Goal: Task Accomplishment & Management: Use online tool/utility

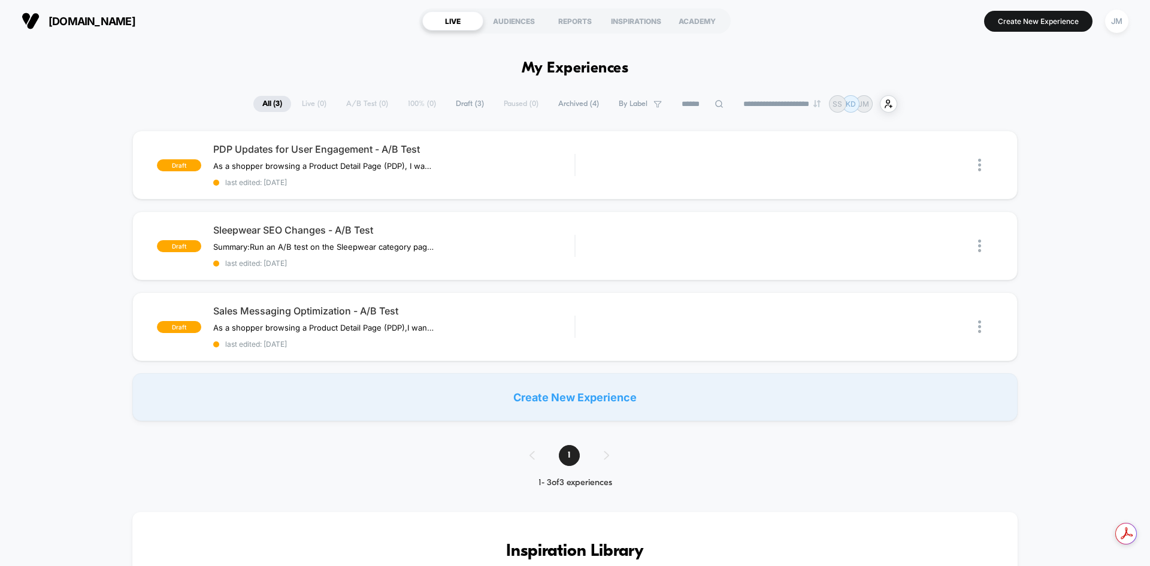
click at [1038, 13] on button "Create New Experience" at bounding box center [1038, 21] width 108 height 21
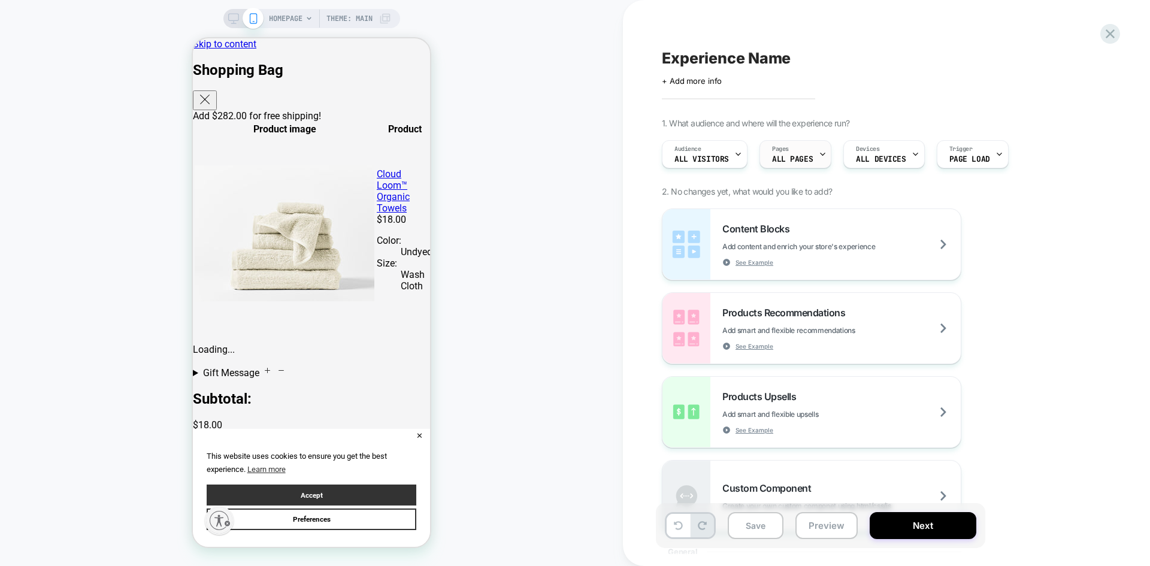
click at [781, 162] on span "ALL PAGES" at bounding box center [792, 159] width 41 height 8
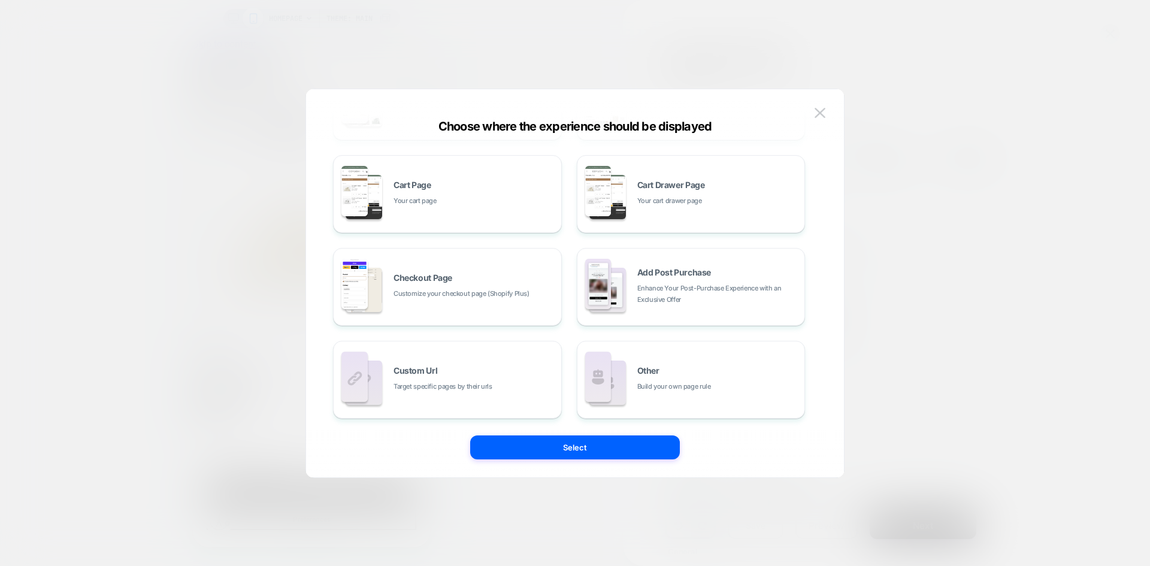
scroll to position [181, 0]
click at [505, 376] on div "Custom Url Target specific pages by their urls" at bounding box center [475, 378] width 162 height 26
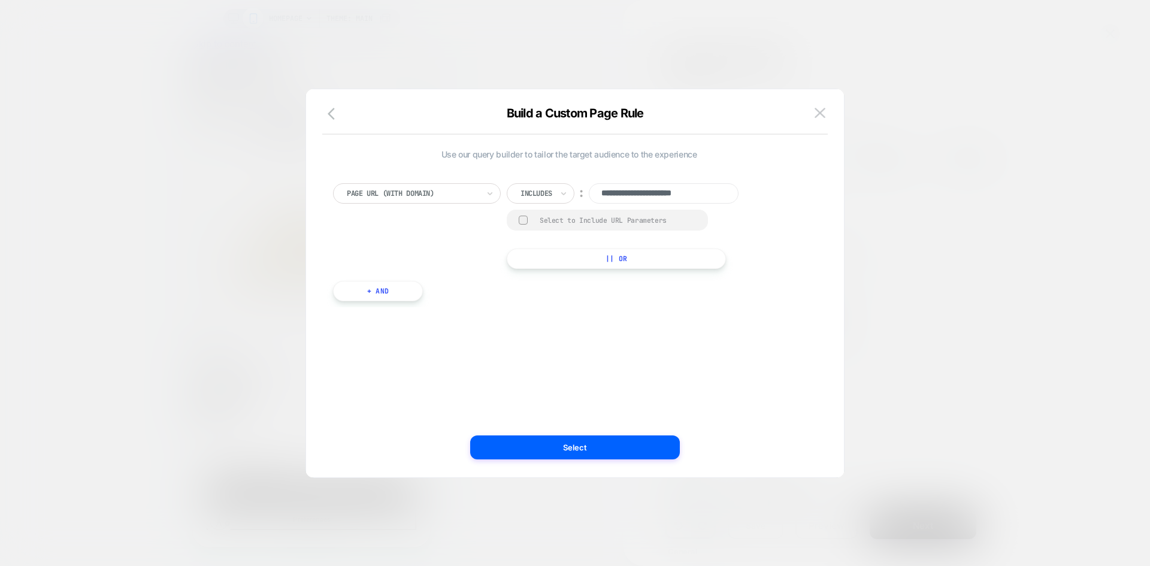
scroll to position [0, 0]
click at [645, 191] on input "**********" at bounding box center [664, 193] width 150 height 20
paste input "**********"
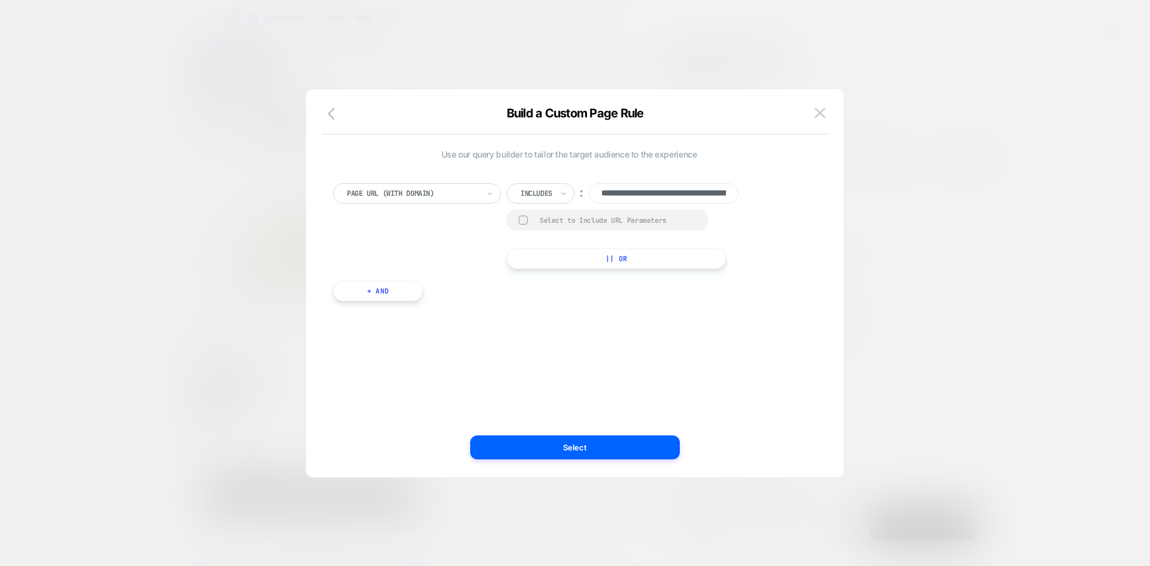
scroll to position [0, 353]
type input "**********"
click at [525, 220] on div at bounding box center [523, 220] width 9 height 9
click at [538, 195] on div at bounding box center [537, 193] width 32 height 11
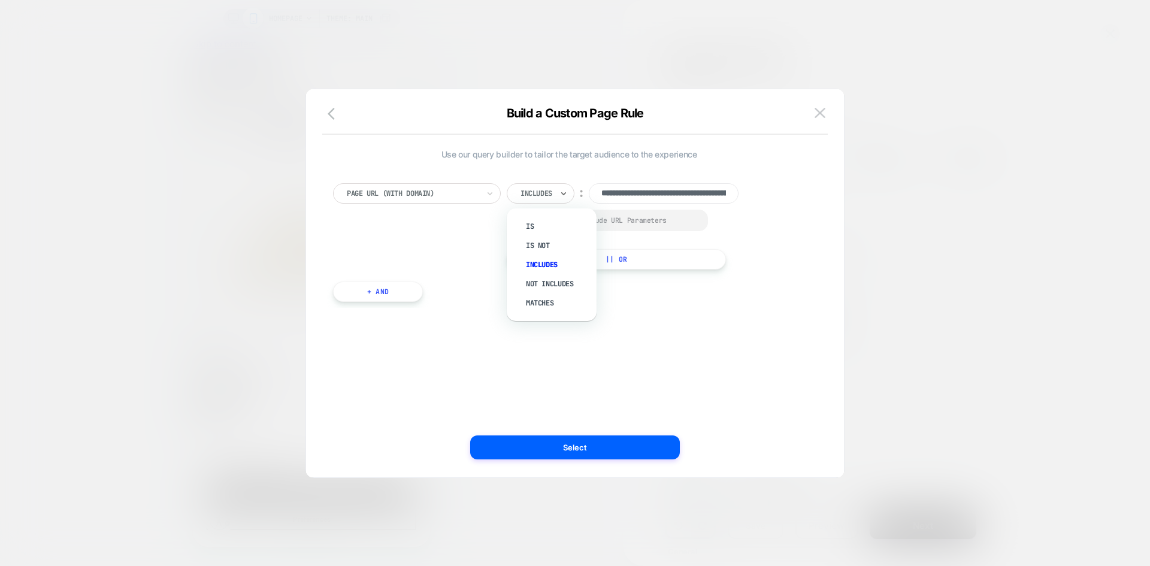
click at [538, 195] on div at bounding box center [537, 193] width 32 height 11
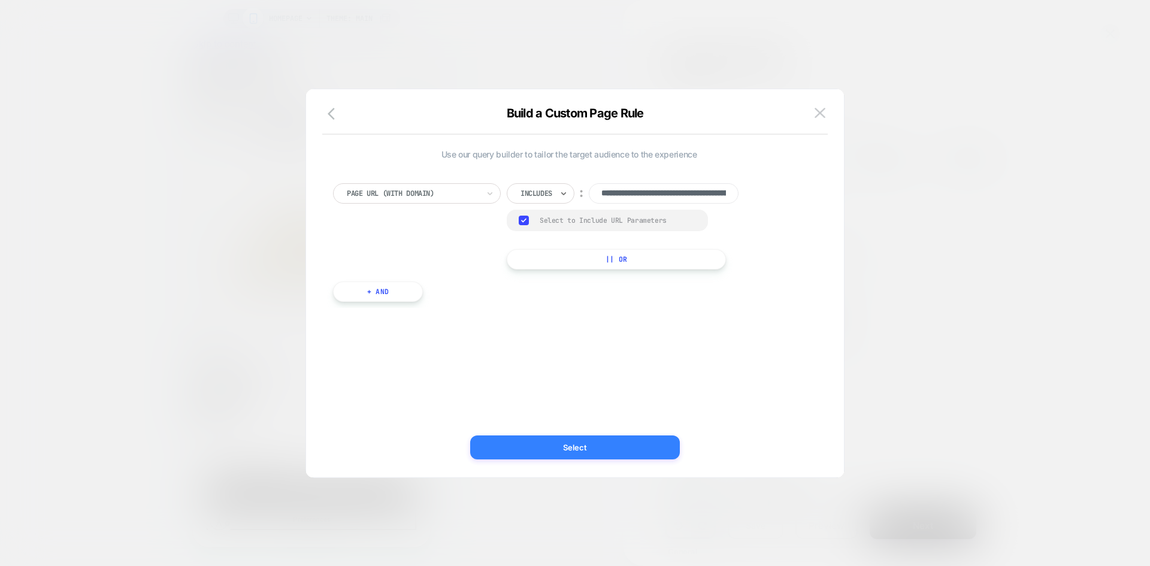
click at [581, 444] on button "Select" at bounding box center [575, 448] width 210 height 24
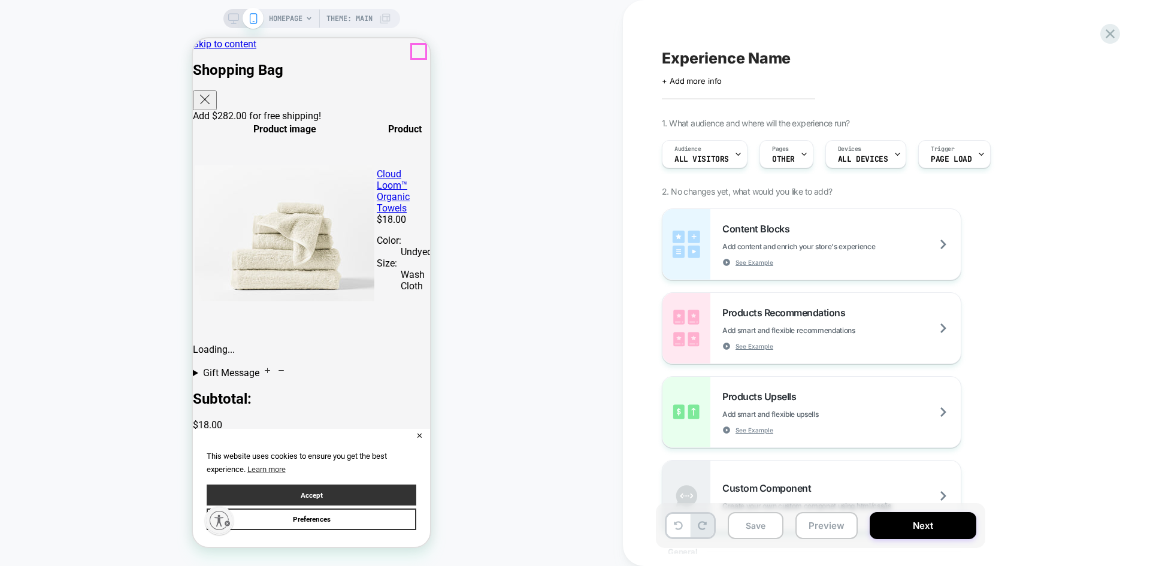
click at [212, 92] on icon "Close" at bounding box center [205, 99] width 14 height 14
click at [311, 23] on div "HOMEPAGE Theme: MAIN" at bounding box center [330, 18] width 122 height 19
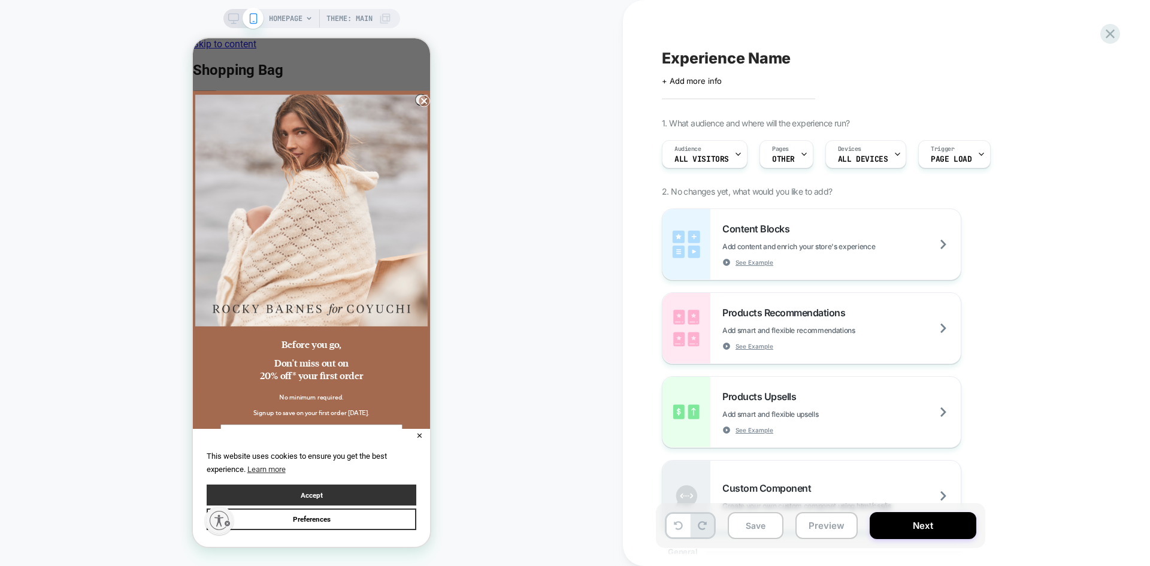
click at [300, 22] on span "HOMEPAGE" at bounding box center [286, 18] width 34 height 19
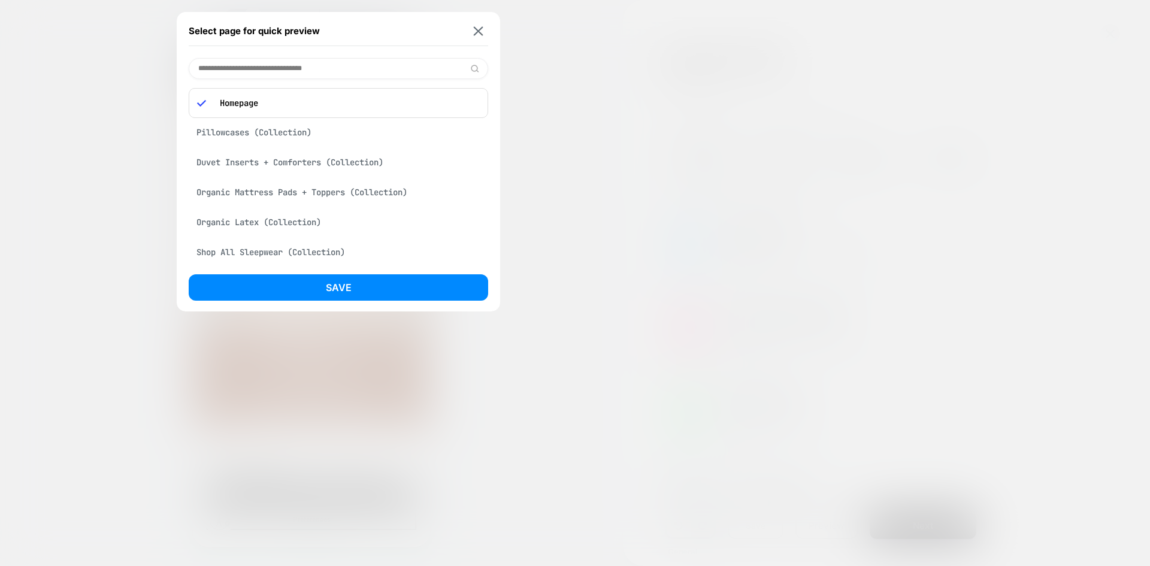
click at [315, 65] on input at bounding box center [339, 68] width 300 height 21
click at [424, 66] on input at bounding box center [339, 68] width 300 height 21
paste input "**********"
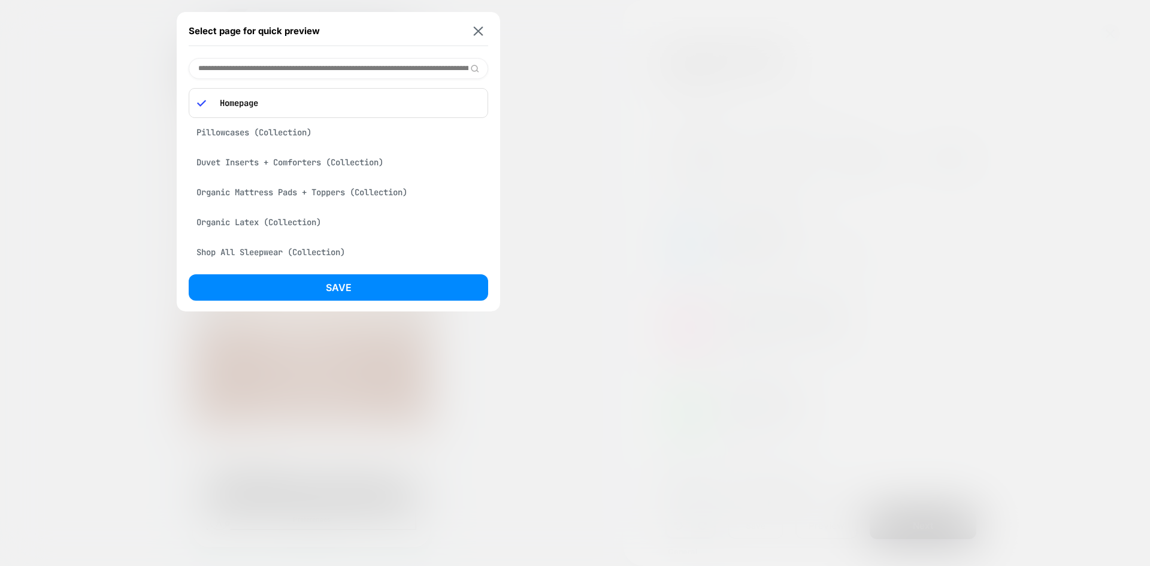
scroll to position [0, 140]
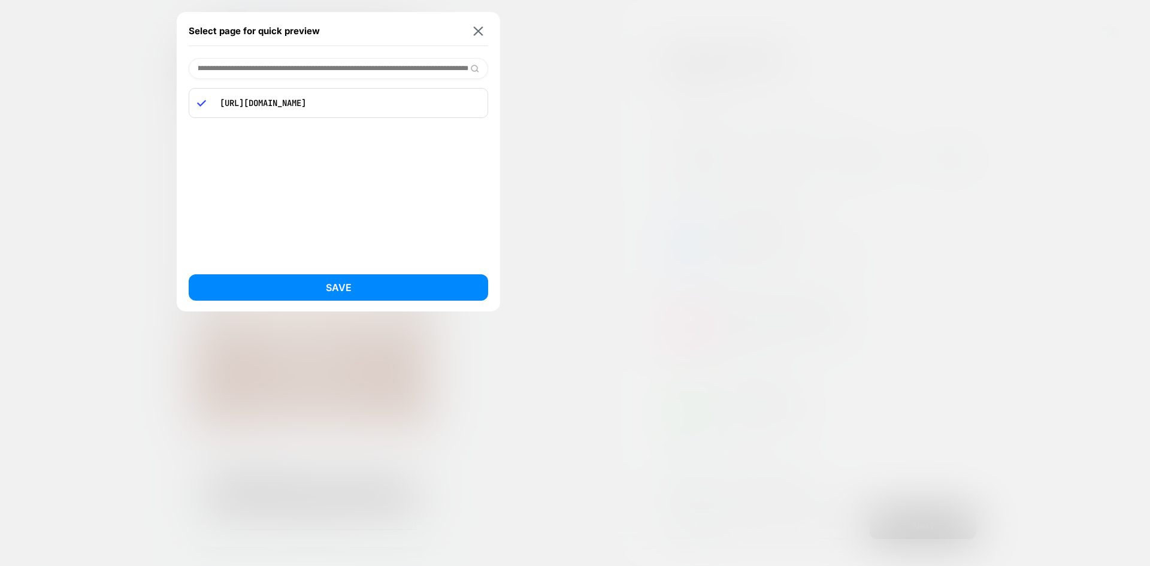
type input "**********"
click at [400, 104] on p "[URL][DOMAIN_NAME]" at bounding box center [347, 103] width 266 height 11
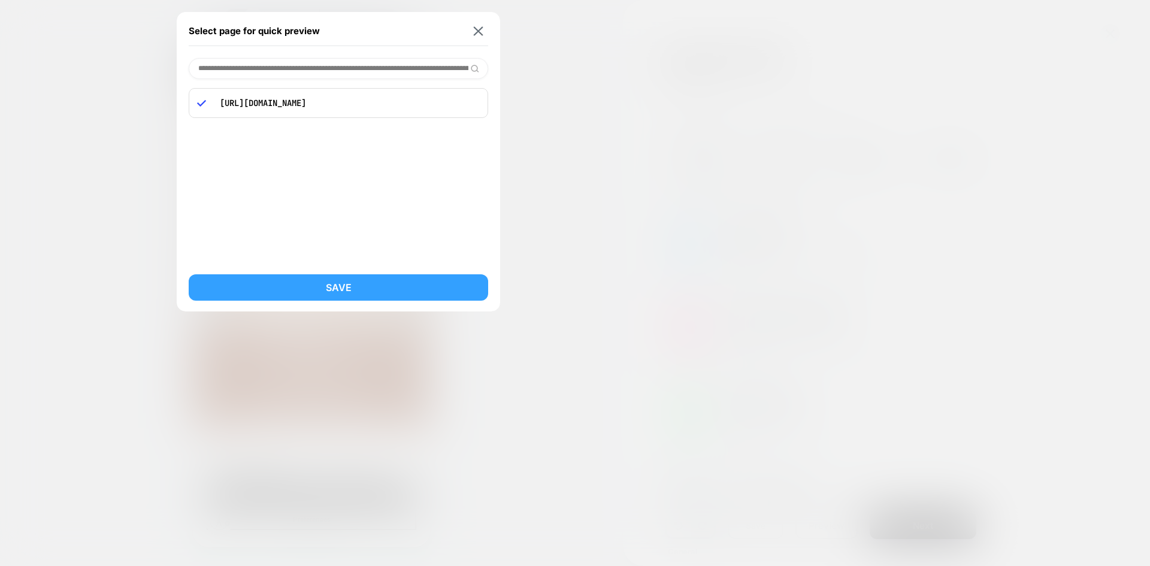
click at [415, 291] on button "Save" at bounding box center [339, 287] width 300 height 26
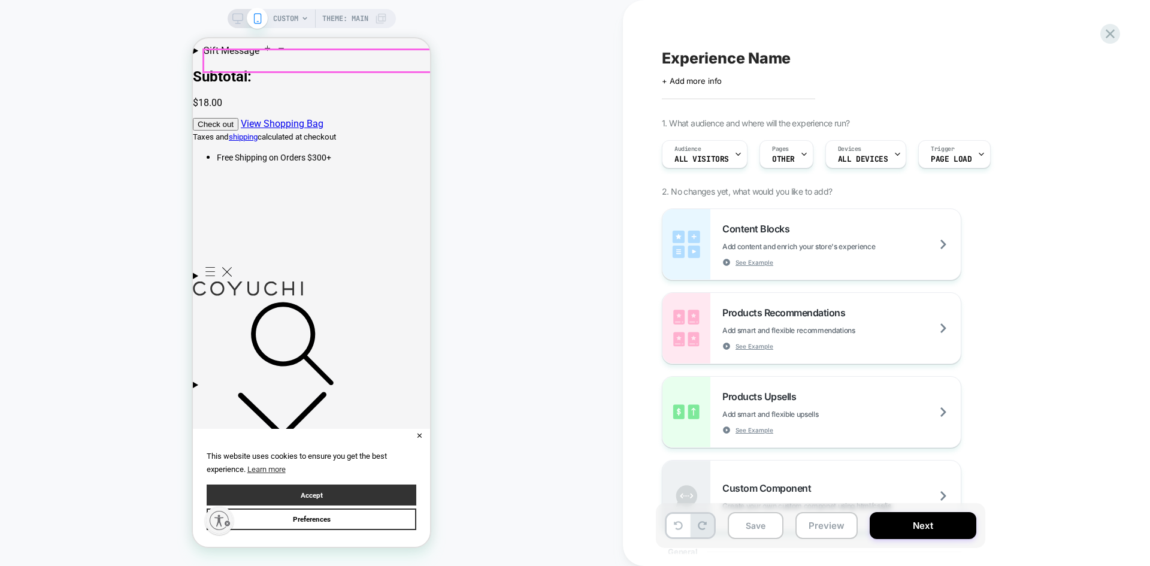
scroll to position [240, 0]
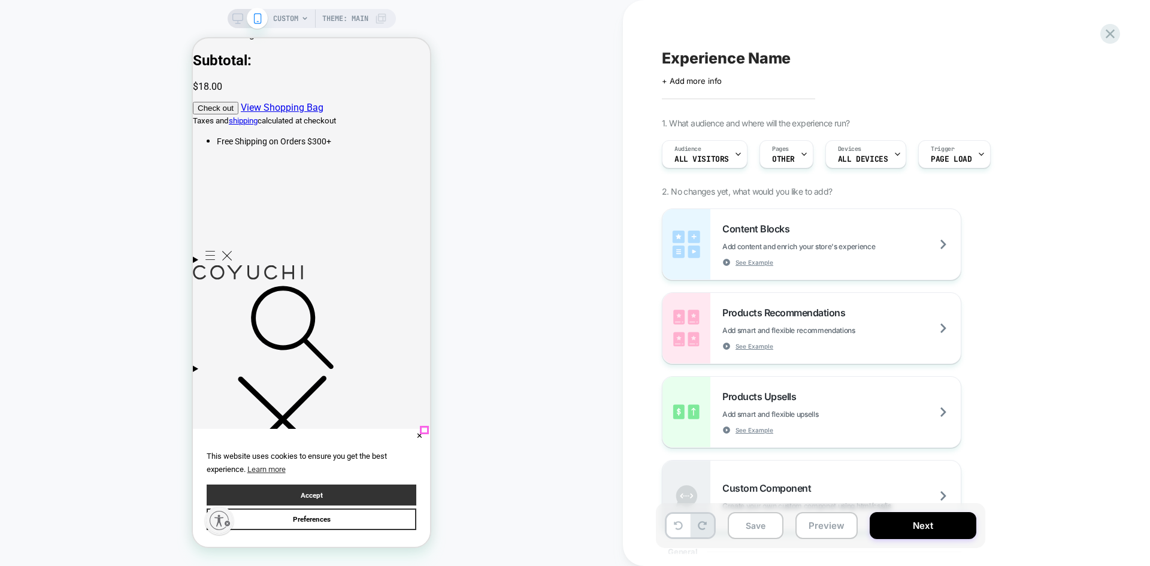
click at [425, 433] on button "✕" at bounding box center [420, 436] width 14 height 7
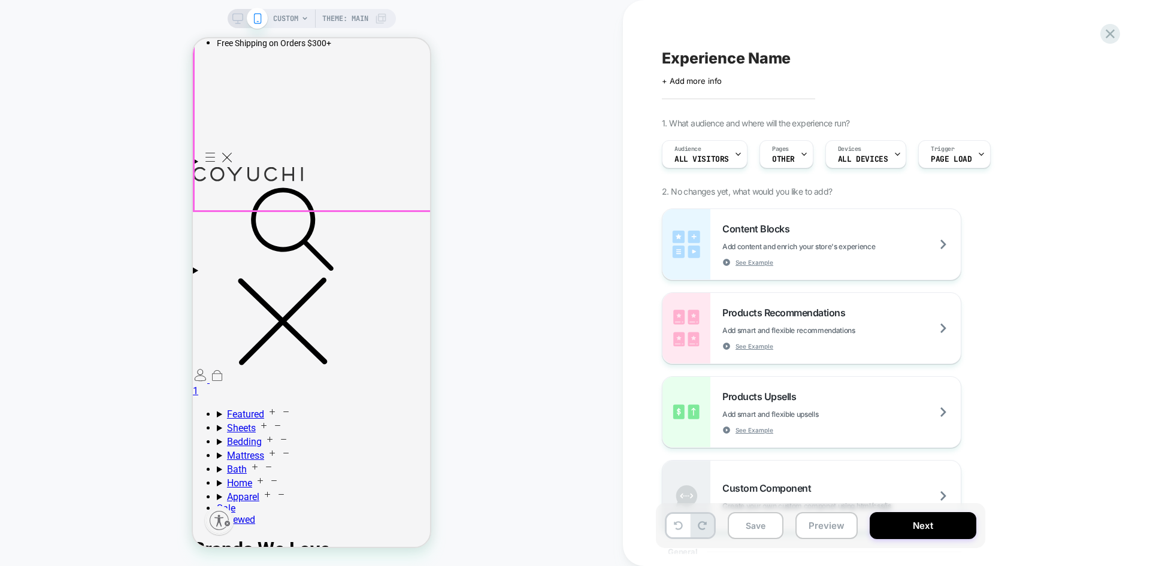
scroll to position [359, 0]
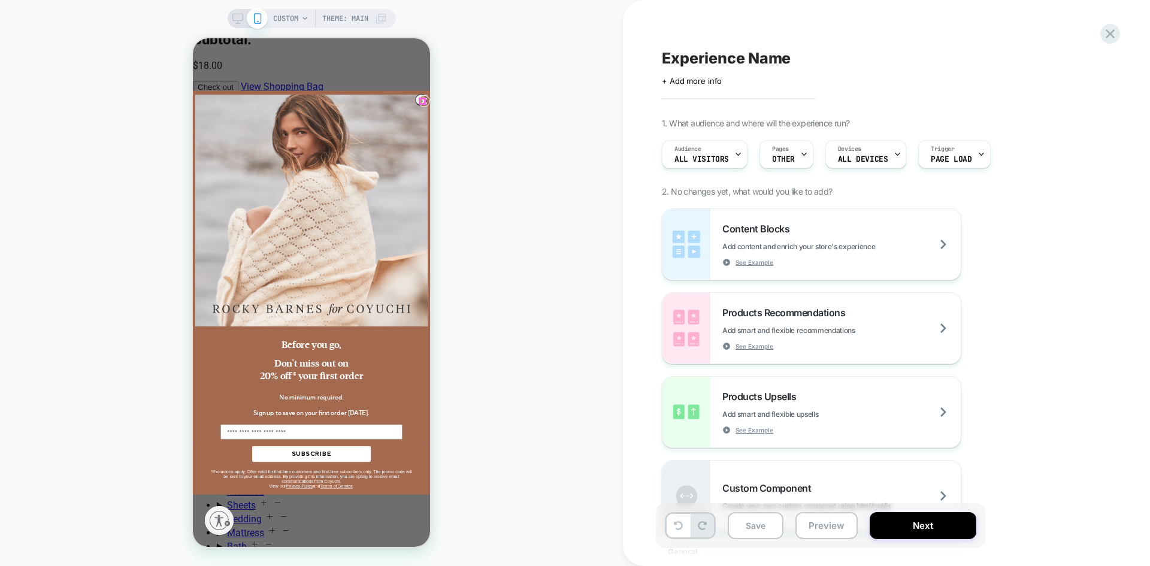
click at [422, 101] on icon "Close dialog" at bounding box center [424, 101] width 5 height 5
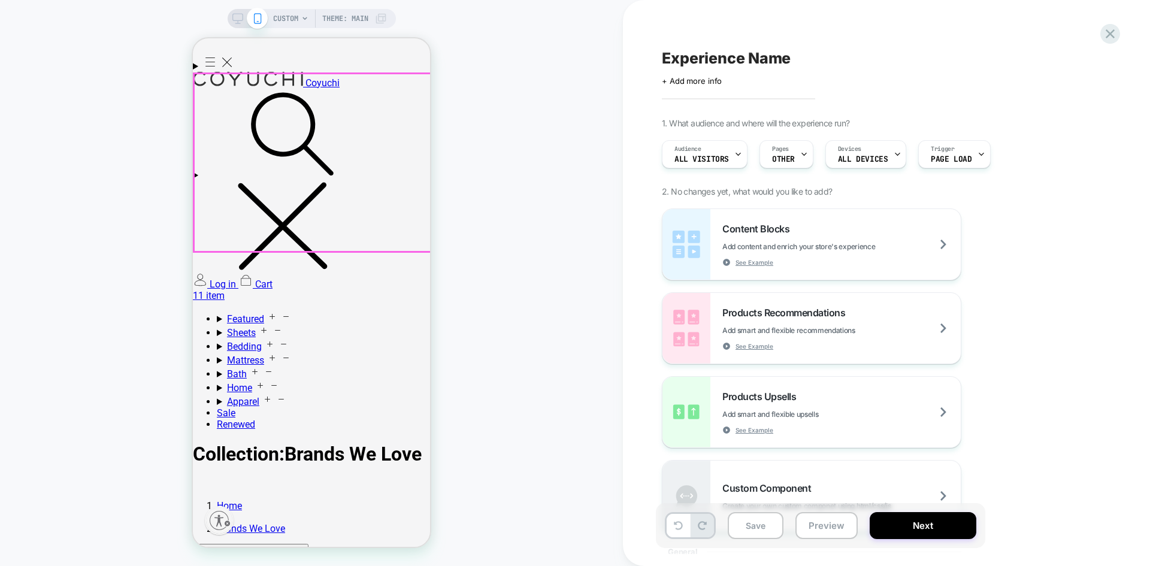
scroll to position [539, 0]
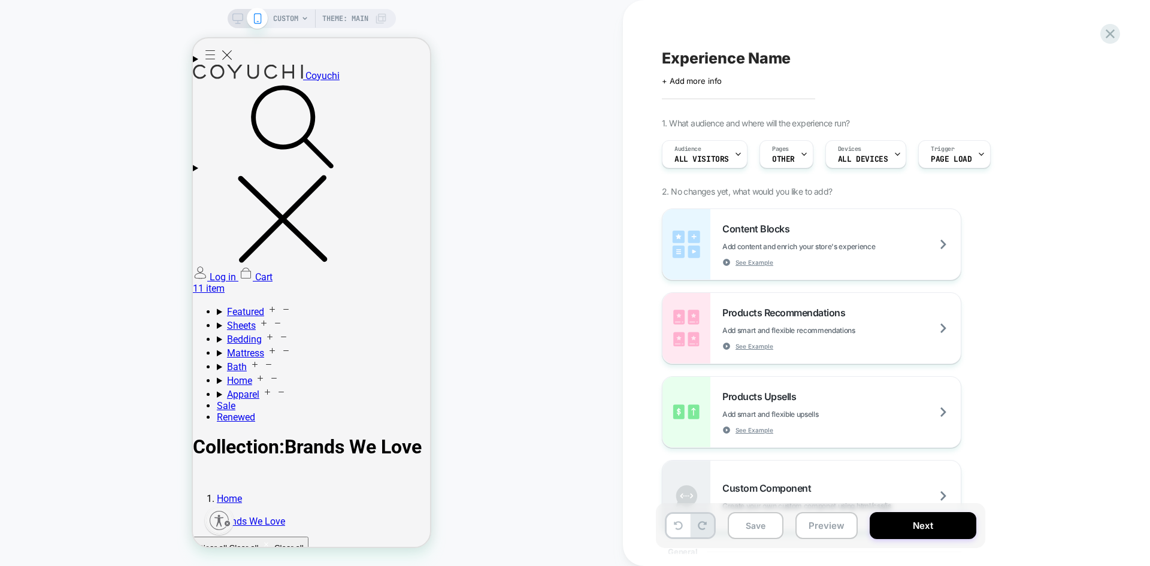
click at [238, 15] on icon at bounding box center [237, 18] width 11 height 11
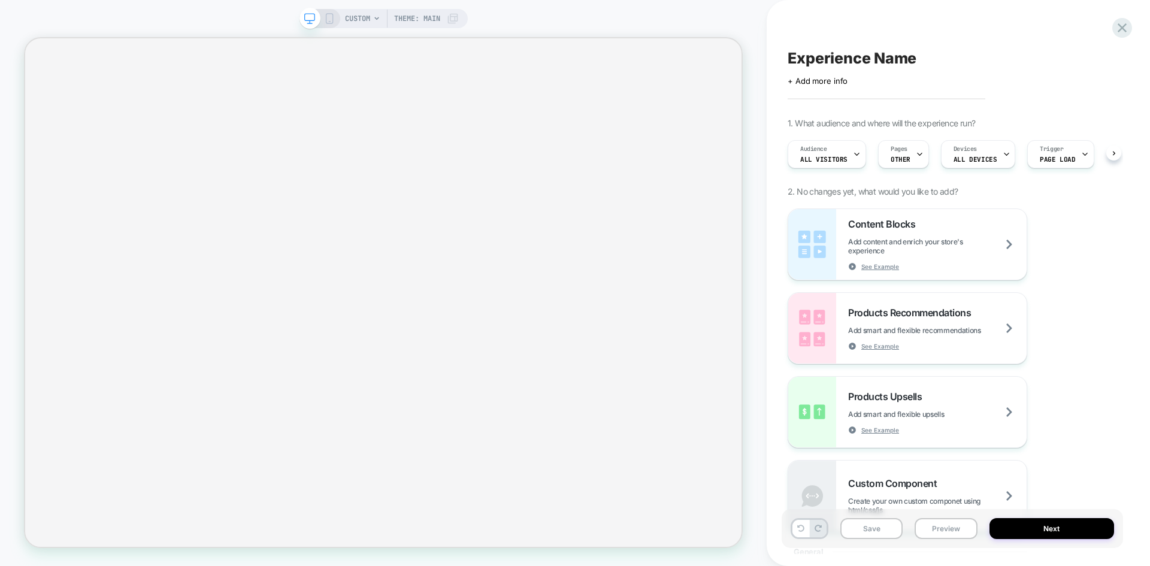
scroll to position [0, 1]
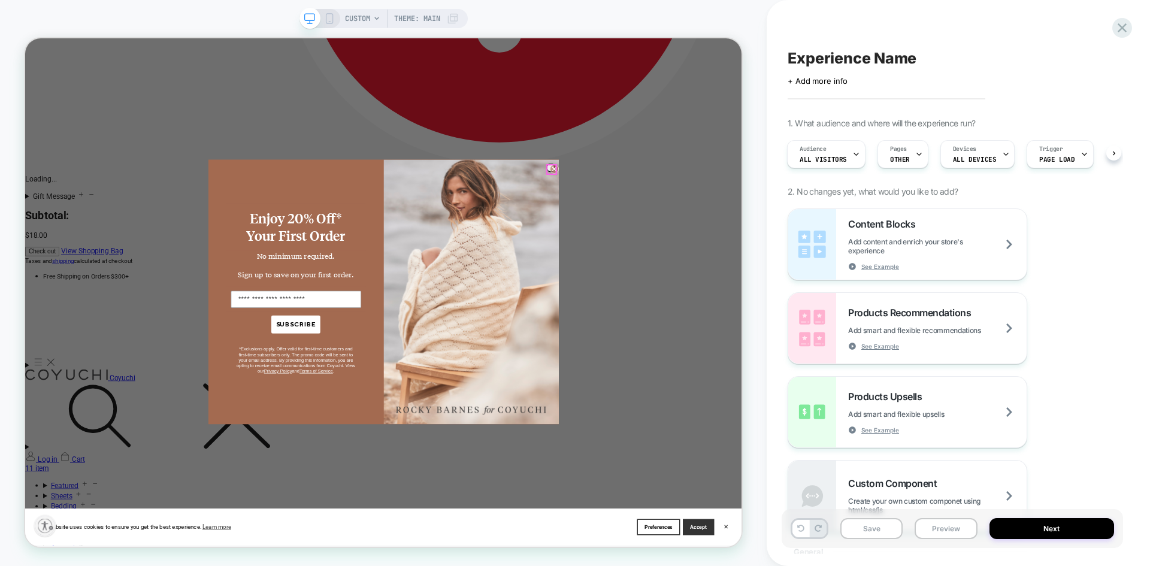
click at [728, 212] on icon "Close dialog" at bounding box center [730, 212] width 5 height 5
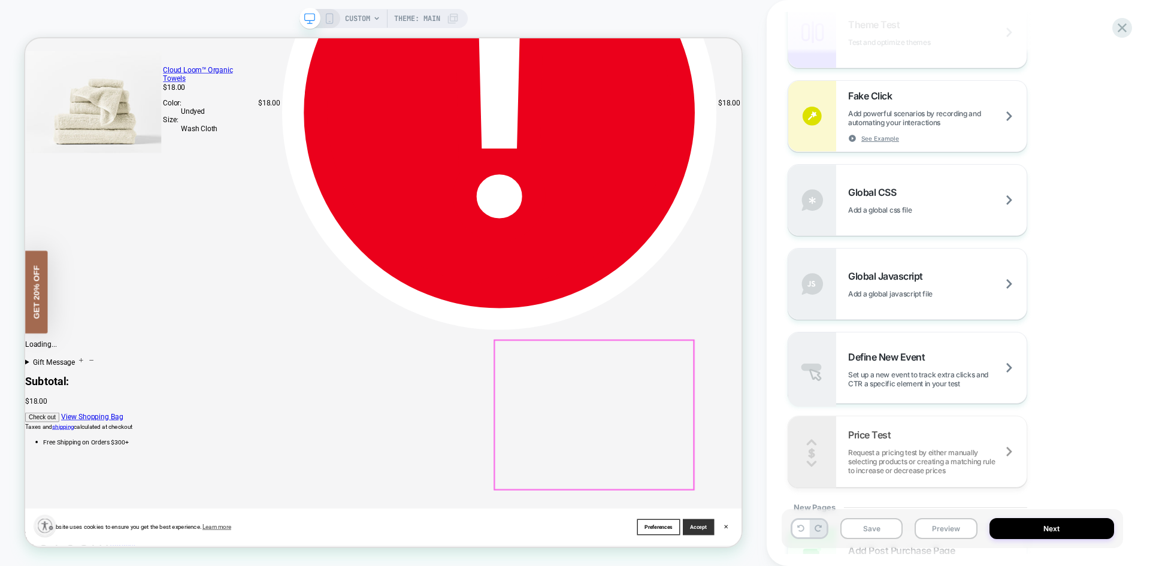
scroll to position [300, 0]
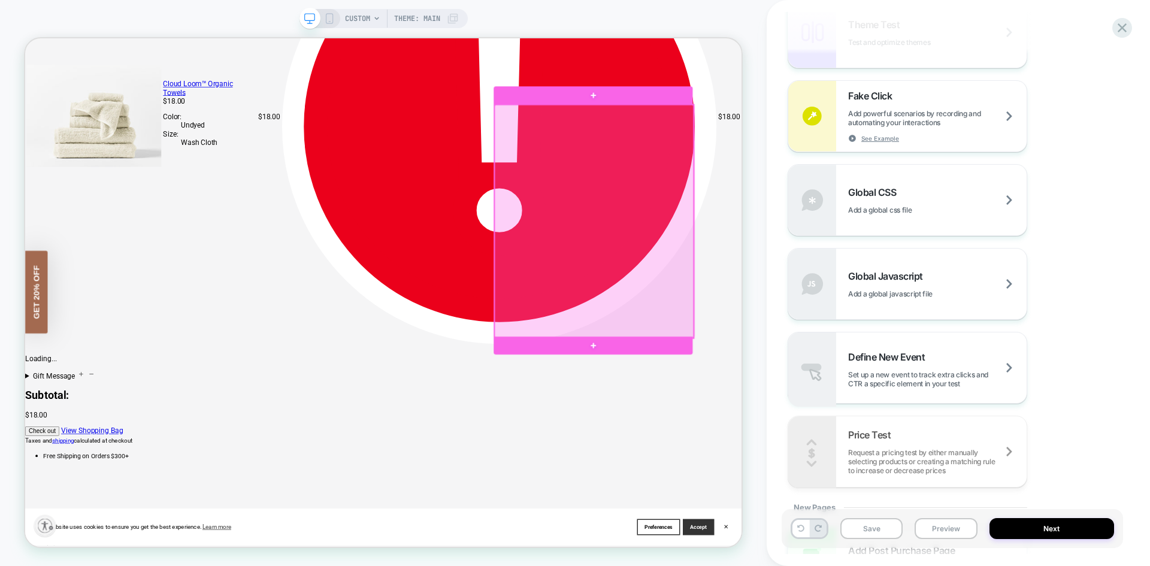
click at [814, 304] on div at bounding box center [783, 282] width 265 height 311
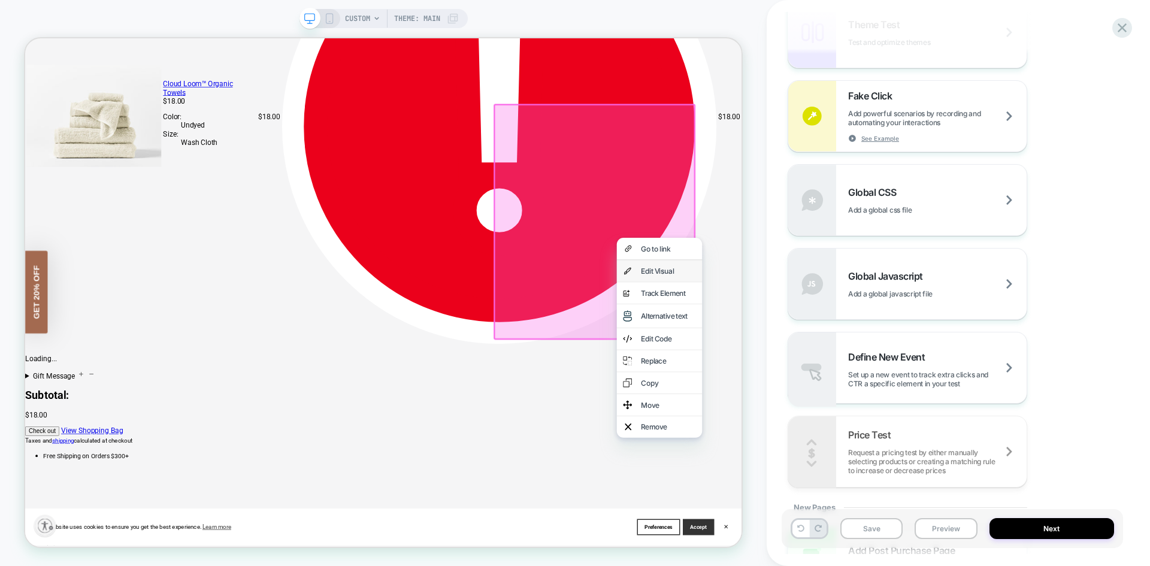
click at [852, 345] on div "Edit Visual" at bounding box center [883, 349] width 73 height 12
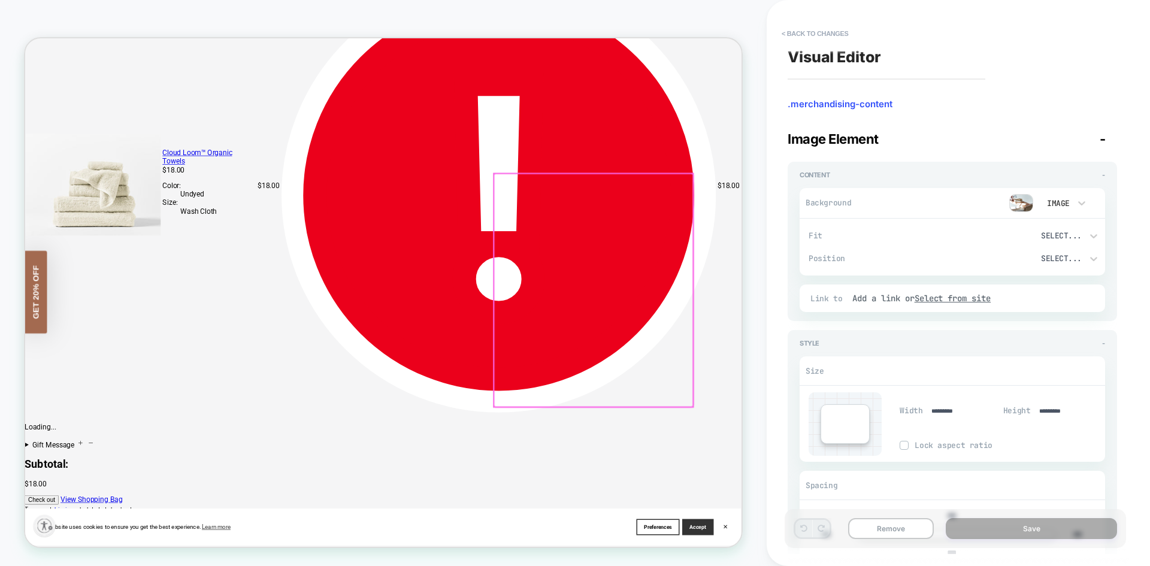
scroll to position [204, 0]
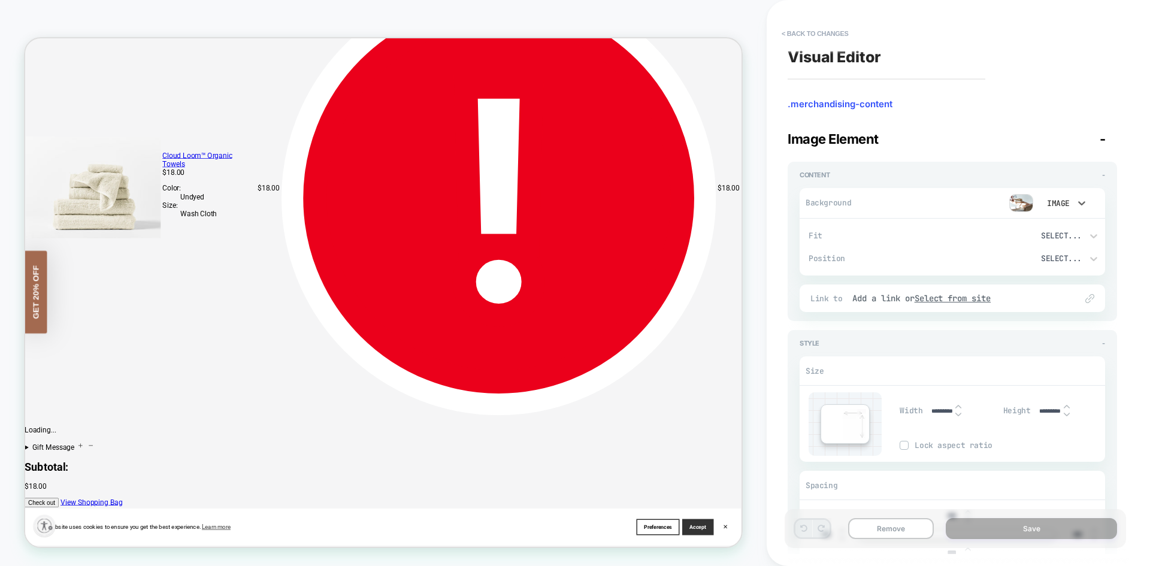
click at [1058, 203] on div "Image" at bounding box center [1057, 203] width 25 height 10
click at [971, 231] on div at bounding box center [575, 283] width 1150 height 566
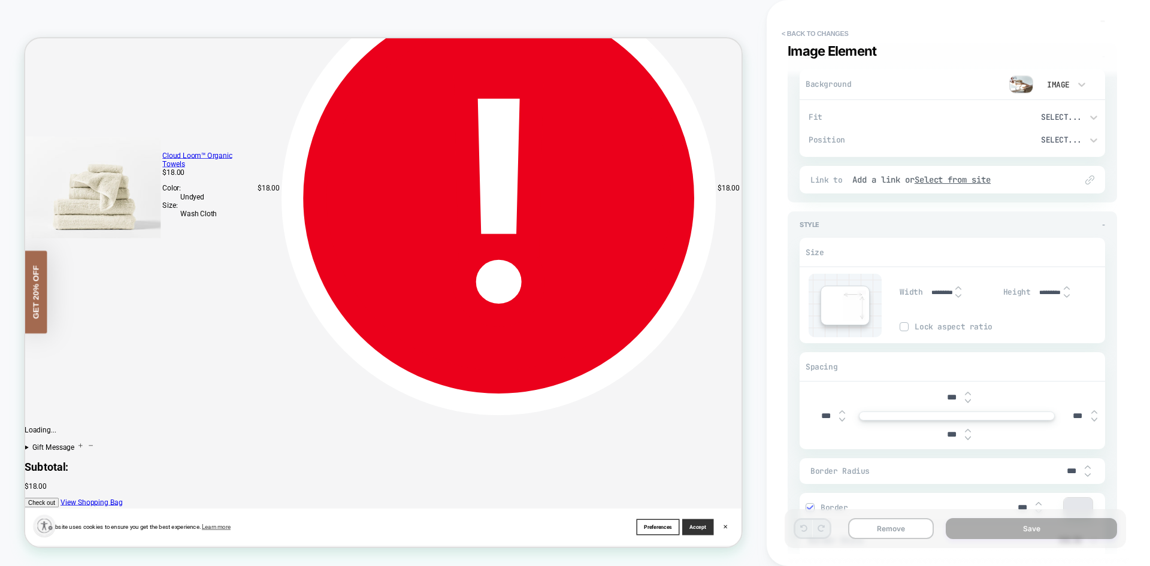
scroll to position [0, 0]
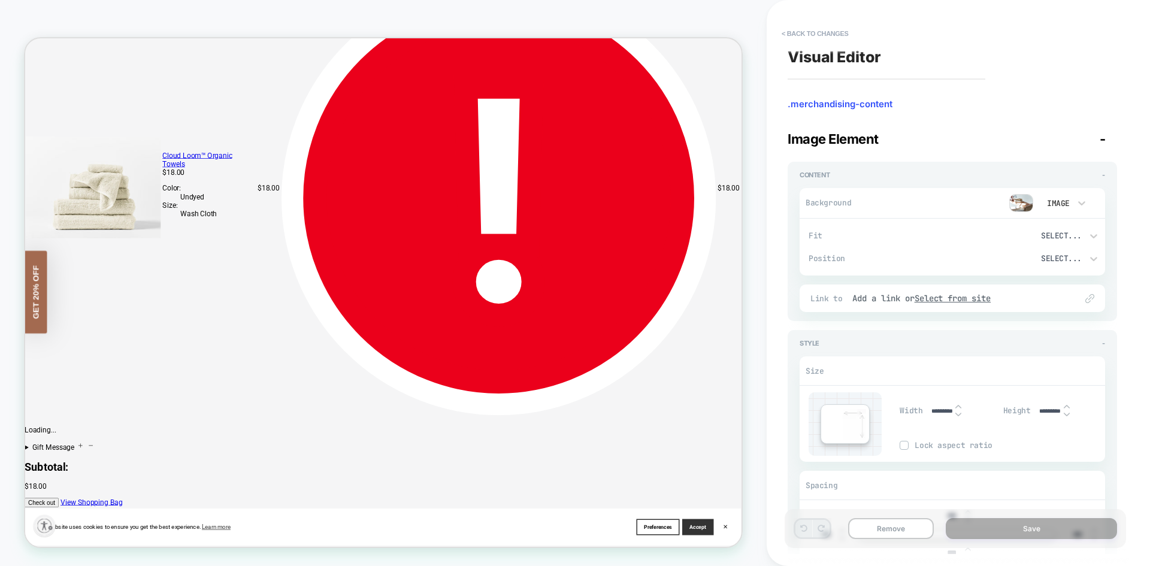
click at [1025, 201] on img at bounding box center [1021, 203] width 24 height 18
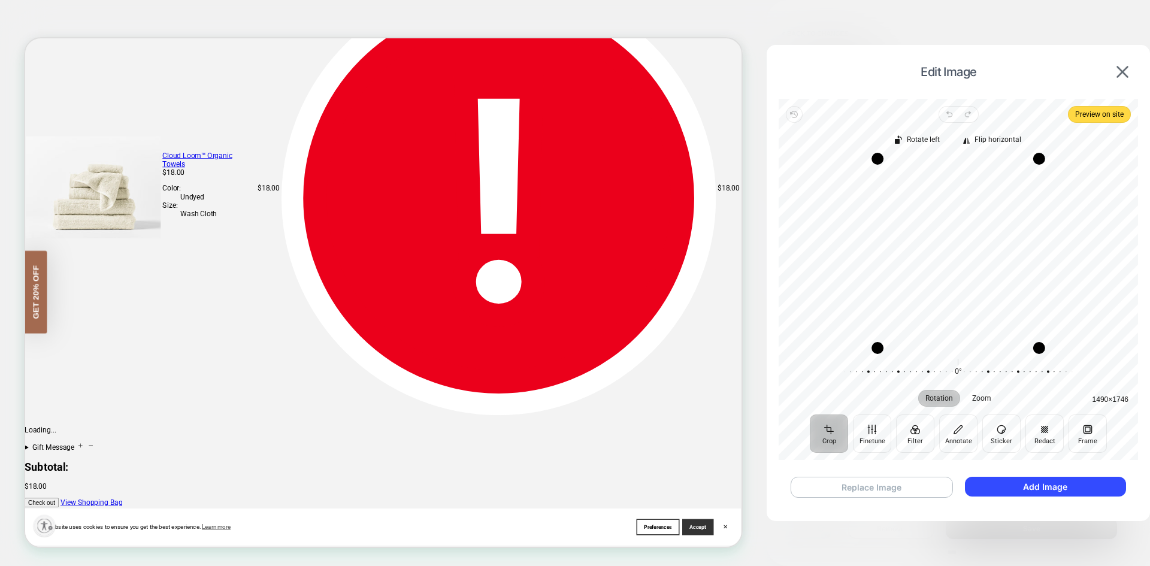
click at [899, 486] on button "Replace Image" at bounding box center [872, 487] width 162 height 21
click at [1058, 484] on button "Add Image" at bounding box center [1045, 487] width 161 height 20
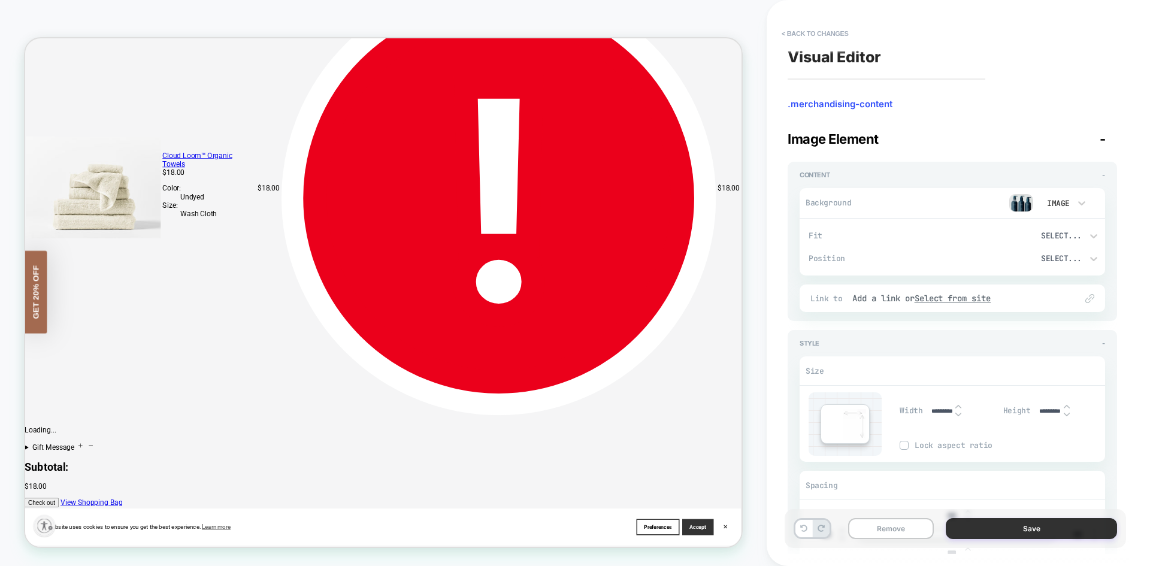
click at [1042, 525] on button "Save" at bounding box center [1031, 528] width 171 height 21
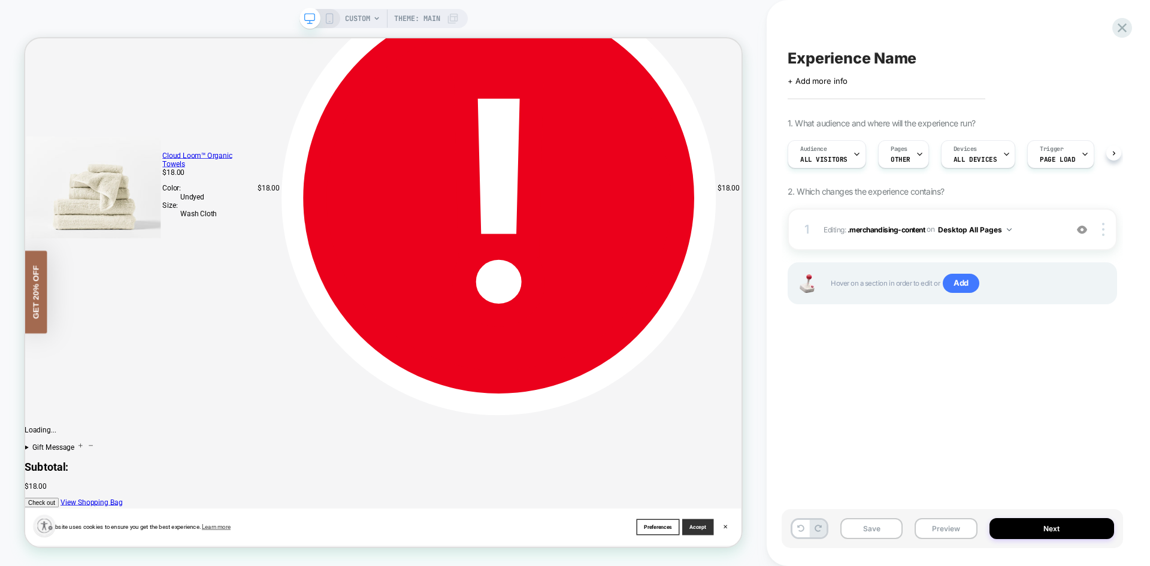
scroll to position [0, 1]
click at [1036, 524] on button "Next" at bounding box center [1052, 528] width 125 height 21
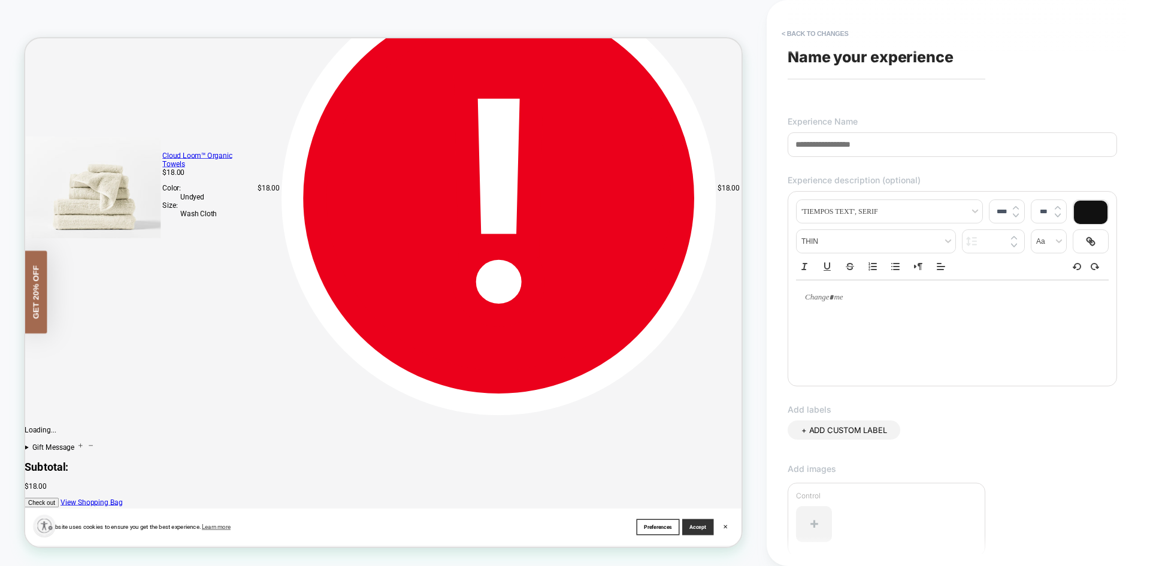
click at [941, 141] on input at bounding box center [952, 144] width 329 height 25
type input "*"
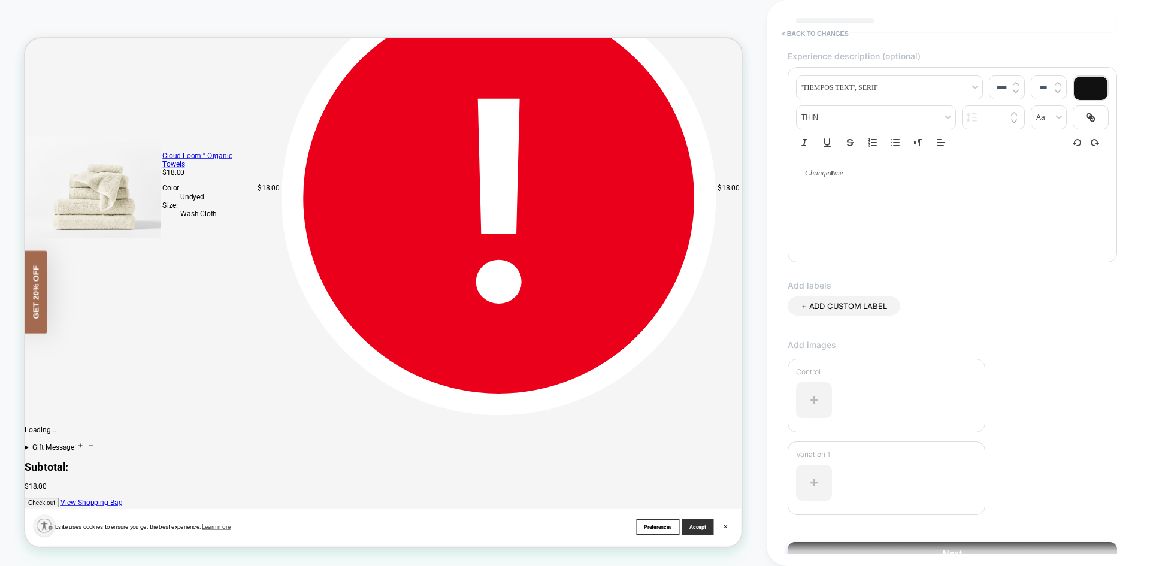
scroll to position [183, 0]
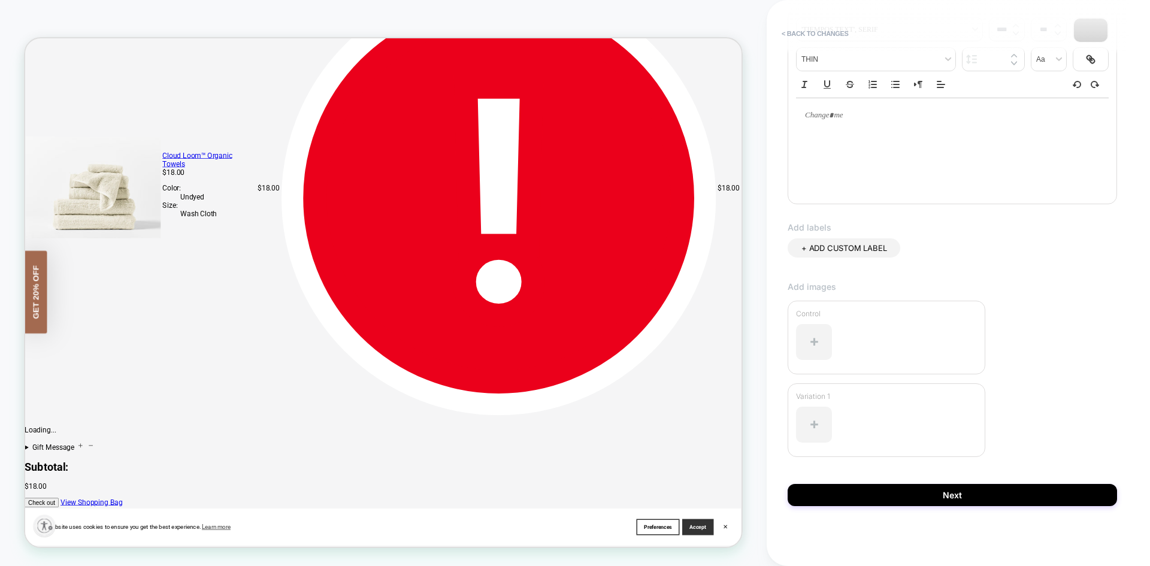
type input "**********"
click at [888, 254] on div "+ ADD CUSTOM LABEL" at bounding box center [844, 247] width 113 height 19
type input "**********"
click at [882, 246] on icon at bounding box center [884, 247] width 11 height 11
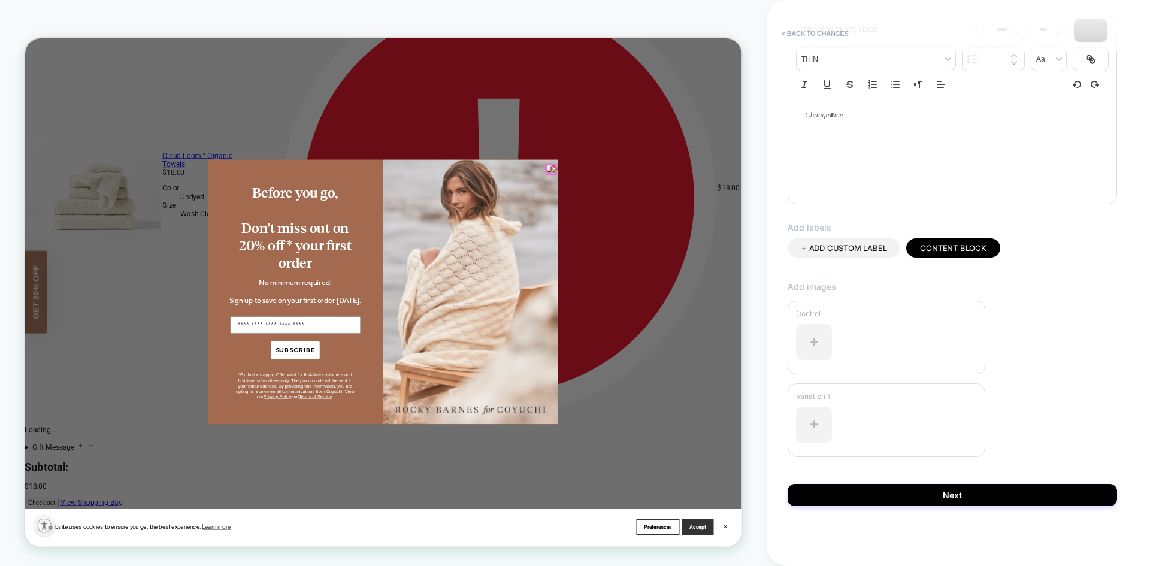
click at [724, 213] on circle "Close dialog" at bounding box center [729, 212] width 11 height 11
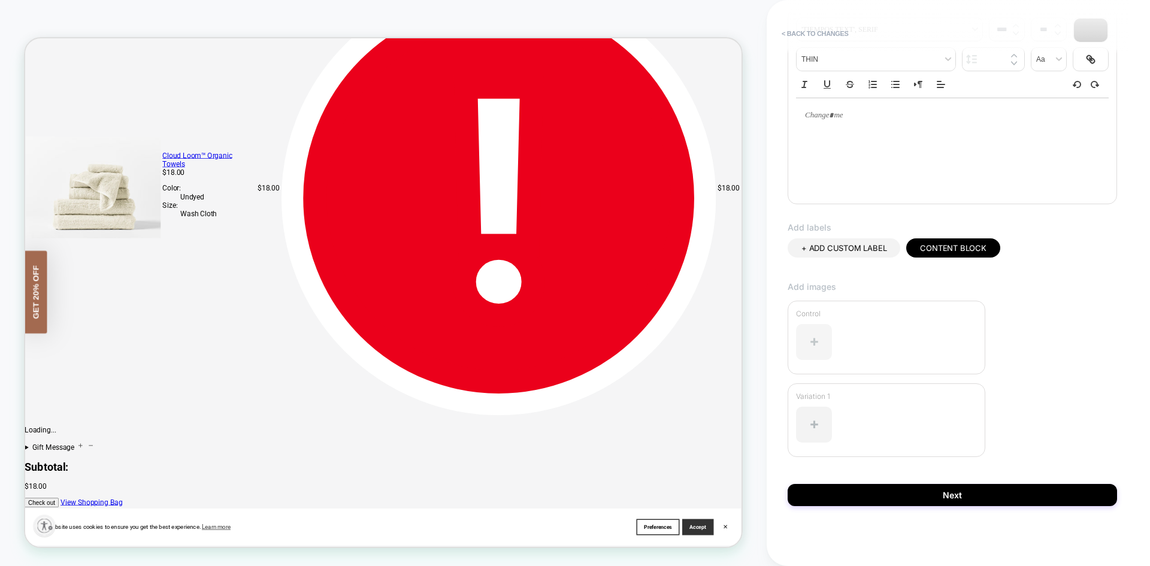
click at [826, 340] on div at bounding box center [814, 342] width 36 height 36
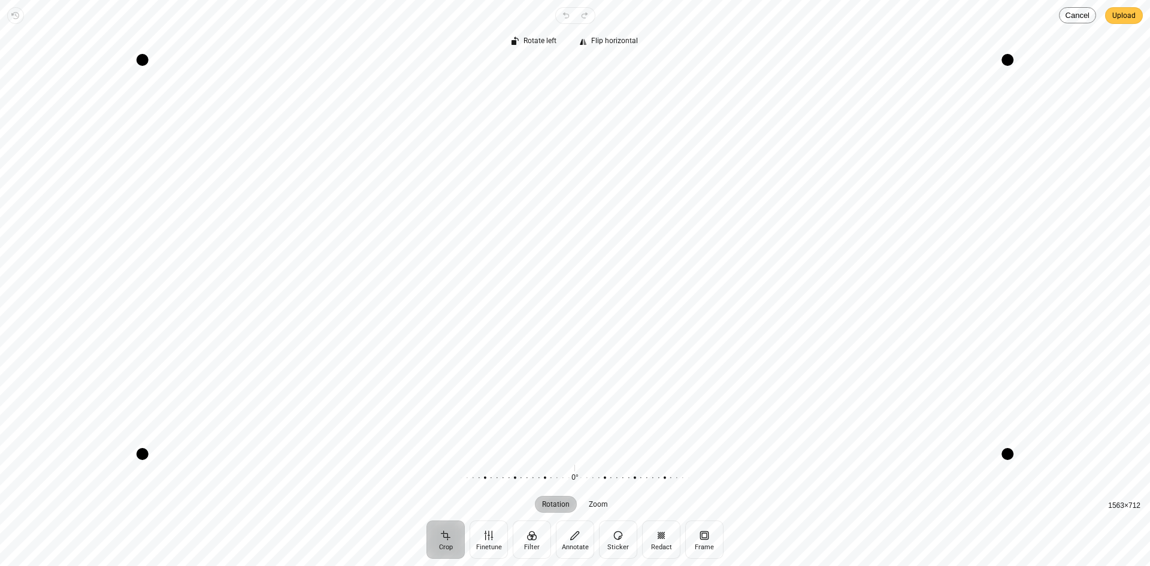
click at [1111, 20] on button "Upload" at bounding box center [1124, 15] width 38 height 17
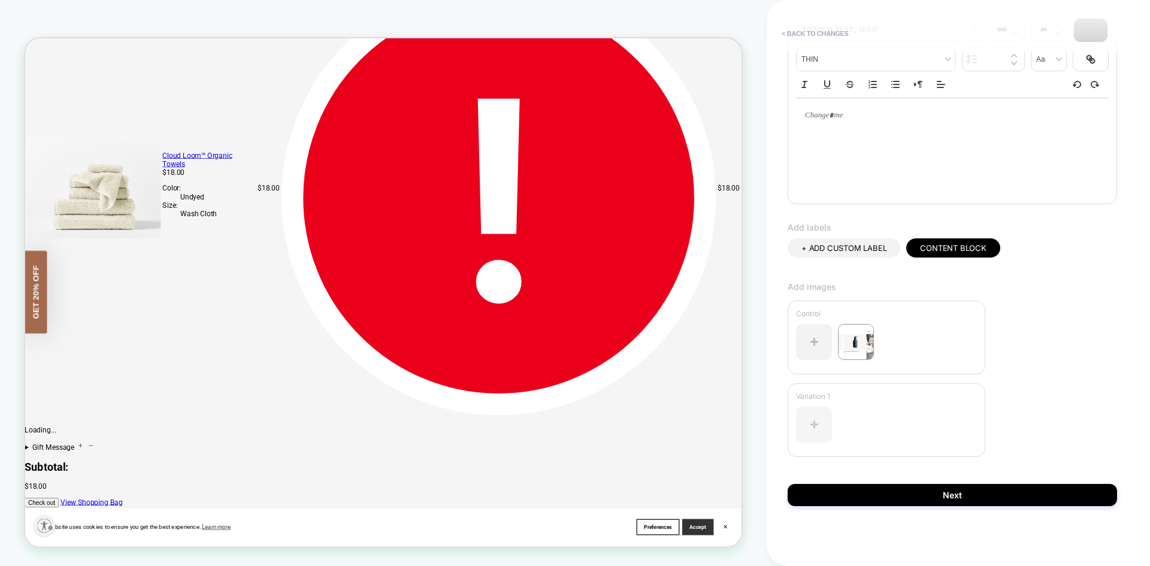
click at [826, 424] on div at bounding box center [814, 425] width 36 height 36
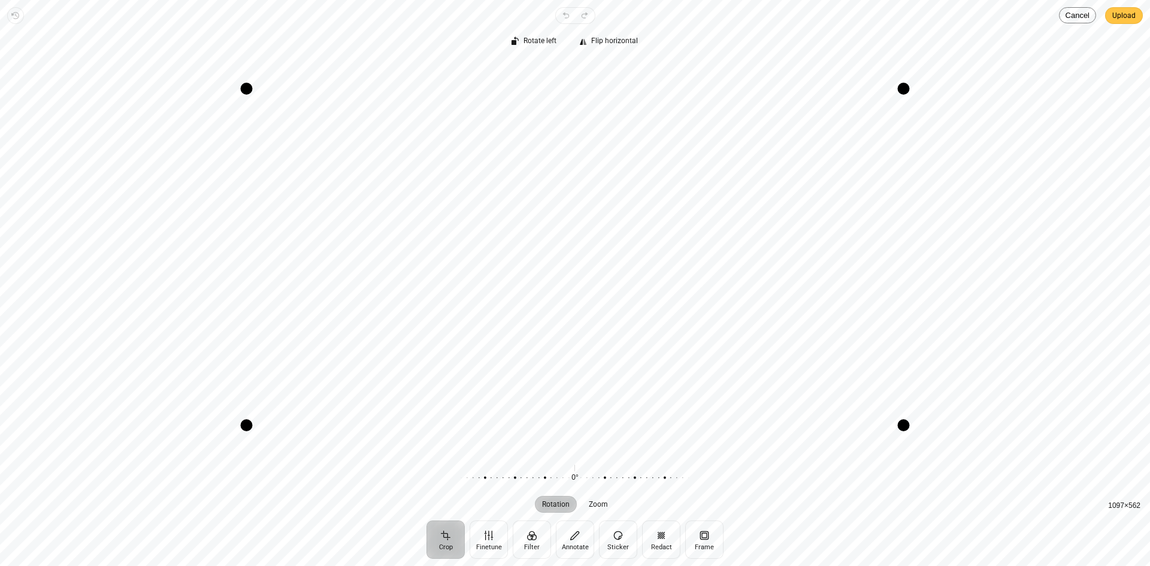
click at [1123, 20] on span "Upload" at bounding box center [1123, 15] width 23 height 14
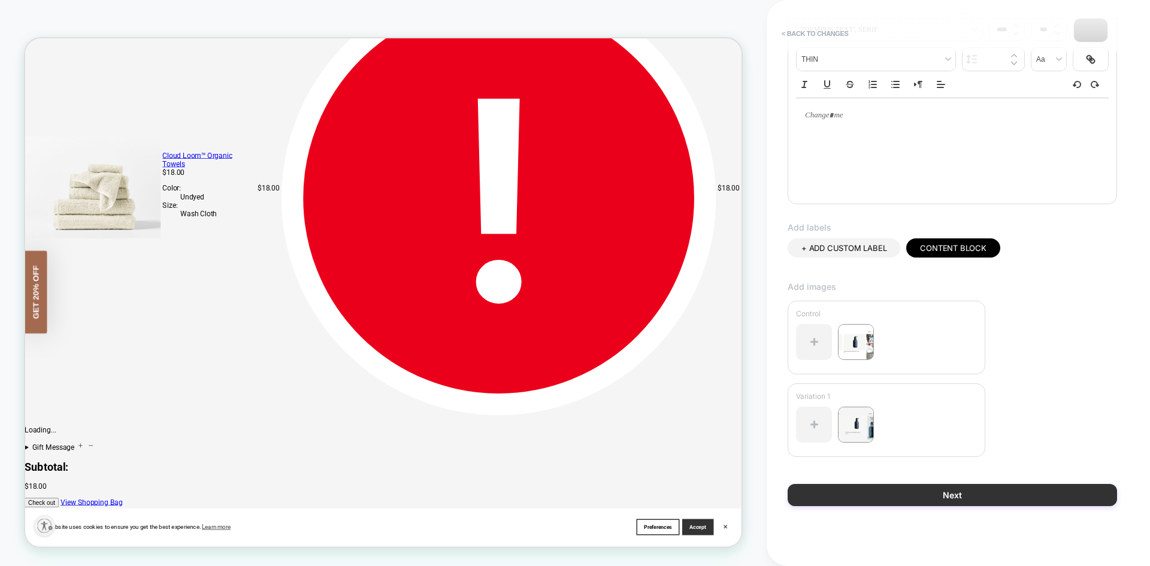
click at [1000, 487] on button "Next" at bounding box center [952, 495] width 329 height 22
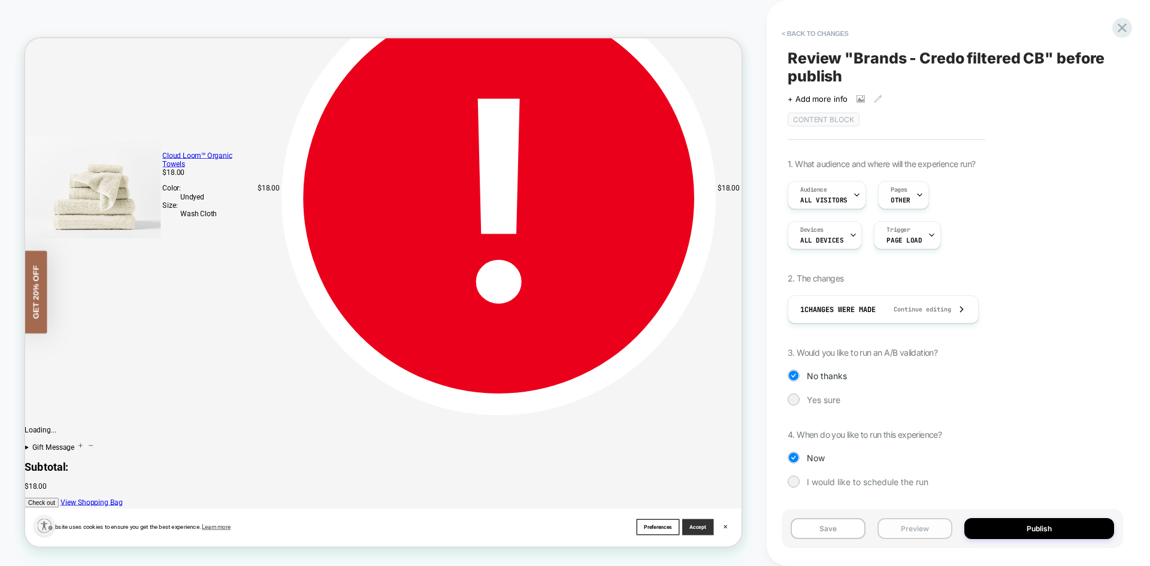
click at [938, 530] on button "Preview" at bounding box center [915, 528] width 75 height 21
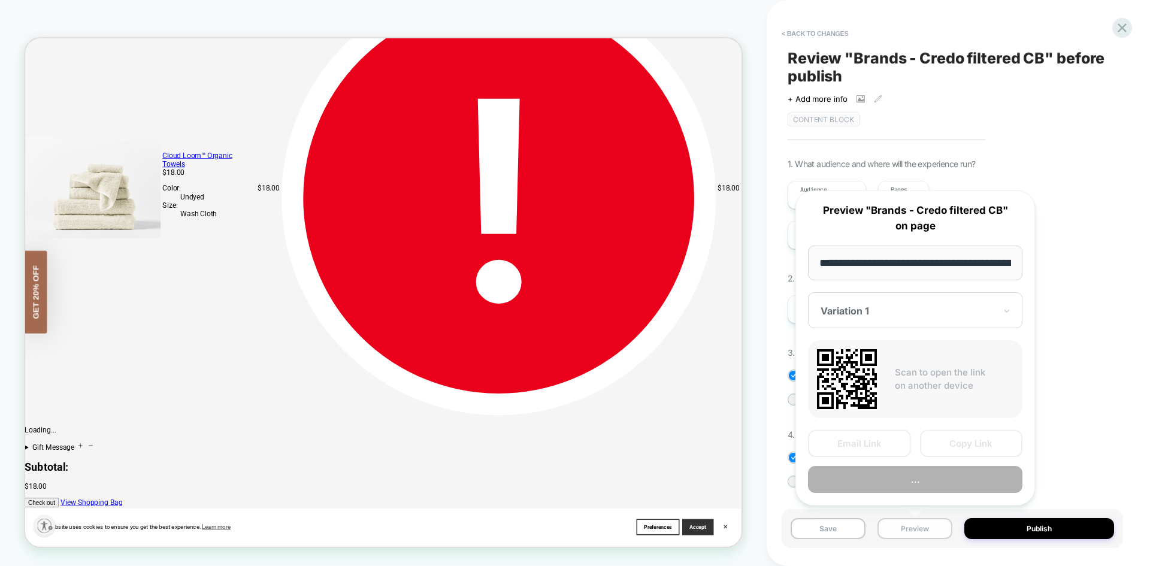
scroll to position [0, 368]
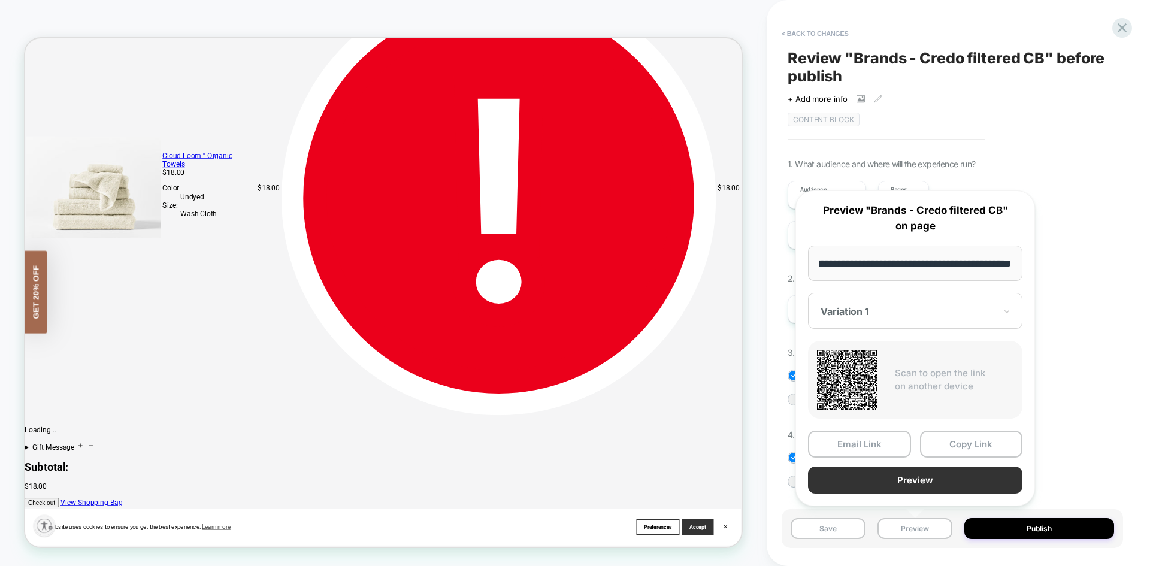
click at [940, 482] on button "Preview" at bounding box center [915, 480] width 214 height 27
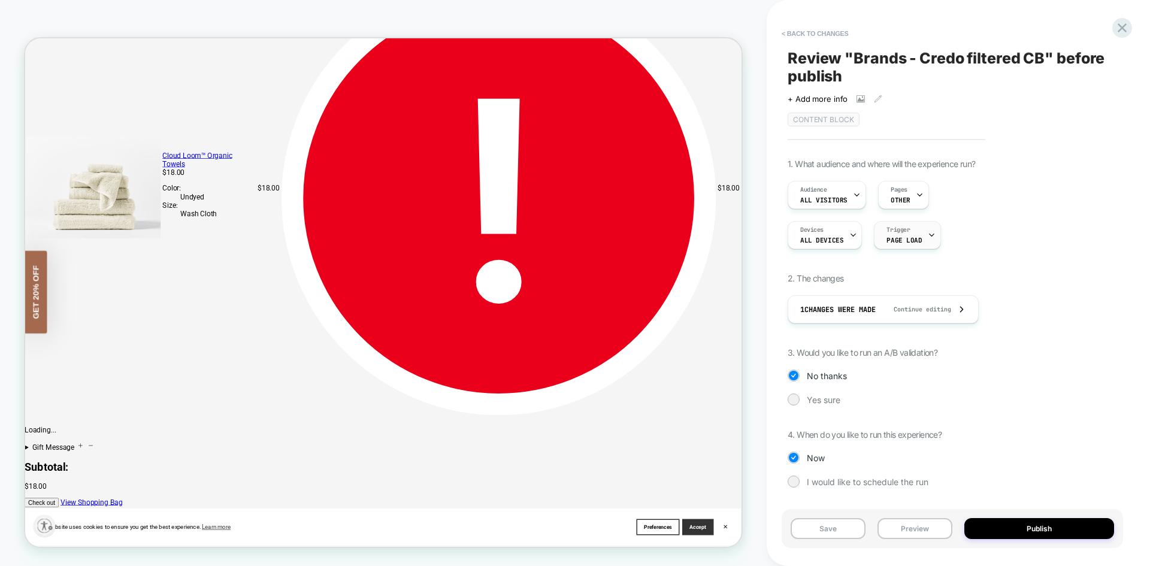
click at [912, 234] on div "Trigger Page Load" at bounding box center [904, 235] width 59 height 27
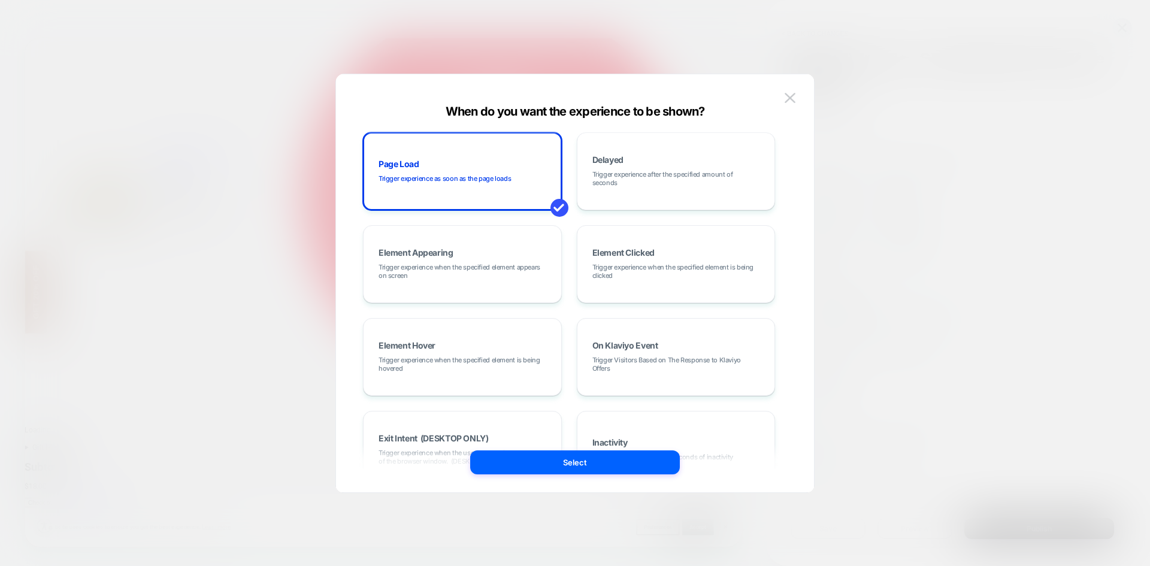
scroll to position [0, 0]
click at [531, 280] on span "Trigger experience when the specified element appears on screen" at bounding box center [463, 273] width 168 height 17
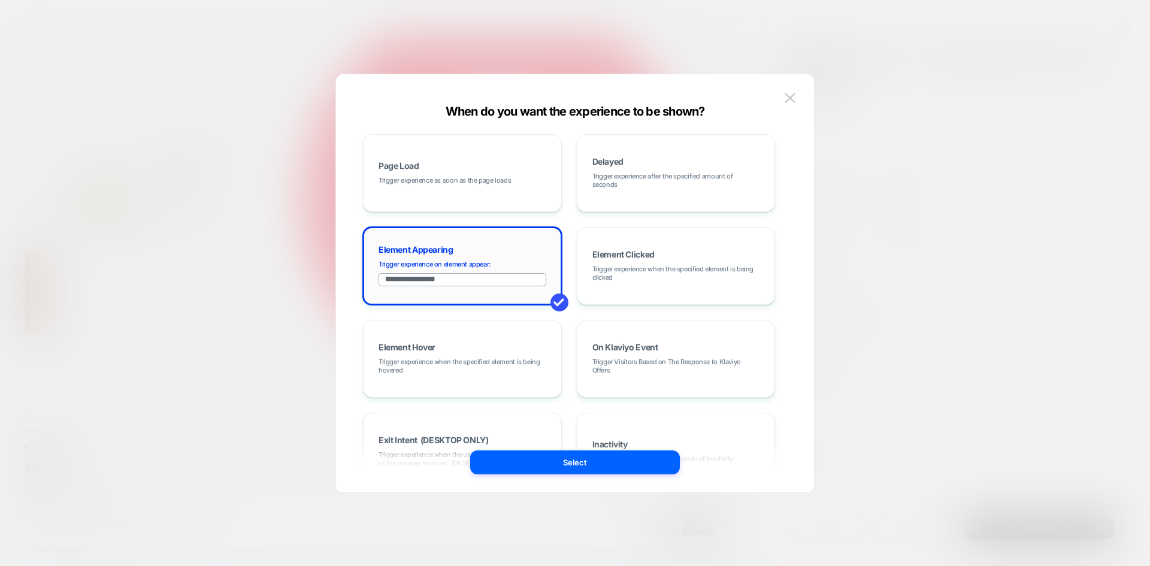
click at [520, 285] on input "**********" at bounding box center [463, 279] width 168 height 13
click at [606, 460] on button "Select" at bounding box center [575, 463] width 210 height 24
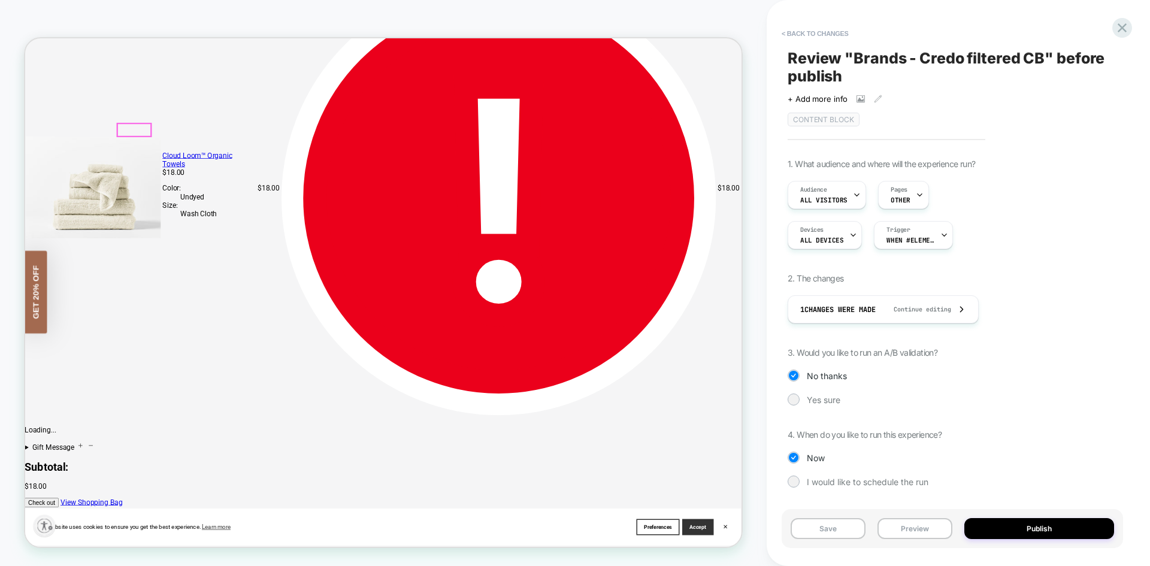
click at [904, 241] on span "When #element-selector appears" at bounding box center [911, 240] width 48 height 8
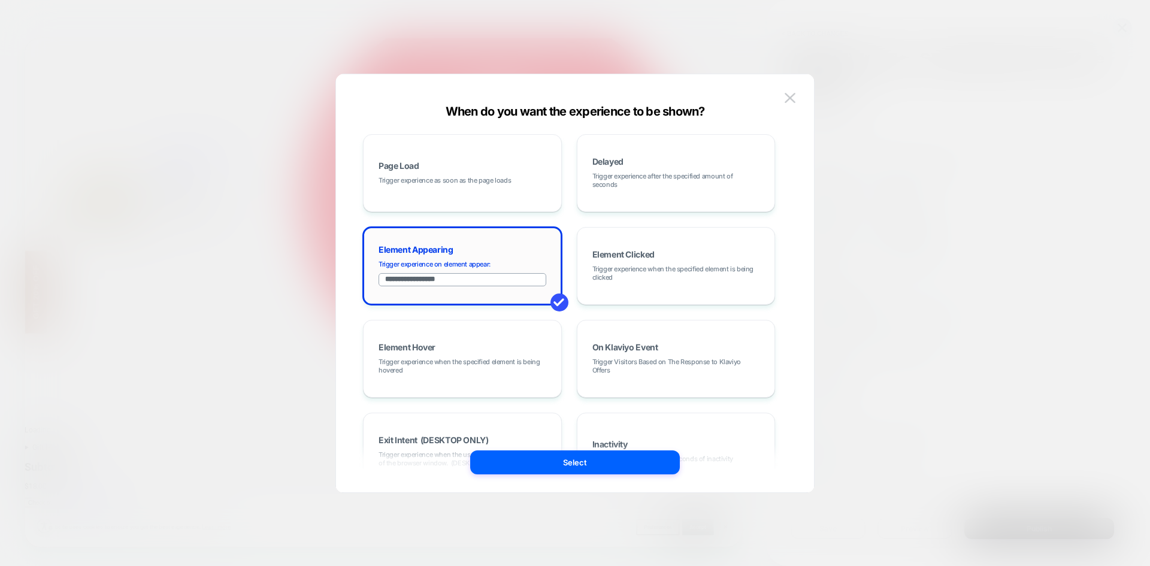
click at [478, 274] on input "**********" at bounding box center [463, 279] width 168 height 13
click at [418, 280] on input "**********" at bounding box center [463, 279] width 168 height 13
click at [461, 281] on input "**********" at bounding box center [463, 279] width 168 height 13
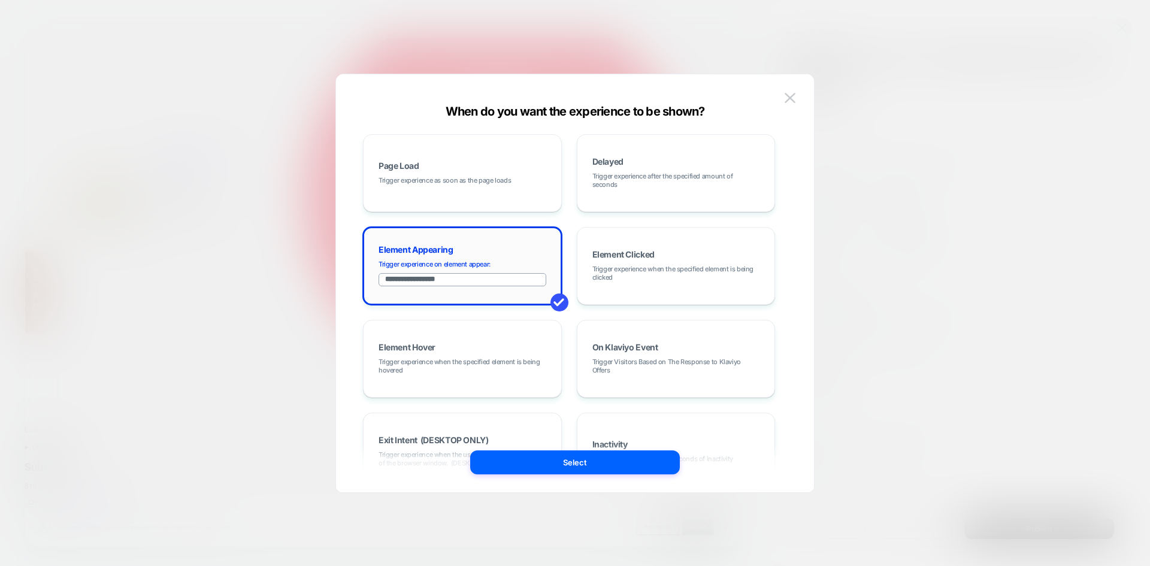
click at [560, 301] on span at bounding box center [560, 303] width 18 height 18
click at [586, 459] on button "Select" at bounding box center [575, 463] width 210 height 24
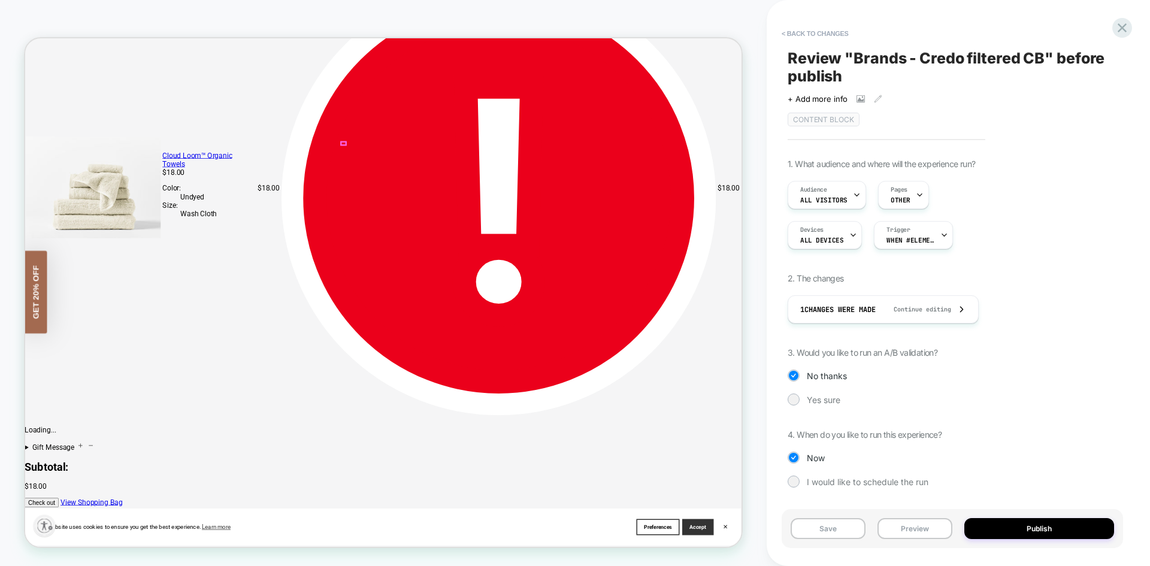
click at [170, 158] on div at bounding box center [171, 160] width 44 height 17
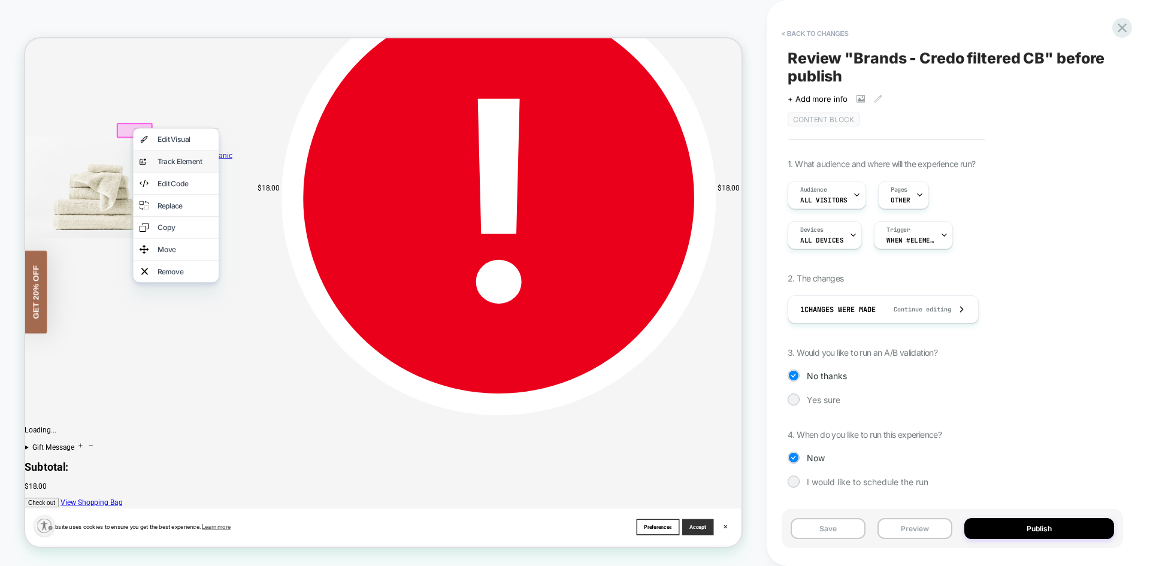
click at [205, 204] on div "Track Element" at bounding box center [238, 202] width 73 height 12
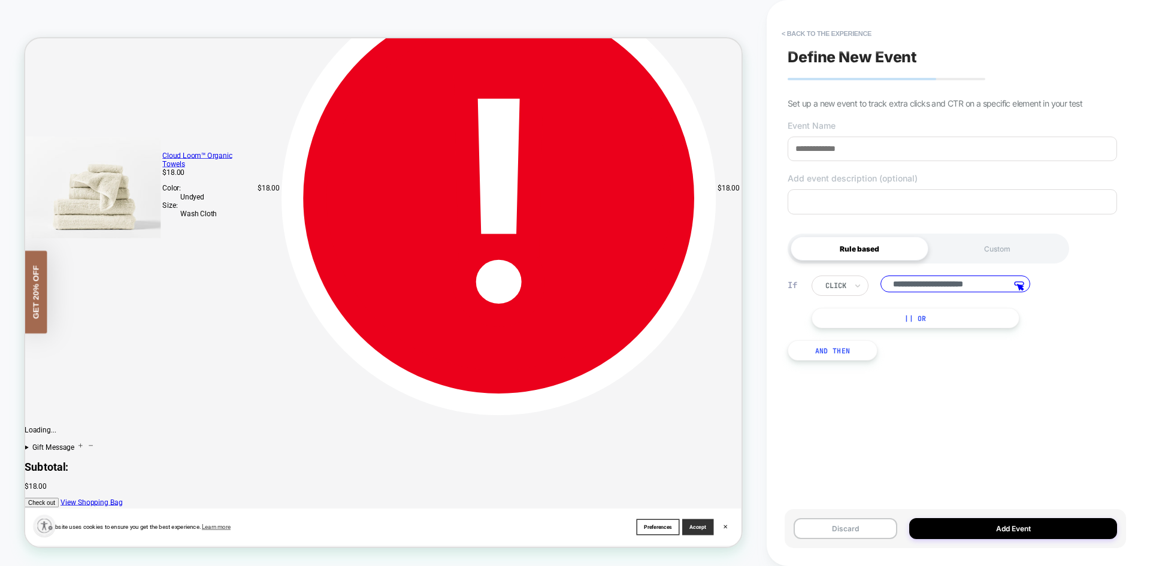
click at [969, 291] on input "**********" at bounding box center [956, 284] width 150 height 17
click at [942, 285] on input "**********" at bounding box center [956, 284] width 150 height 17
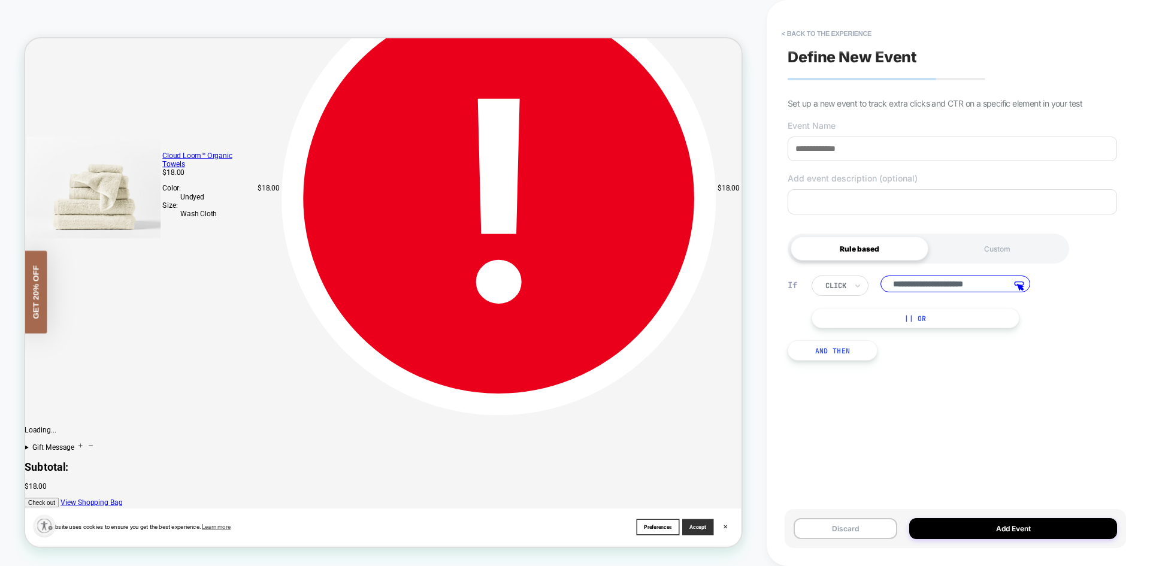
click at [942, 284] on input "**********" at bounding box center [956, 284] width 150 height 17
click at [793, 35] on button "< back to the experience" at bounding box center [827, 33] width 102 height 19
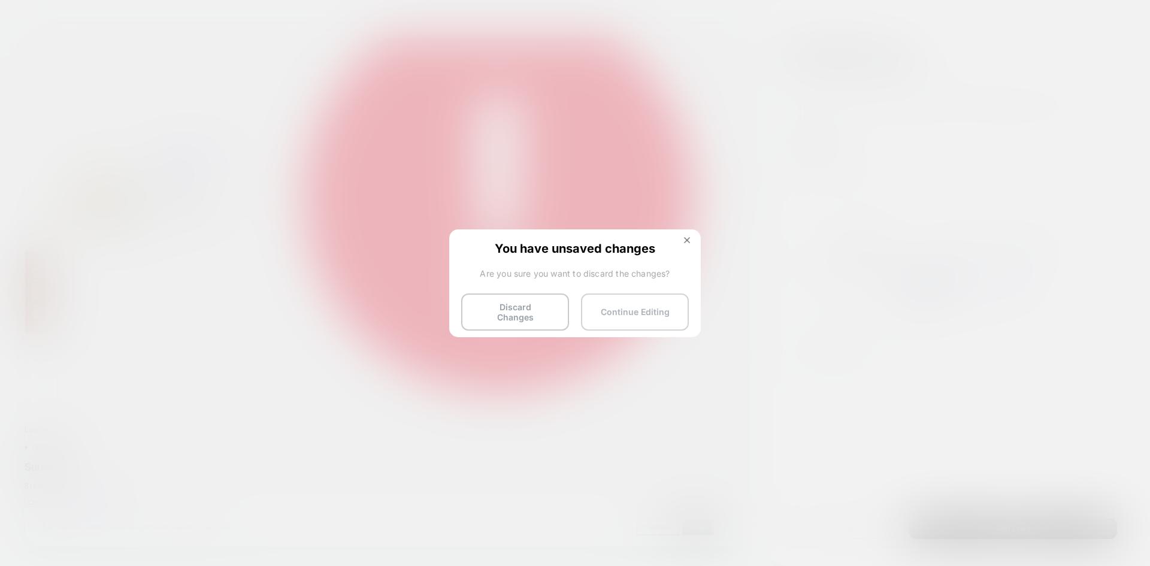
click at [600, 311] on button "Continue Editing" at bounding box center [635, 312] width 108 height 37
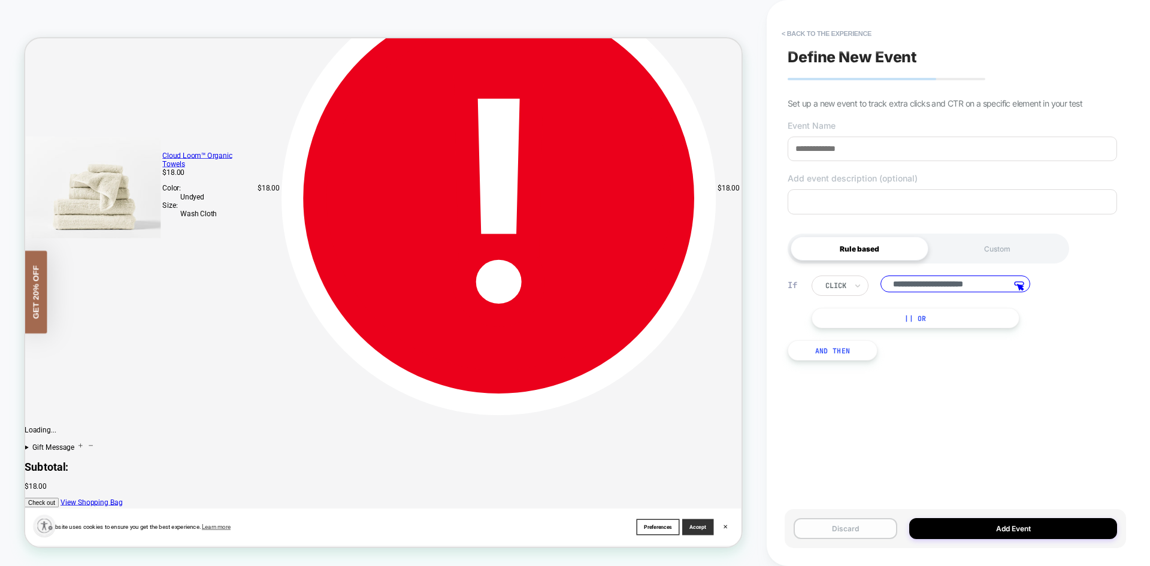
click at [860, 525] on button "Discard" at bounding box center [846, 528] width 104 height 21
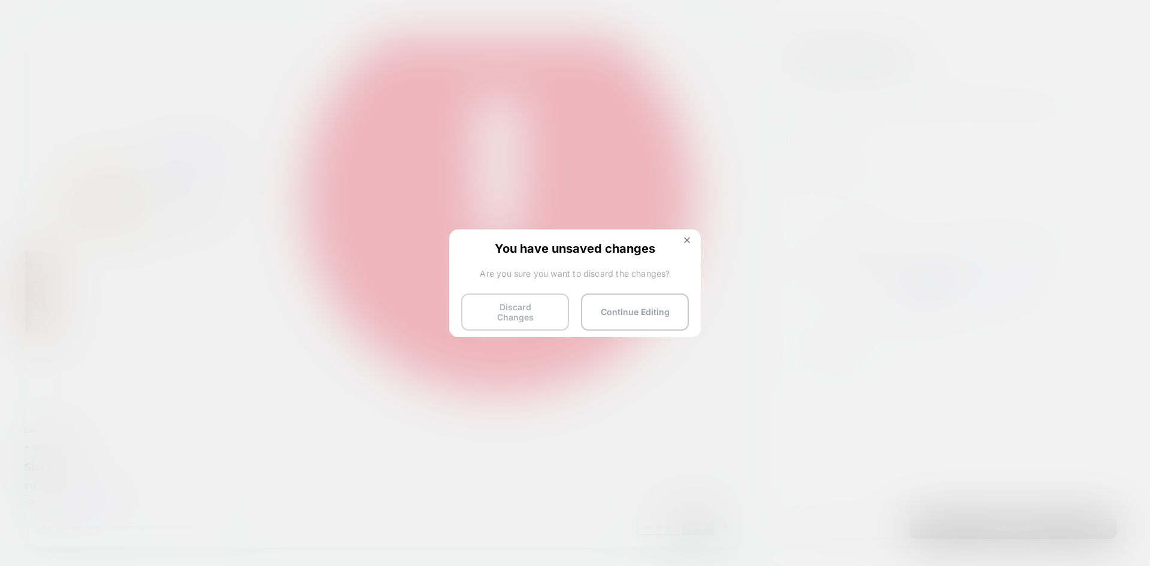
click at [546, 315] on button "Discard Changes" at bounding box center [515, 312] width 108 height 37
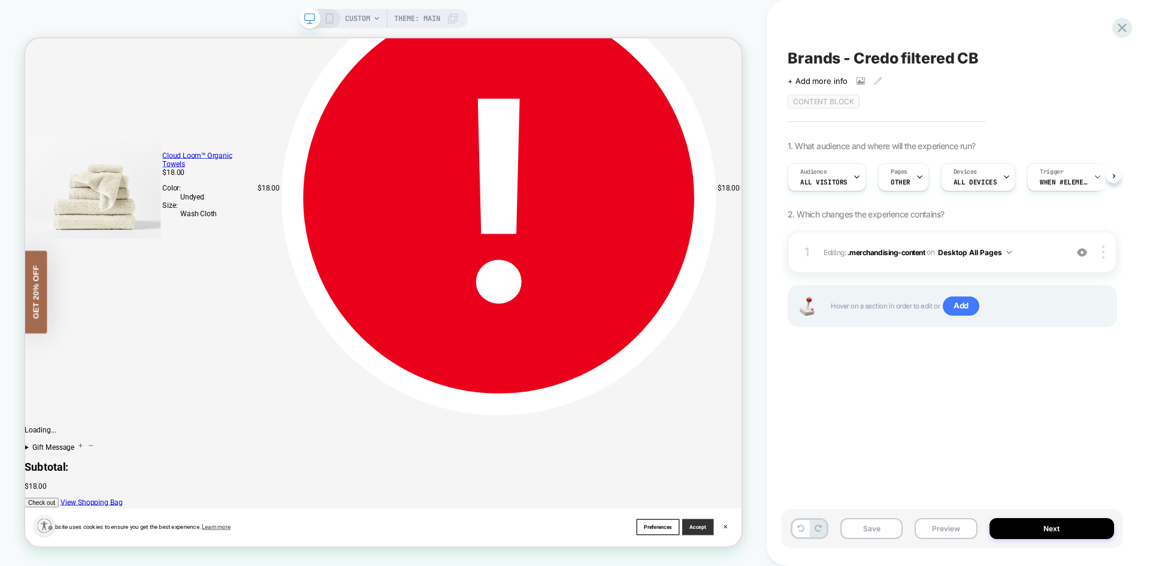
scroll to position [0, 1]
click at [1045, 177] on div "Trigger When #element-selector appears" at bounding box center [1063, 177] width 72 height 27
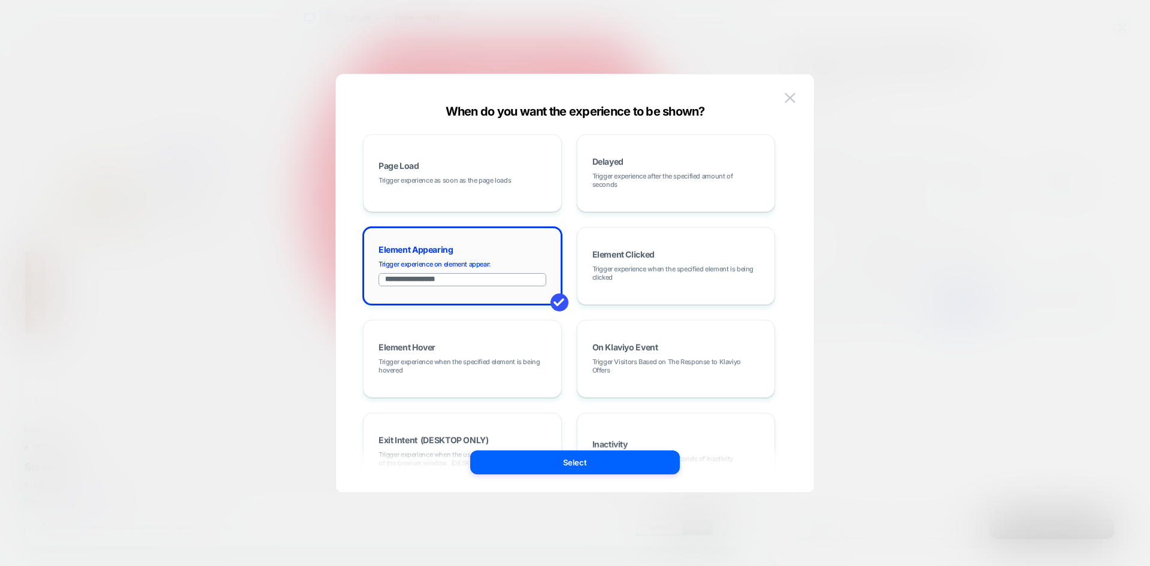
click at [477, 278] on input "**********" at bounding box center [463, 279] width 168 height 13
paste input "******"
type input "**********"
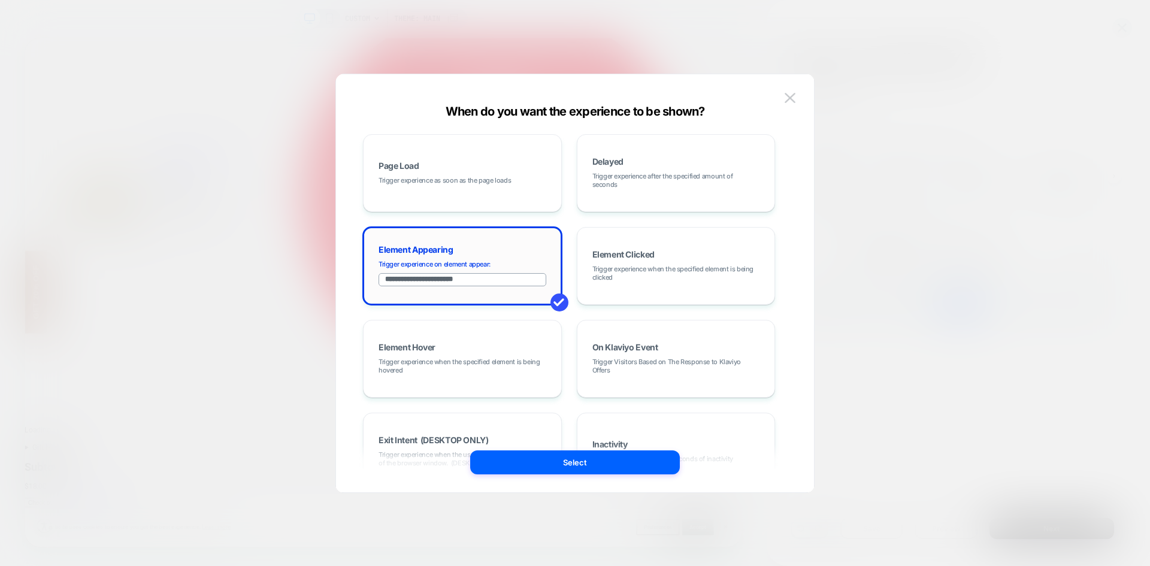
click at [555, 303] on span at bounding box center [560, 303] width 18 height 18
click at [591, 465] on button "Select" at bounding box center [575, 463] width 210 height 24
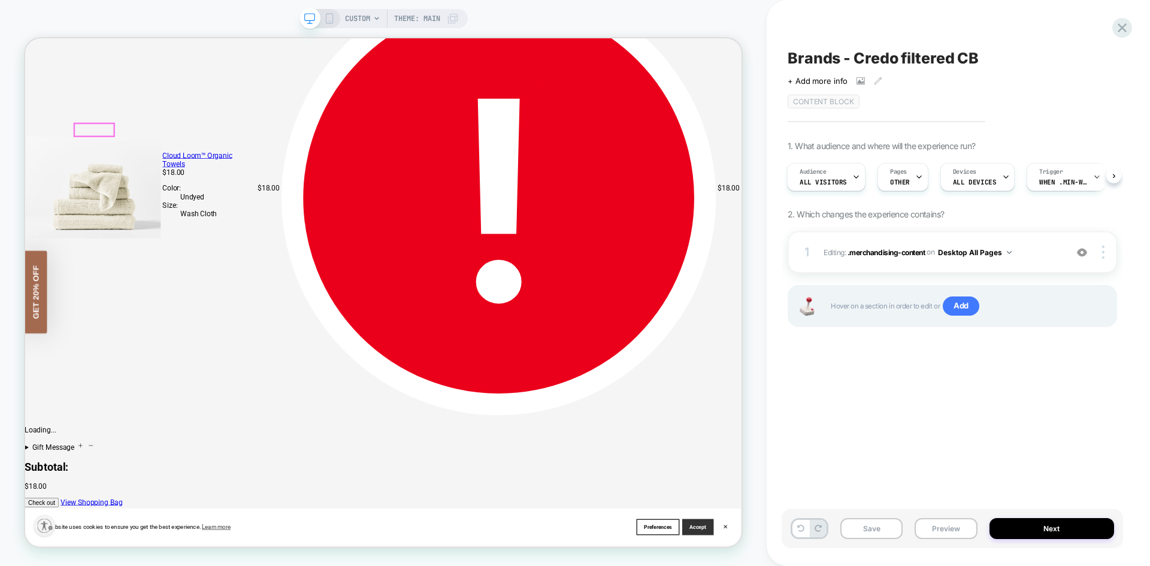
click at [1044, 185] on span "When .min-w-fit:nth-child(2) appears" at bounding box center [1063, 182] width 48 height 8
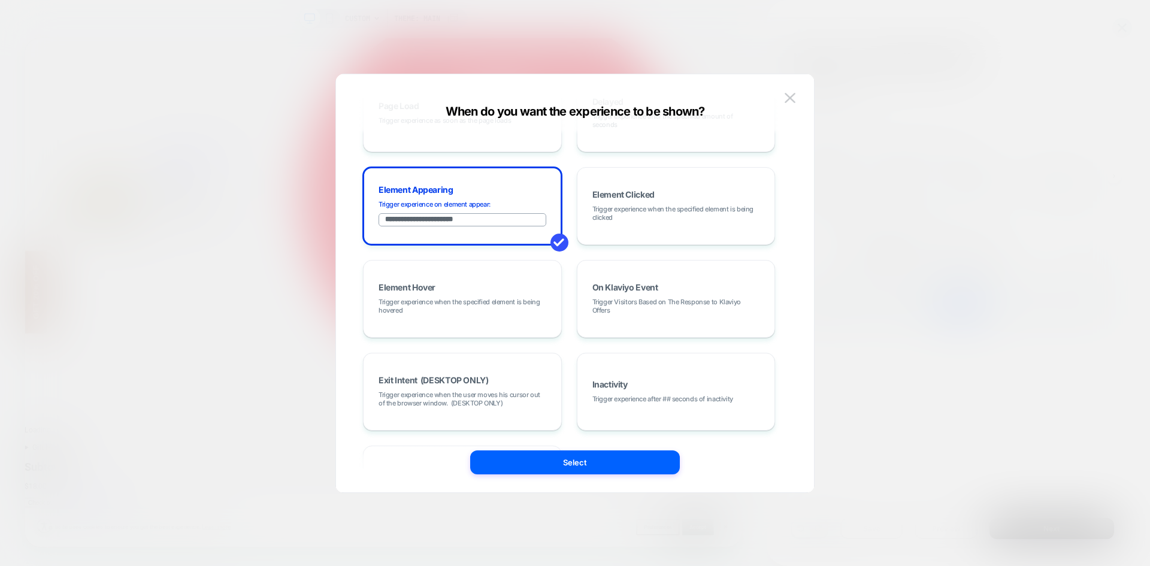
scroll to position [0, 0]
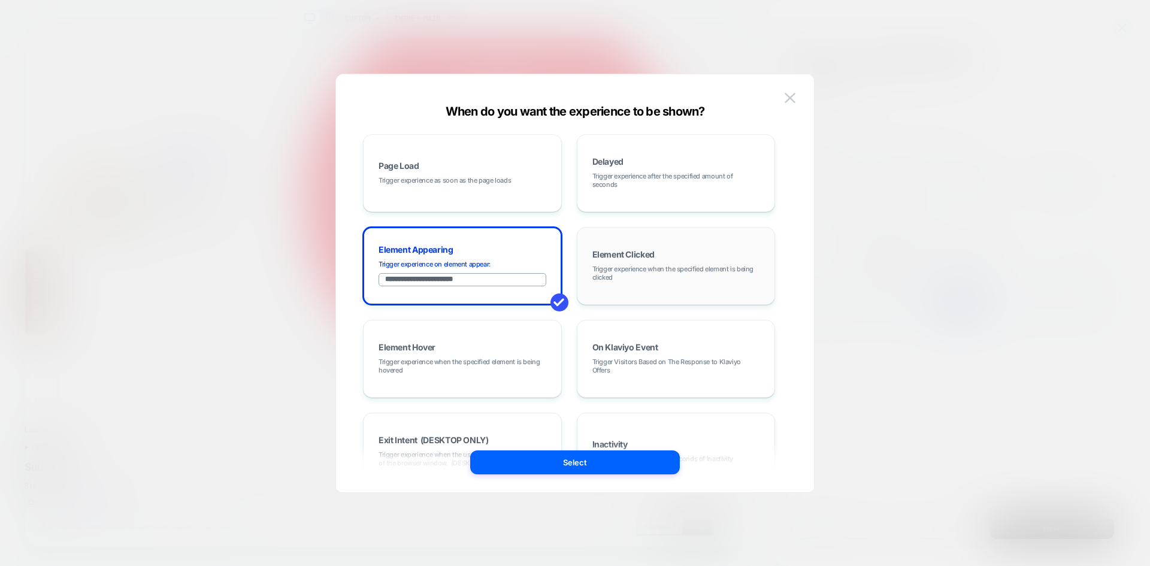
click at [646, 285] on div "Element Clicked Trigger experience when the specified element is being clicked" at bounding box center [677, 266] width 186 height 65
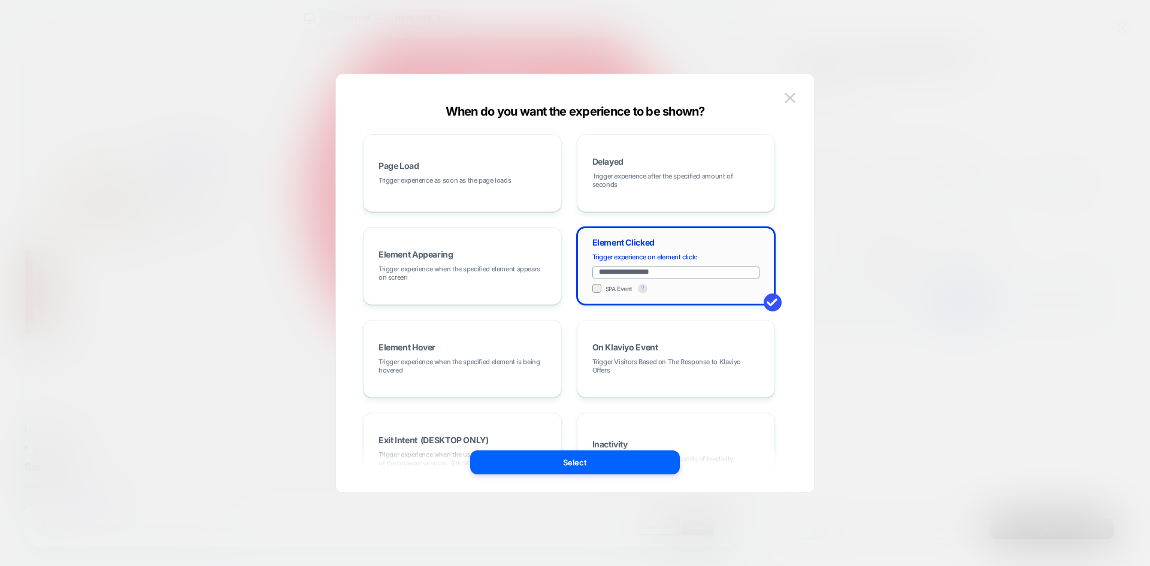
click at [648, 257] on div "**********" at bounding box center [676, 273] width 168 height 41
click at [667, 458] on button "Select" at bounding box center [575, 463] width 210 height 24
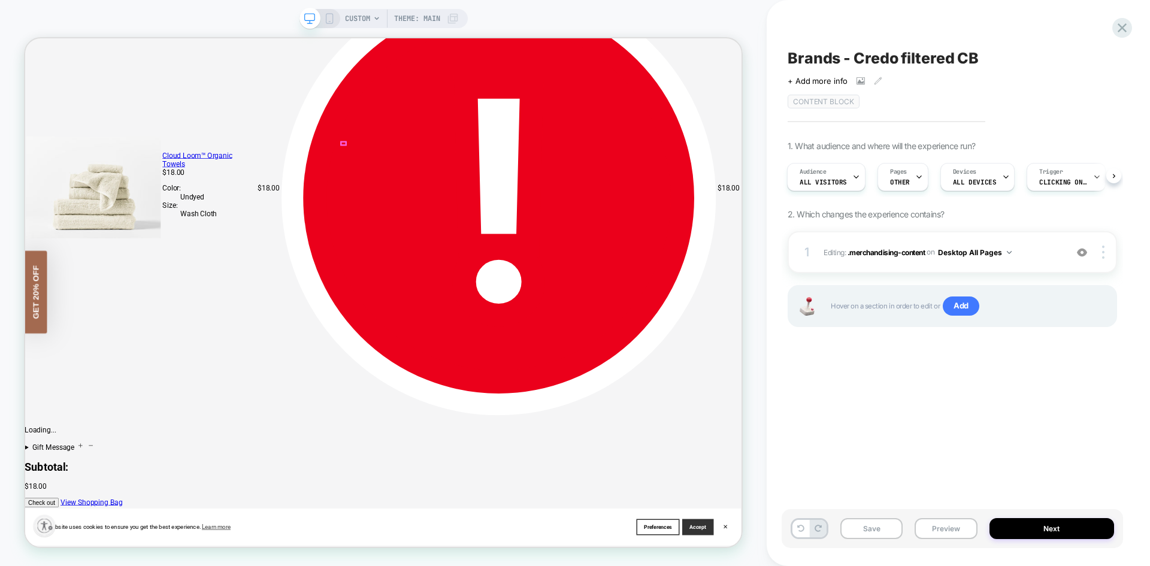
click at [906, 180] on div "Pages OTHER" at bounding box center [900, 177] width 44 height 27
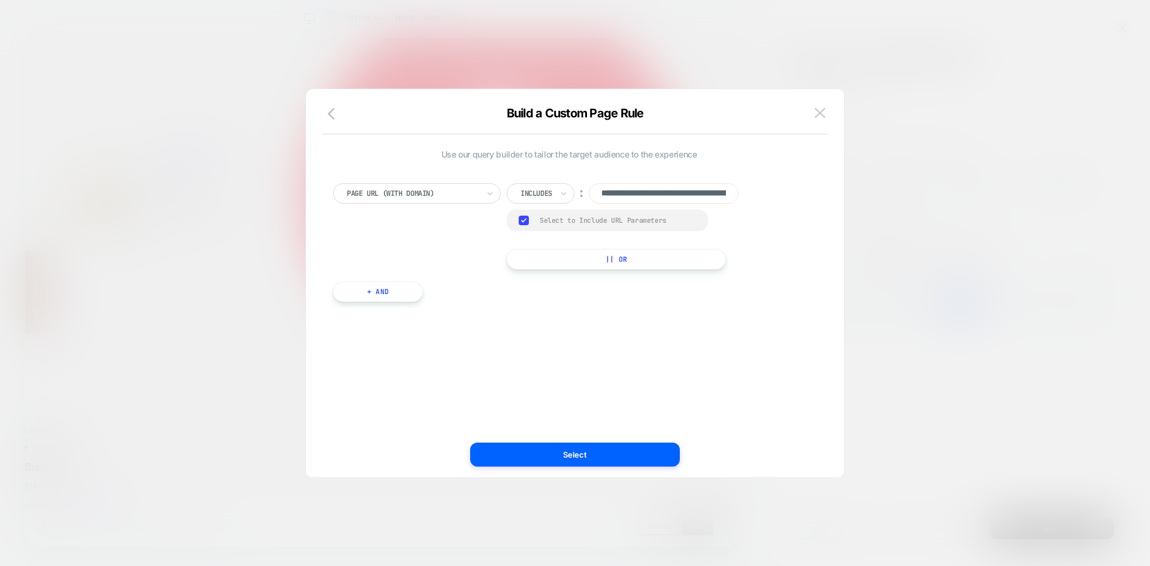
scroll to position [0, 353]
click at [409, 289] on button "+ And" at bounding box center [378, 292] width 90 height 20
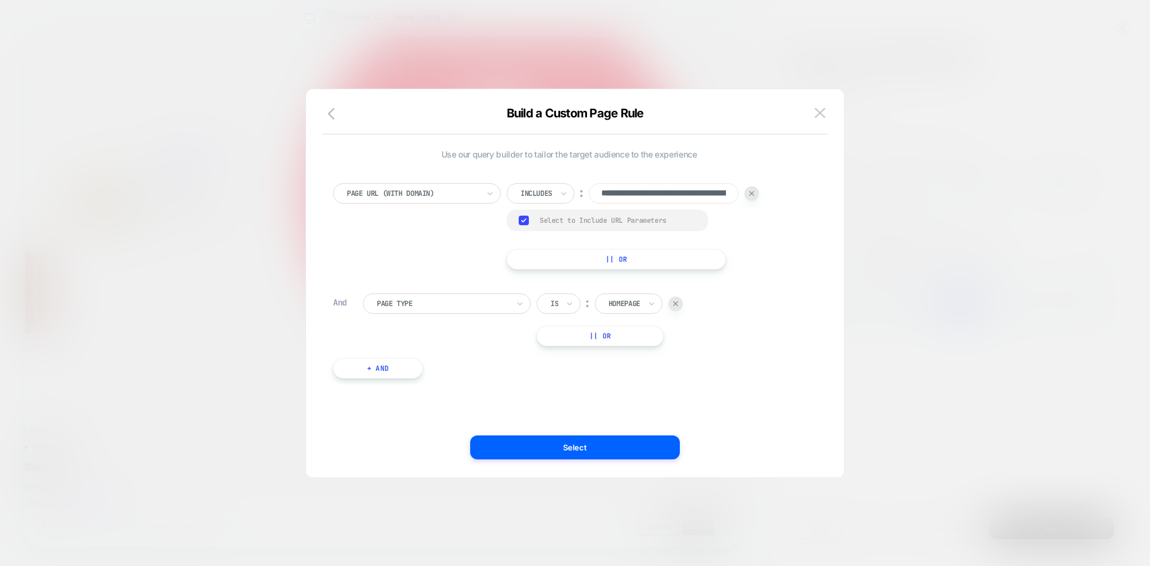
click at [480, 302] on div at bounding box center [443, 303] width 132 height 11
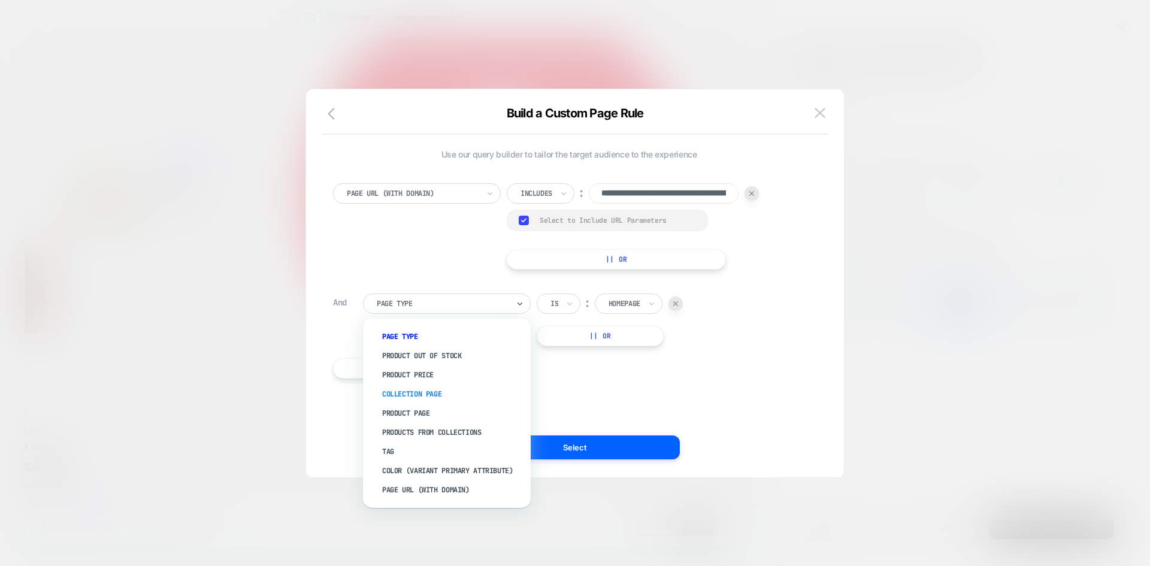
click at [434, 394] on div "Collection Page" at bounding box center [453, 394] width 156 height 19
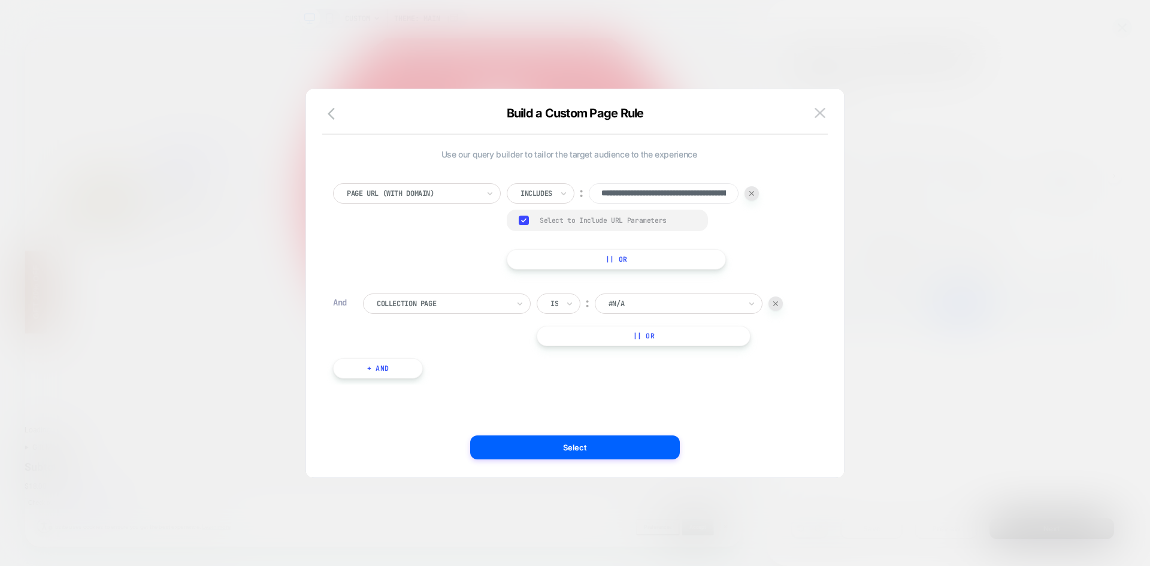
click at [630, 297] on div "#N/A" at bounding box center [674, 303] width 134 height 13
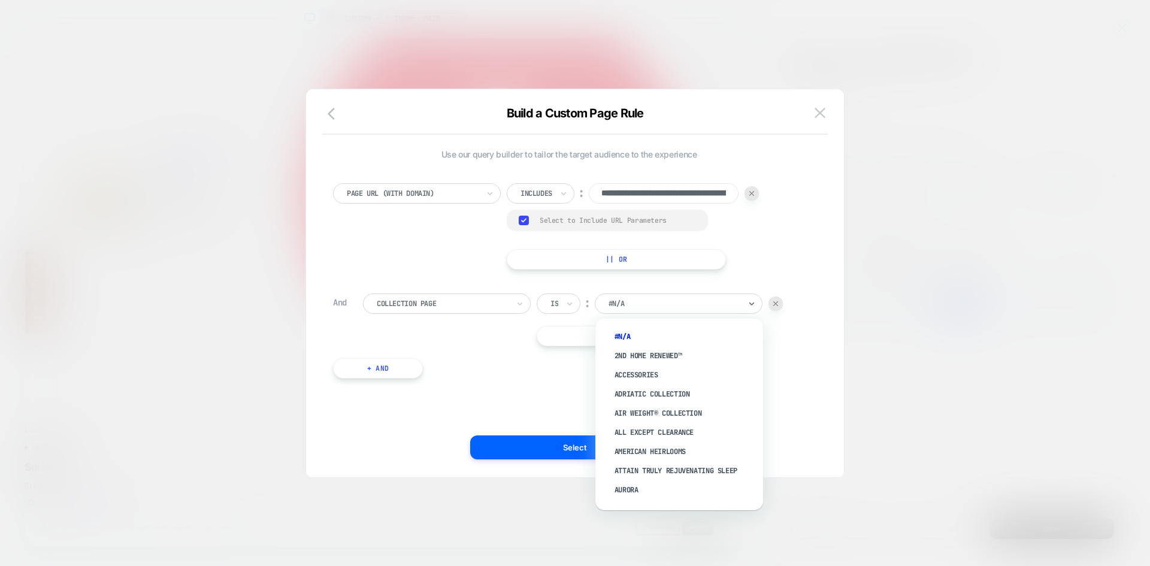
click at [564, 304] on div "Is" at bounding box center [559, 304] width 44 height 20
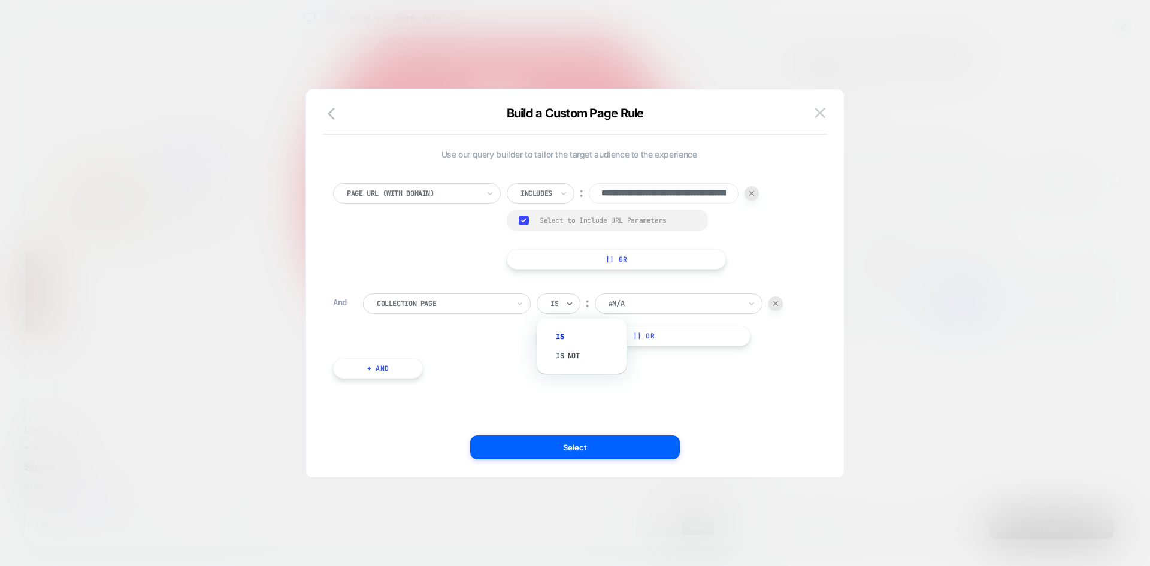
click at [632, 306] on div at bounding box center [675, 303] width 132 height 11
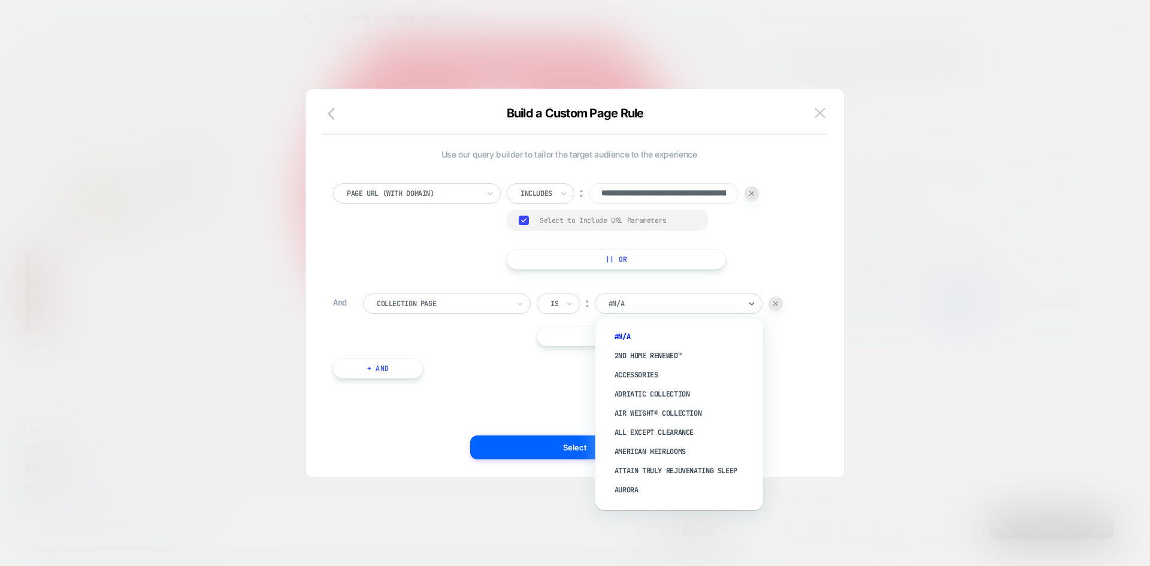
click at [484, 304] on div at bounding box center [443, 303] width 132 height 11
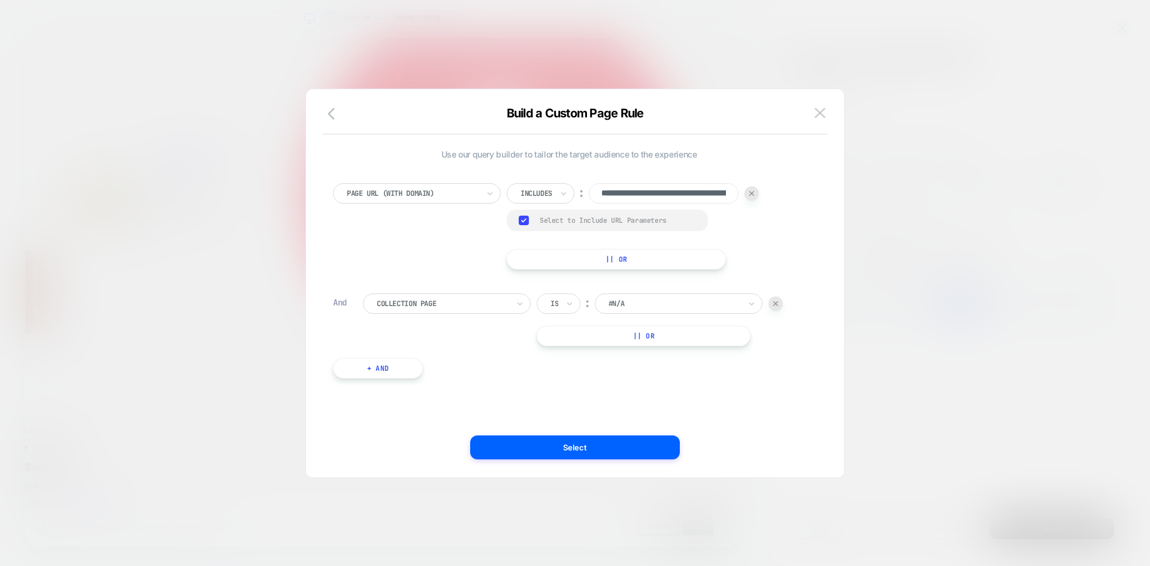
click at [749, 366] on div "**********" at bounding box center [569, 274] width 484 height 219
click at [775, 300] on div at bounding box center [776, 304] width 14 height 14
click at [665, 261] on button "|| Or" at bounding box center [616, 259] width 219 height 20
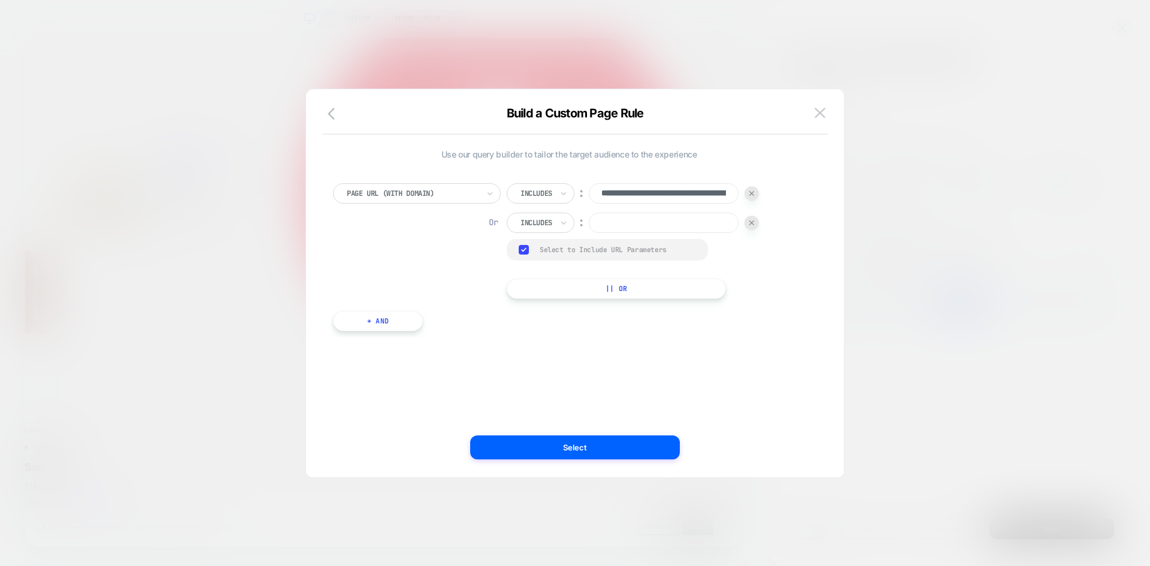
click at [557, 227] on div "Includes" at bounding box center [541, 223] width 68 height 20
click at [749, 224] on div at bounding box center [752, 223] width 14 height 14
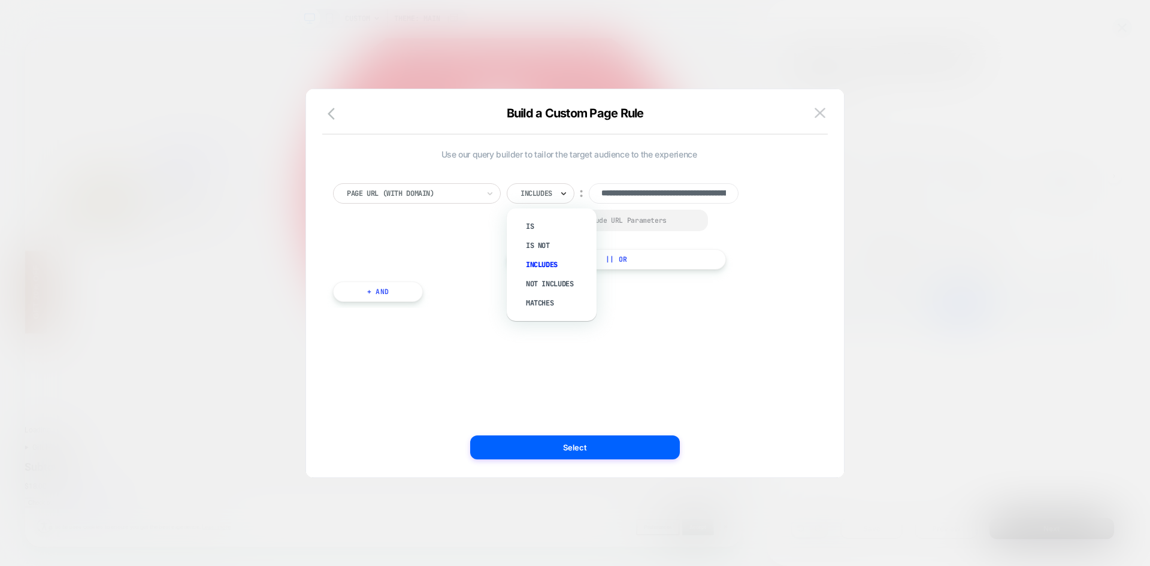
click at [560, 195] on icon at bounding box center [564, 194] width 8 height 12
click at [535, 222] on div "Is" at bounding box center [558, 226] width 78 height 19
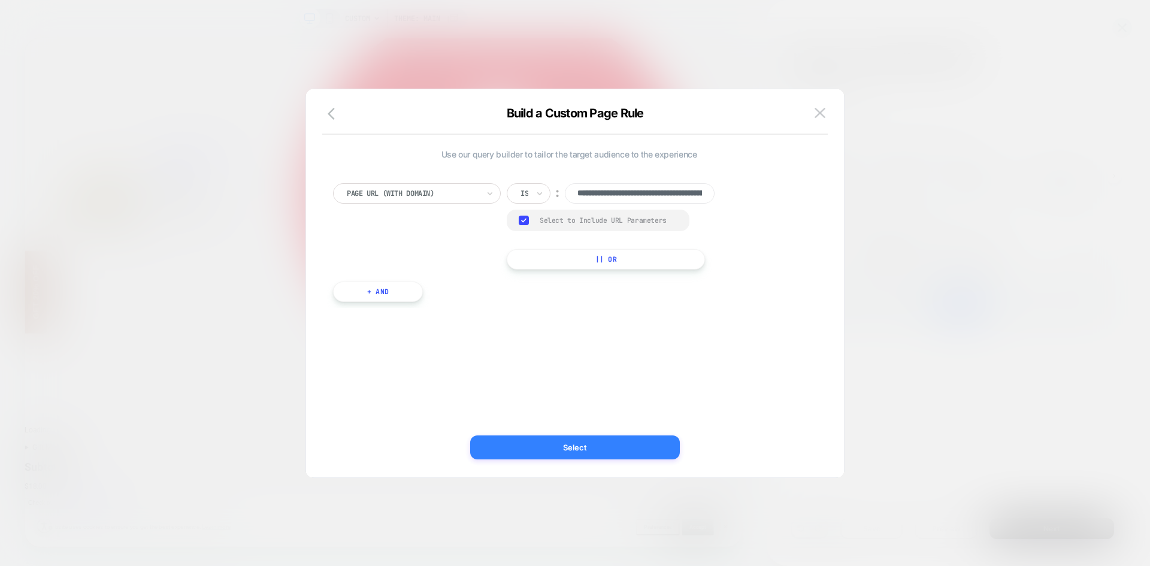
click at [597, 442] on button "Select" at bounding box center [575, 448] width 210 height 24
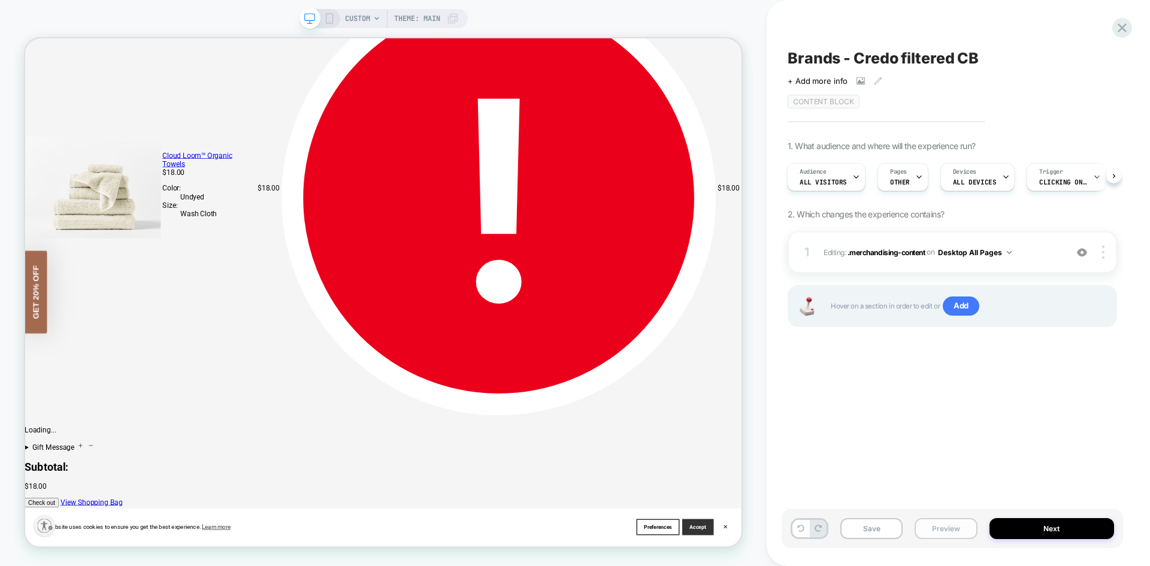
click at [954, 529] on button "Preview" at bounding box center [946, 528] width 62 height 21
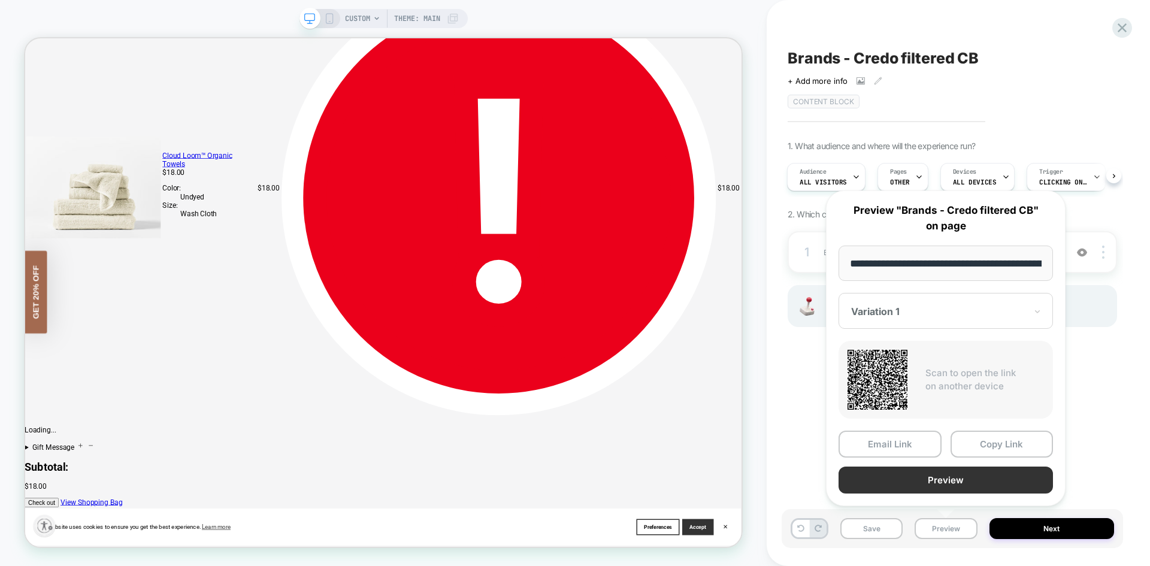
click at [938, 479] on button "Preview" at bounding box center [946, 480] width 214 height 27
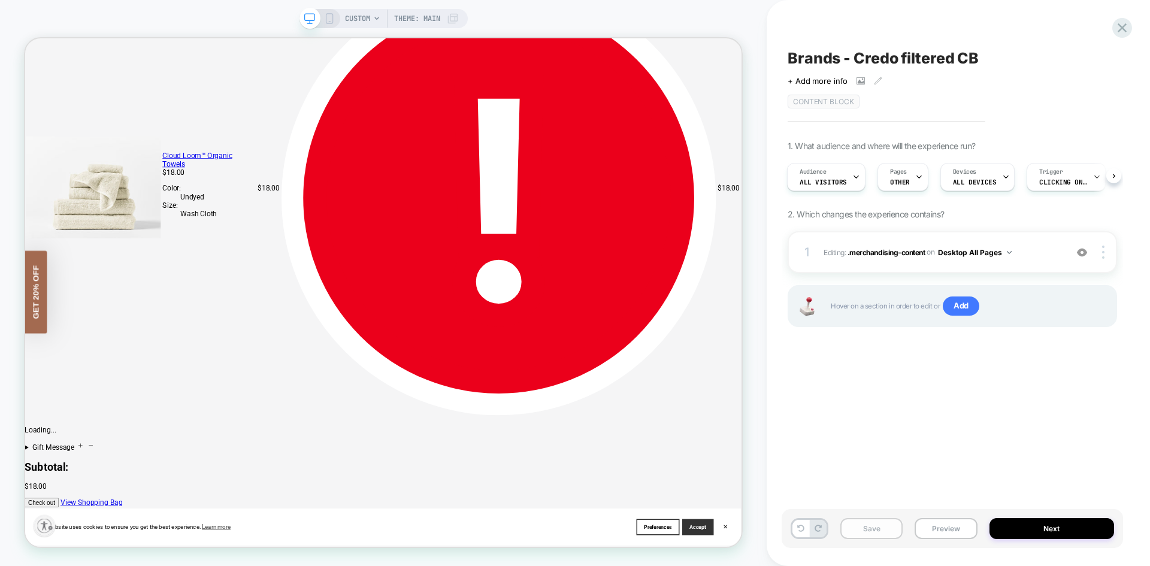
click at [886, 534] on button "Save" at bounding box center [872, 528] width 62 height 21
click at [934, 532] on button "Preview" at bounding box center [946, 528] width 62 height 21
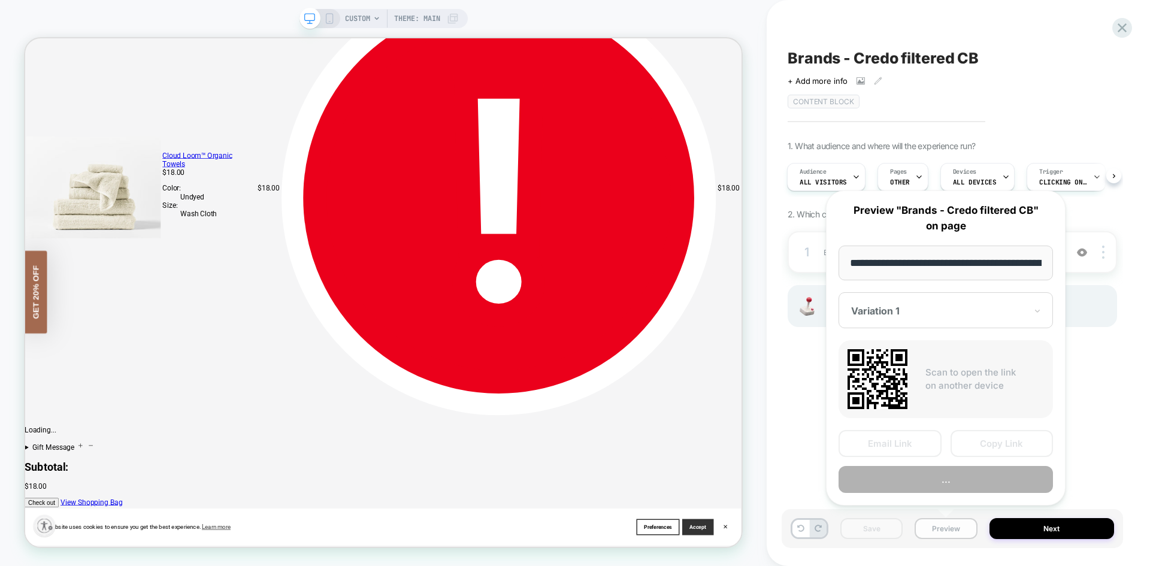
scroll to position [0, 368]
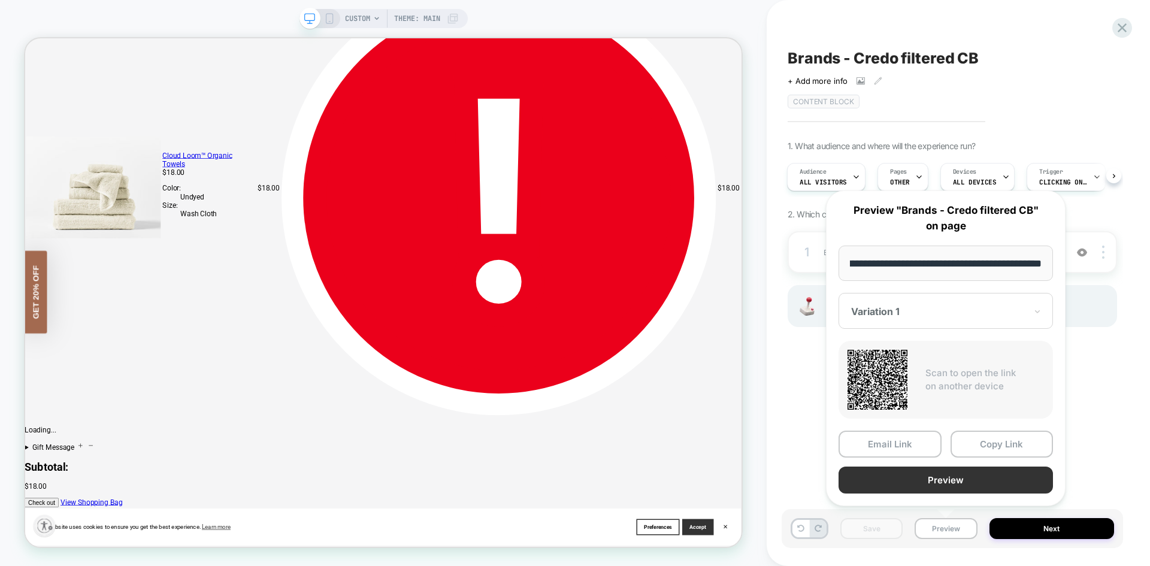
click at [960, 476] on button "Preview" at bounding box center [946, 480] width 214 height 27
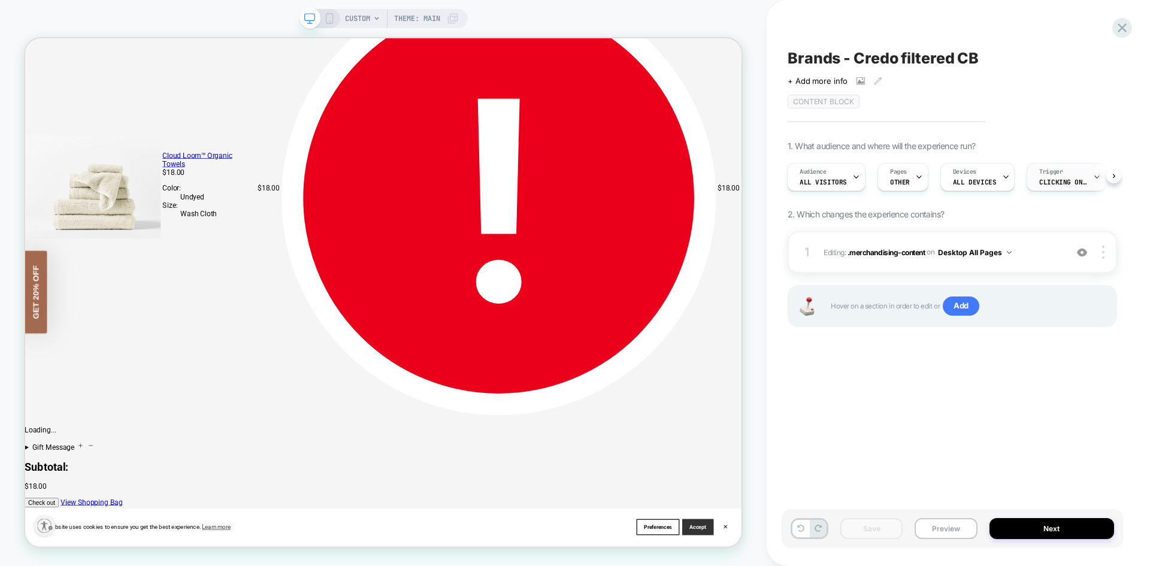
click at [1039, 181] on span "Clicking on #element-selector" at bounding box center [1063, 182] width 48 height 8
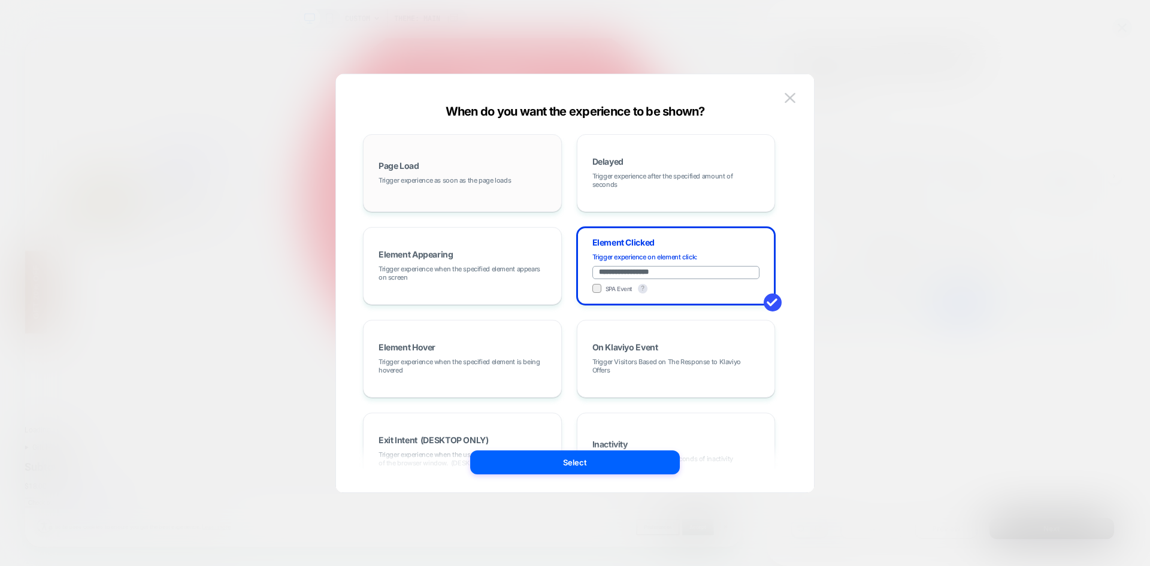
click at [524, 178] on div "Page Load Trigger experience as soon as the page loads" at bounding box center [463, 173] width 186 height 65
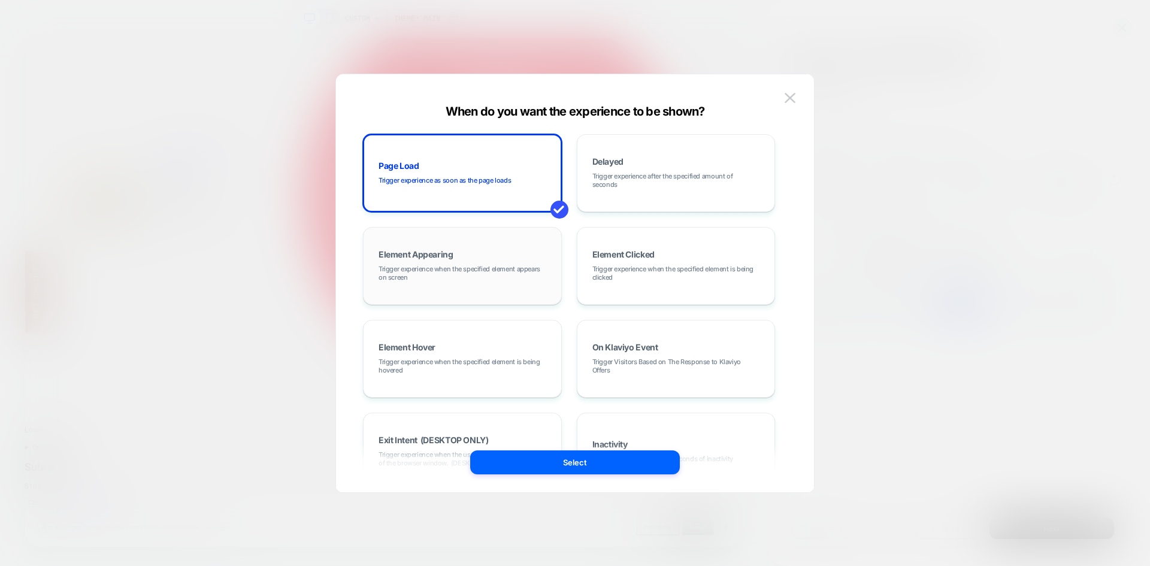
click at [519, 272] on span "Trigger experience when the specified element appears on screen" at bounding box center [463, 273] width 168 height 17
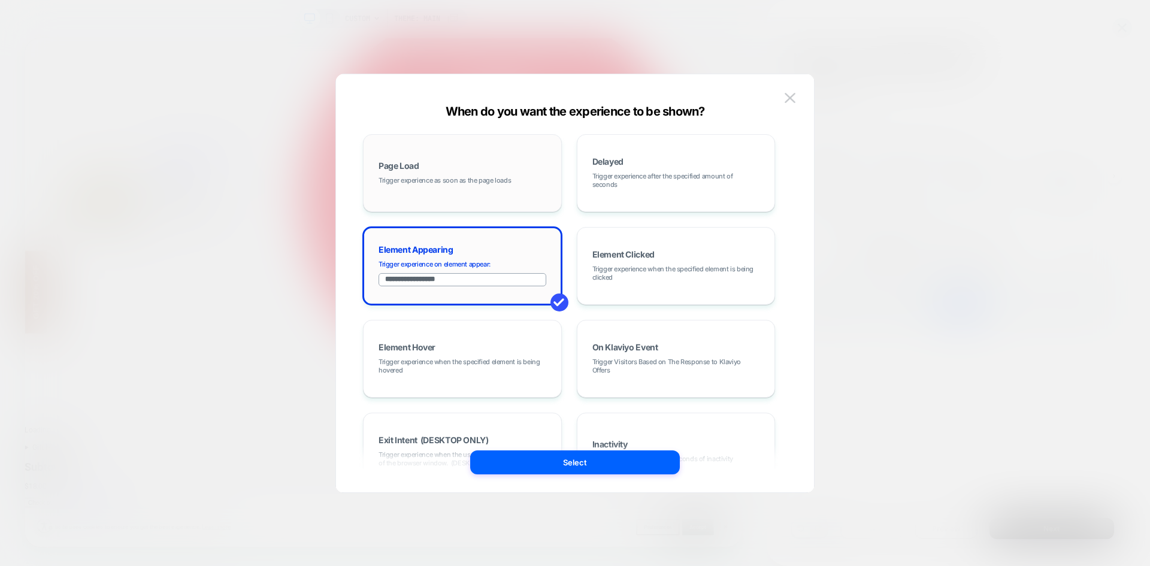
click at [522, 205] on div "Page Load Trigger experience as soon as the page loads" at bounding box center [463, 173] width 186 height 65
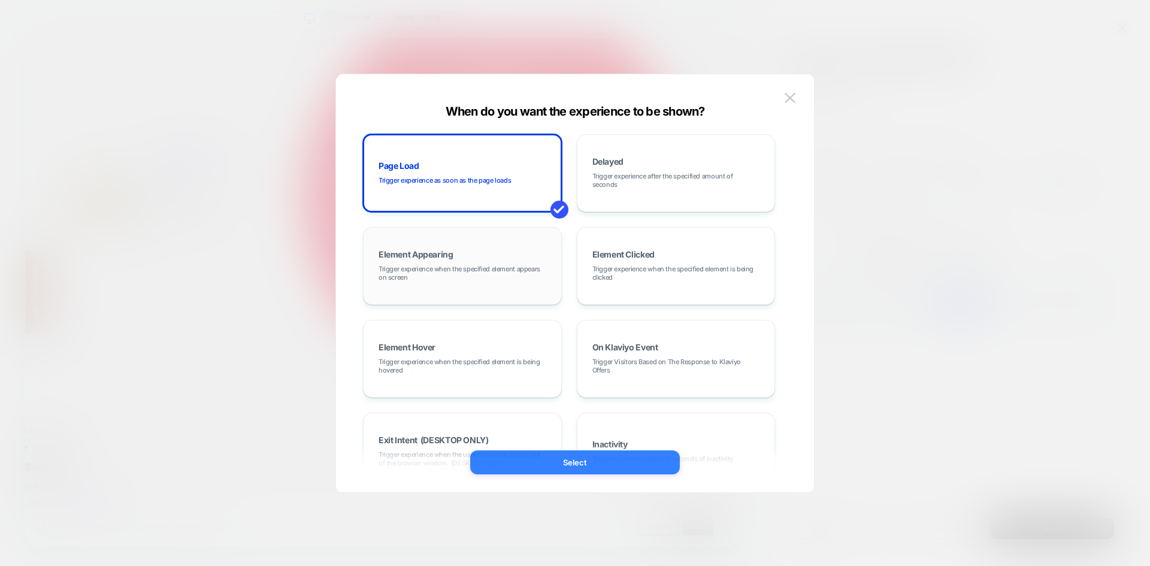
click at [603, 464] on button "Select" at bounding box center [575, 463] width 210 height 24
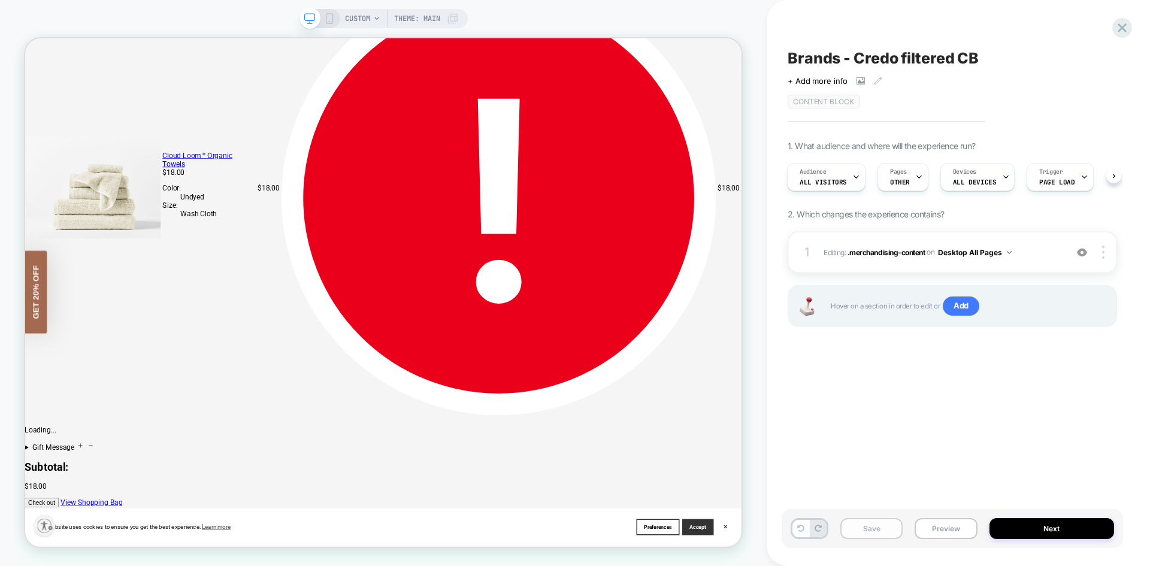
click at [890, 528] on button "Save" at bounding box center [872, 528] width 62 height 21
click at [944, 528] on button "Preview" at bounding box center [946, 528] width 62 height 21
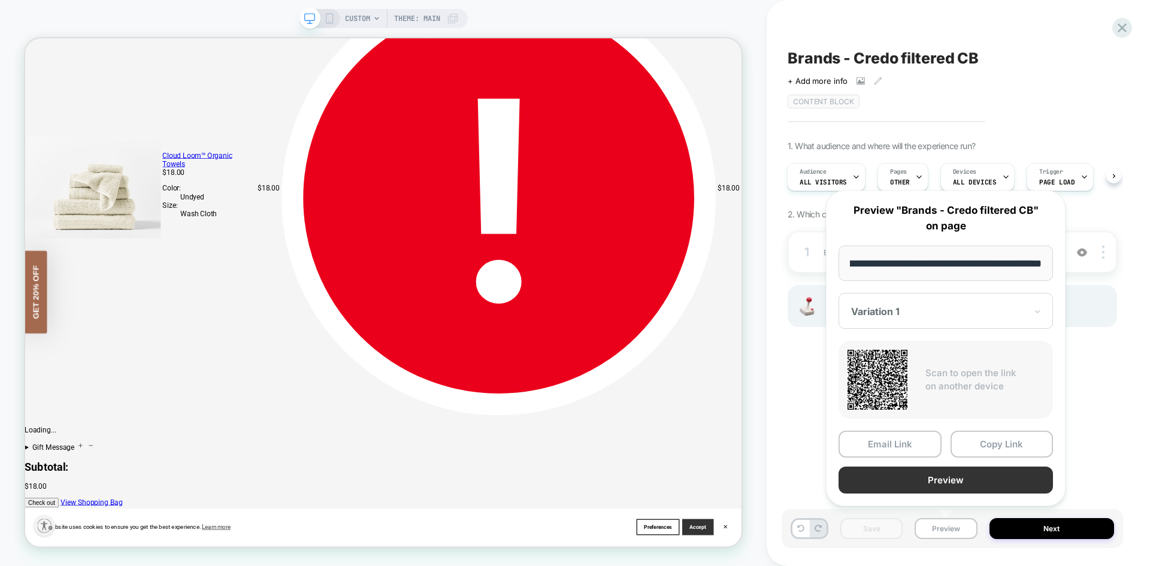
click at [951, 482] on button "Preview" at bounding box center [946, 480] width 214 height 27
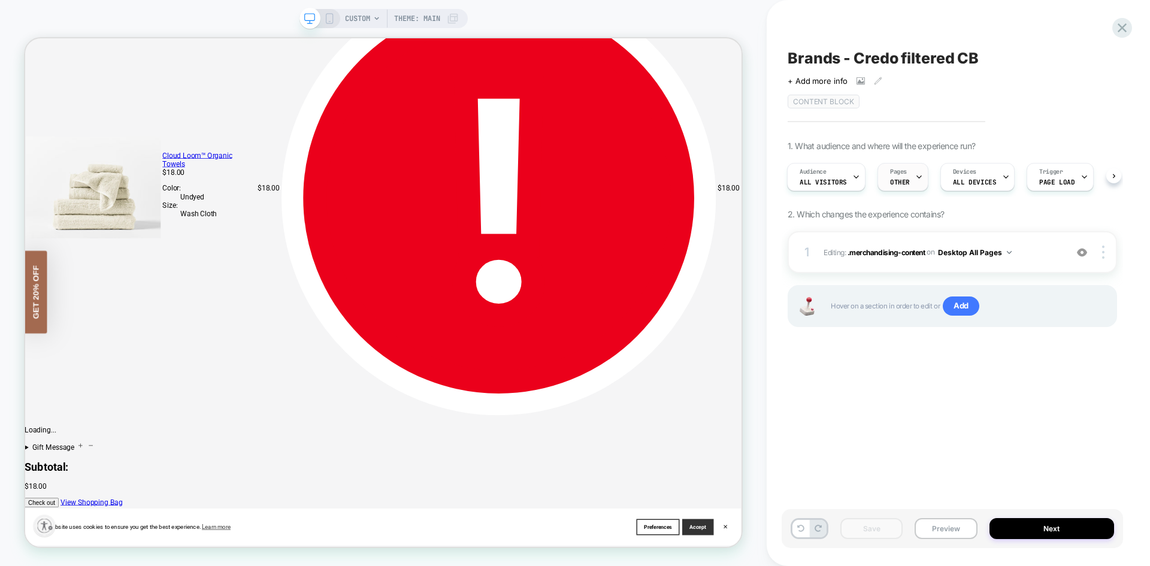
click at [902, 181] on span "OTHER" at bounding box center [900, 182] width 20 height 8
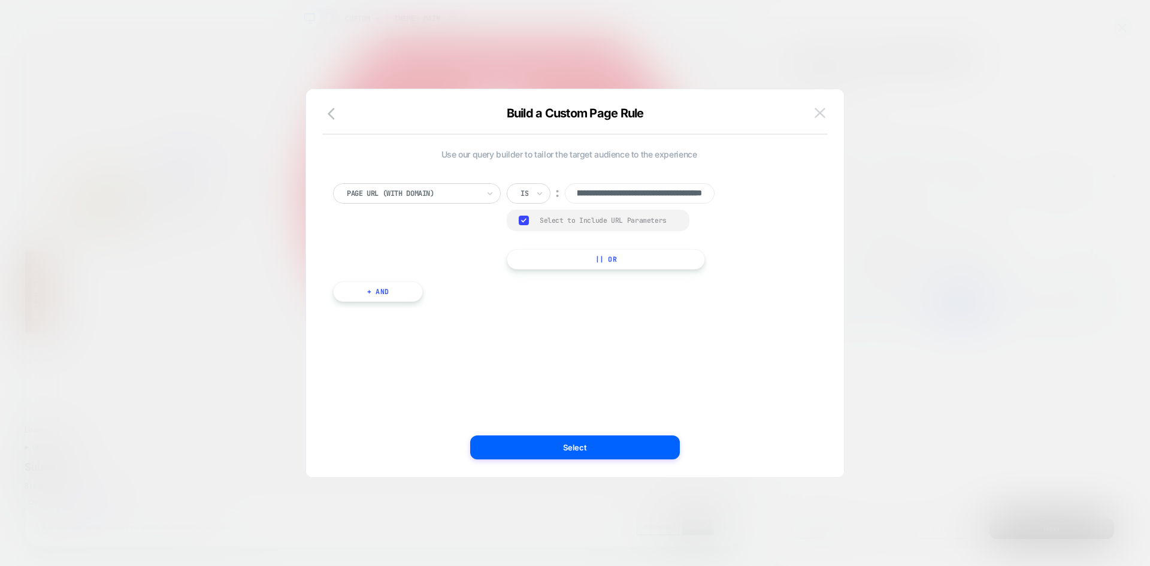
scroll to position [0, 0]
click at [817, 117] on img at bounding box center [820, 113] width 11 height 10
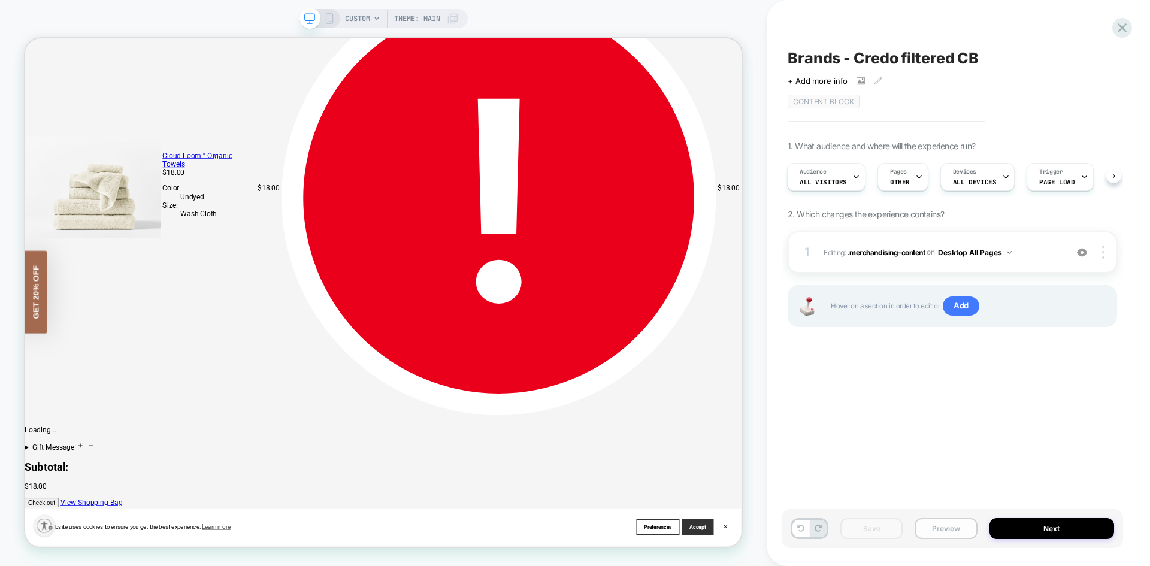
click at [949, 530] on button "Preview" at bounding box center [946, 528] width 62 height 21
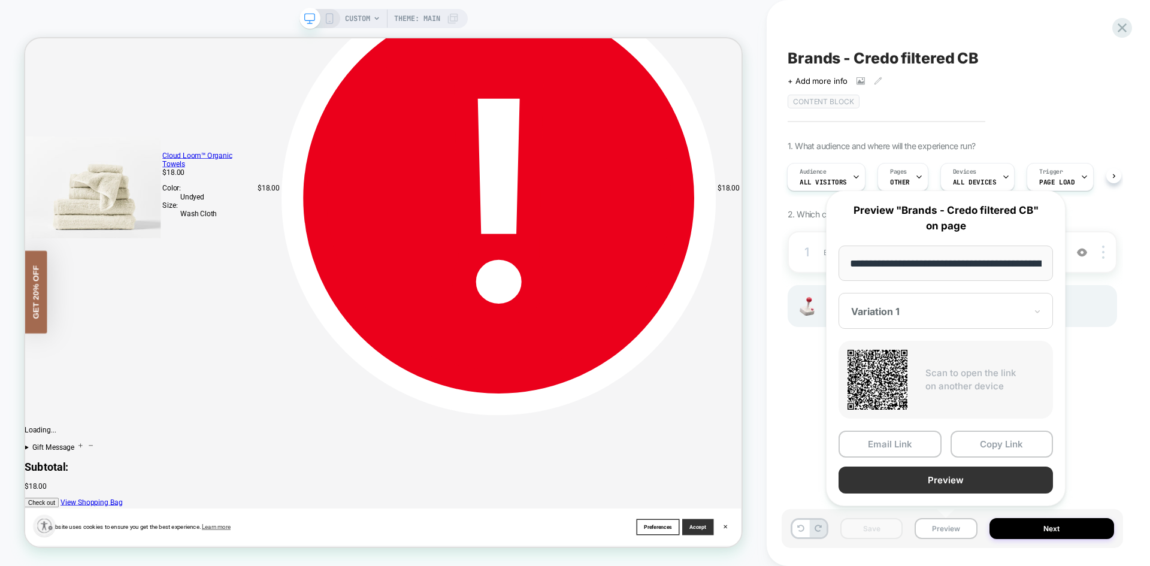
click at [951, 478] on button "Preview" at bounding box center [946, 480] width 214 height 27
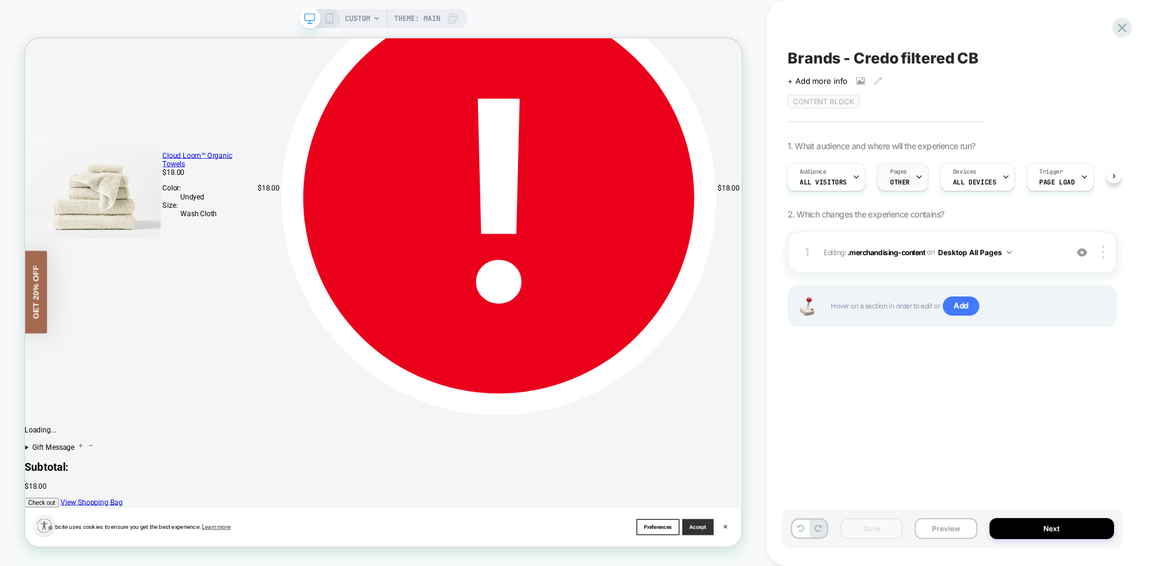
click at [893, 180] on span "OTHER" at bounding box center [900, 182] width 20 height 8
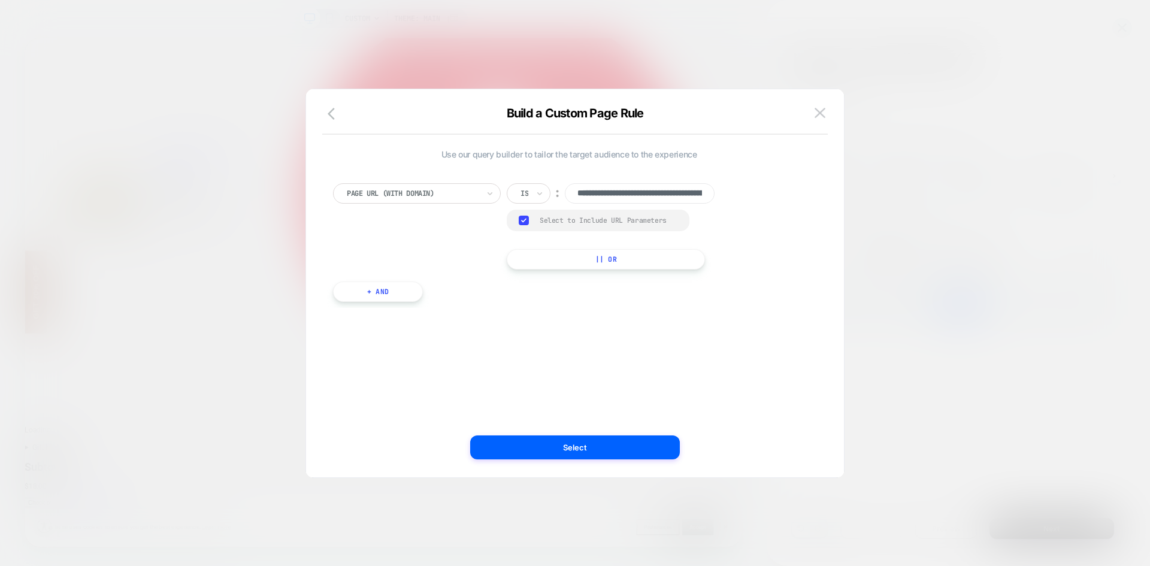
click at [591, 222] on div "Select to Include URL Parameters" at bounding box center [609, 220] width 138 height 9
click at [612, 196] on input "**********" at bounding box center [640, 193] width 150 height 20
click at [598, 442] on button "Select" at bounding box center [575, 448] width 210 height 24
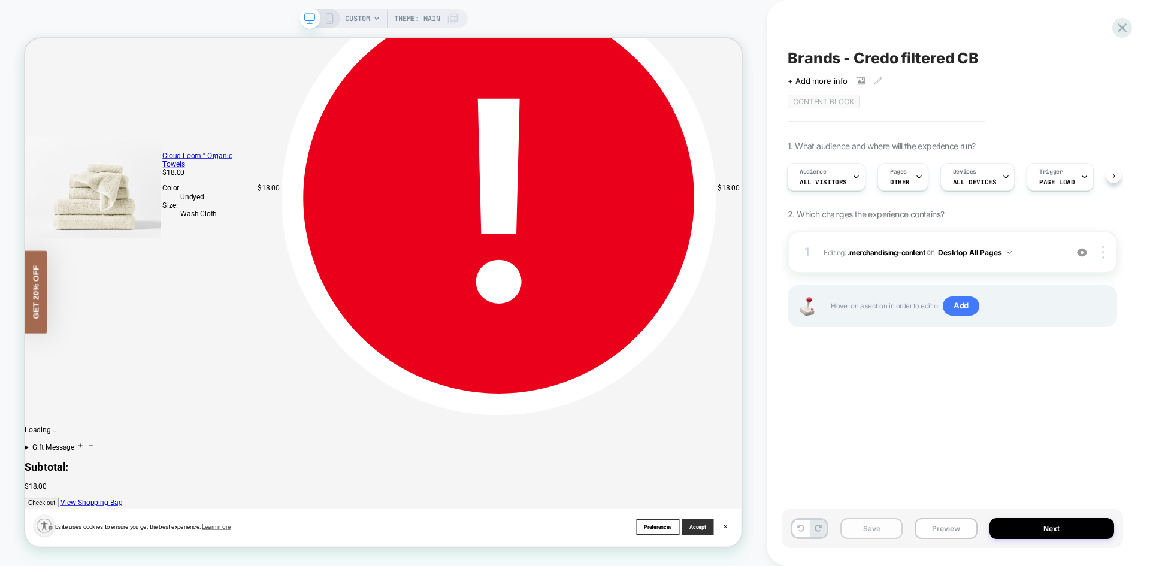
click at [878, 531] on button "Save" at bounding box center [872, 528] width 62 height 21
click at [956, 521] on button "Preview" at bounding box center [946, 528] width 62 height 21
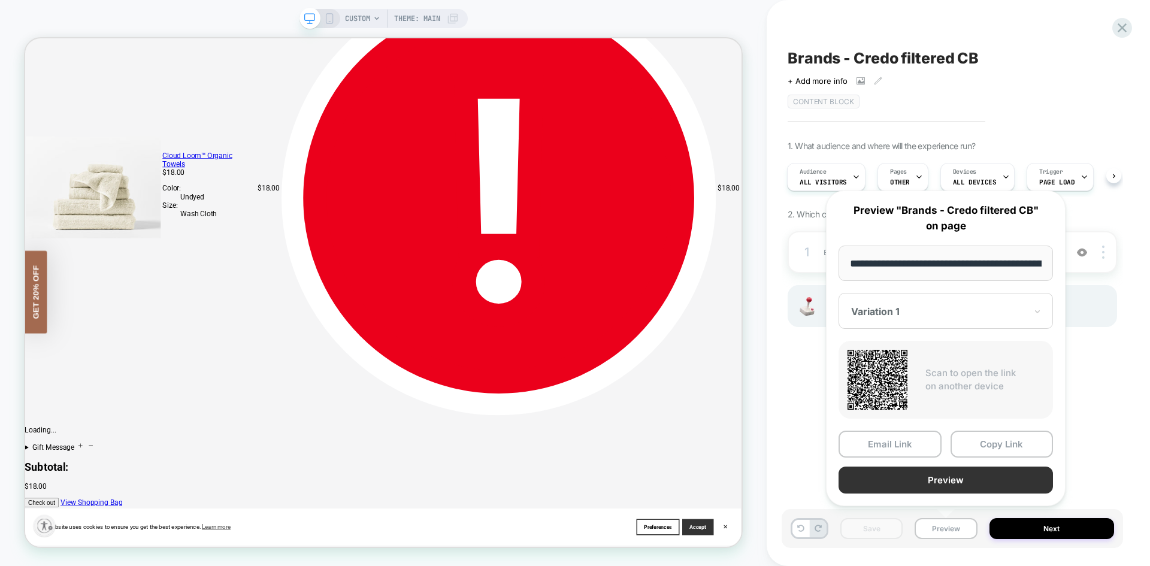
click at [936, 485] on button "Preview" at bounding box center [946, 480] width 214 height 27
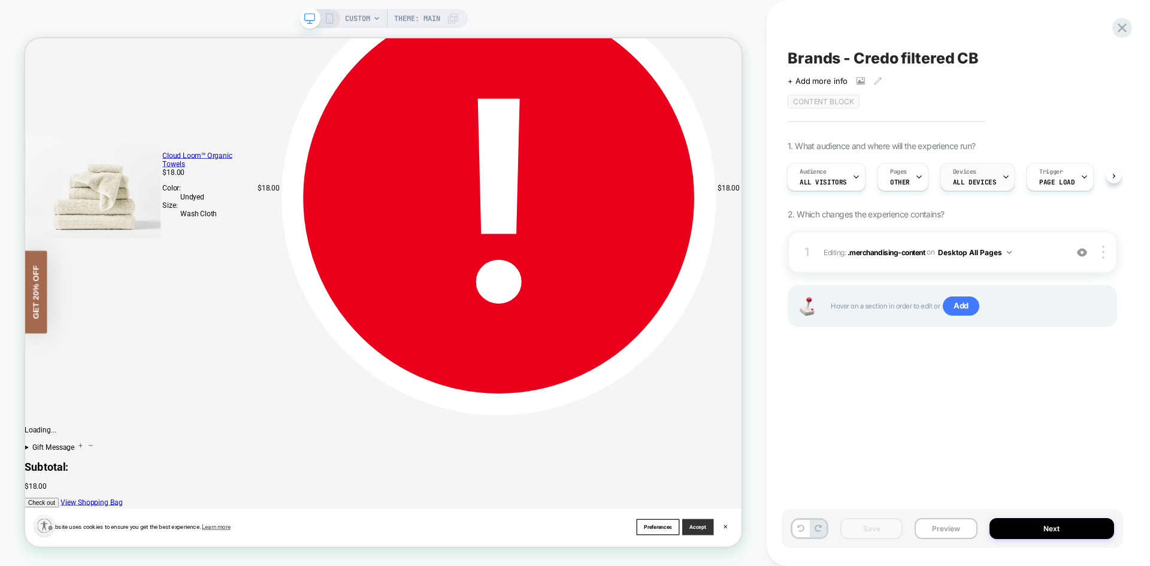
click at [989, 180] on span "ALL DEVICES" at bounding box center [974, 182] width 43 height 8
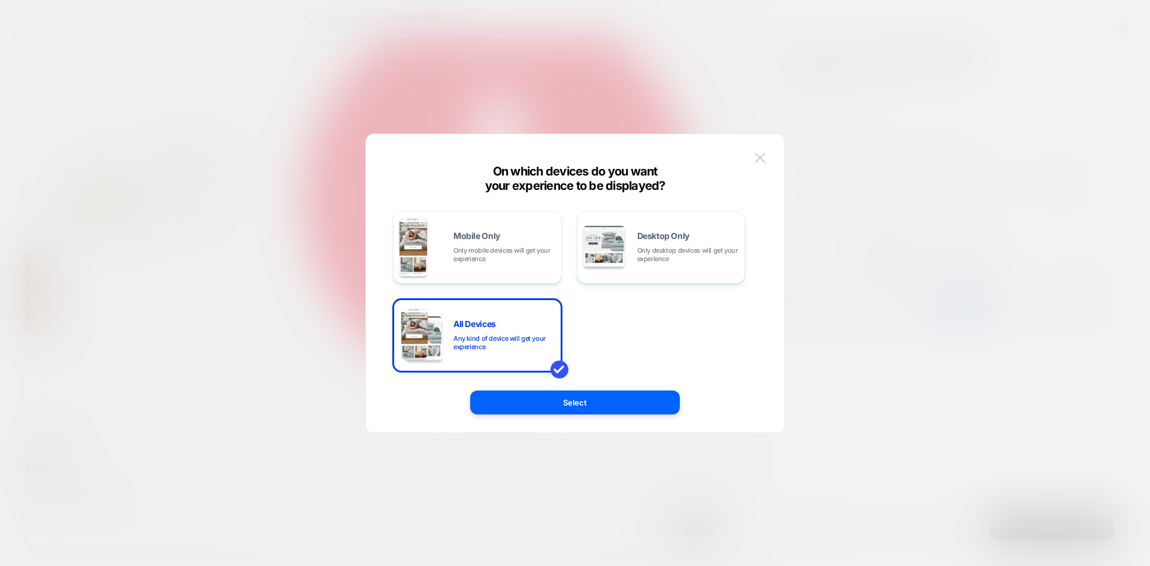
click at [757, 157] on img at bounding box center [760, 158] width 11 height 10
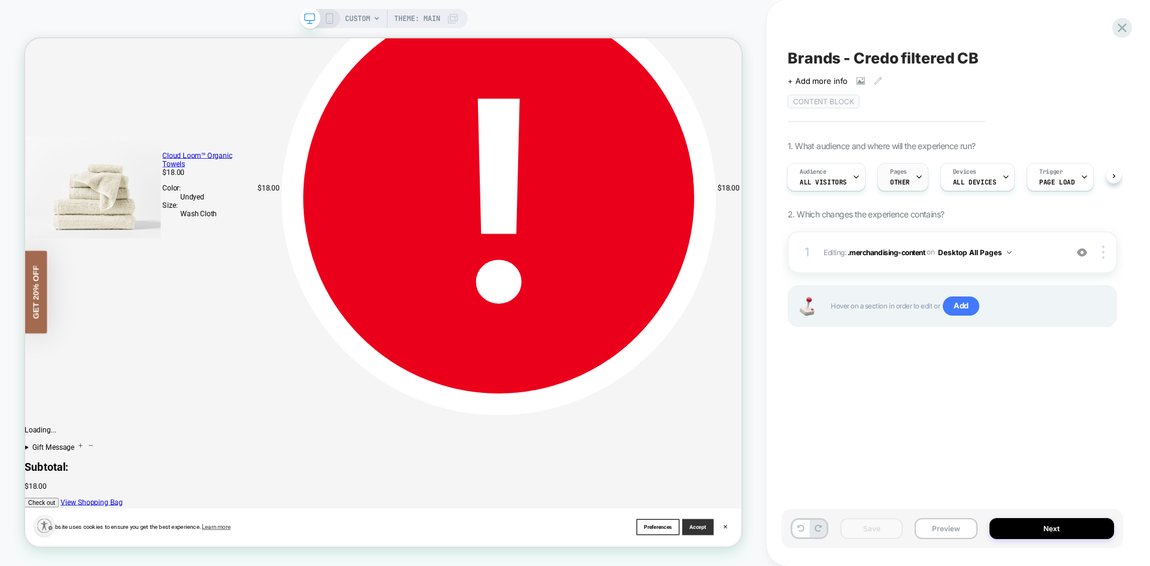
click at [897, 188] on div "Pages OTHER" at bounding box center [900, 177] width 44 height 27
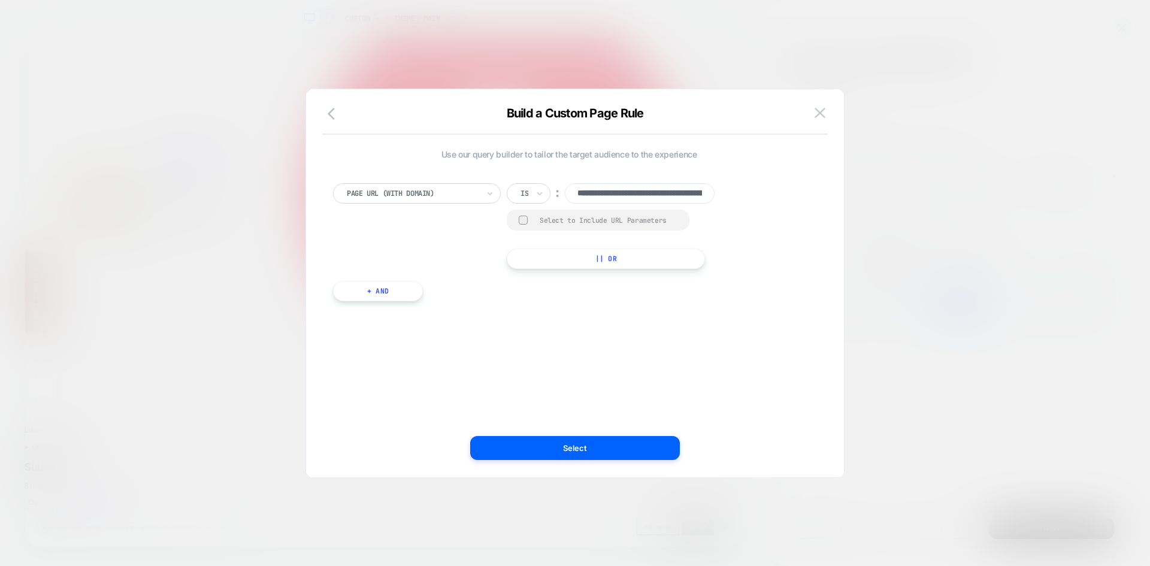
scroll to position [0, 353]
click at [386, 293] on button "+ And" at bounding box center [378, 291] width 90 height 20
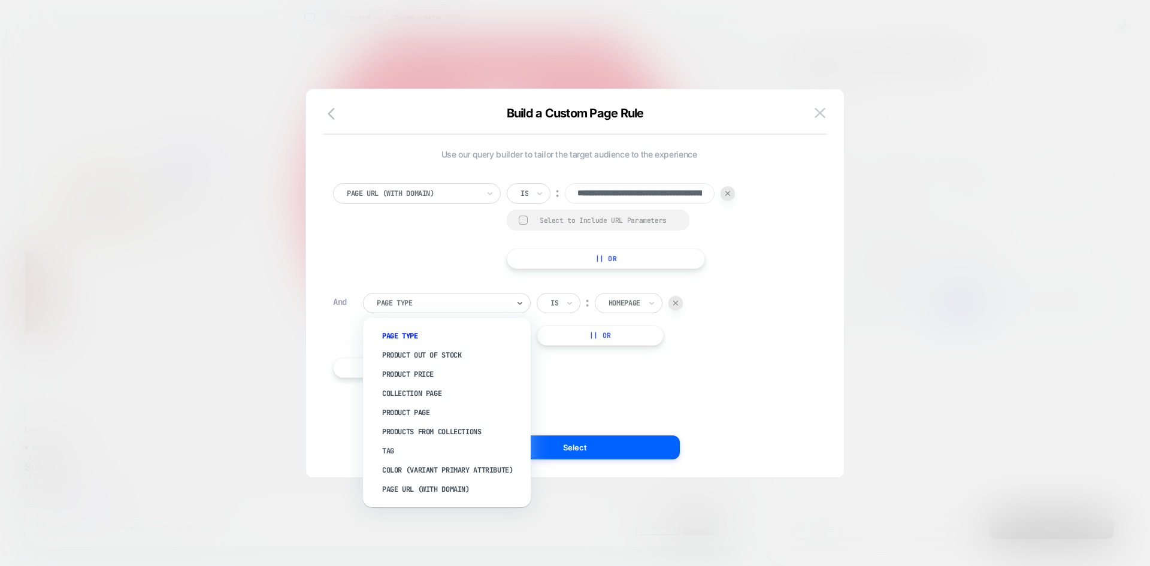
click at [491, 307] on div at bounding box center [443, 303] width 132 height 11
click at [413, 487] on div "Page Url (WITH DOMAIN)" at bounding box center [453, 489] width 156 height 19
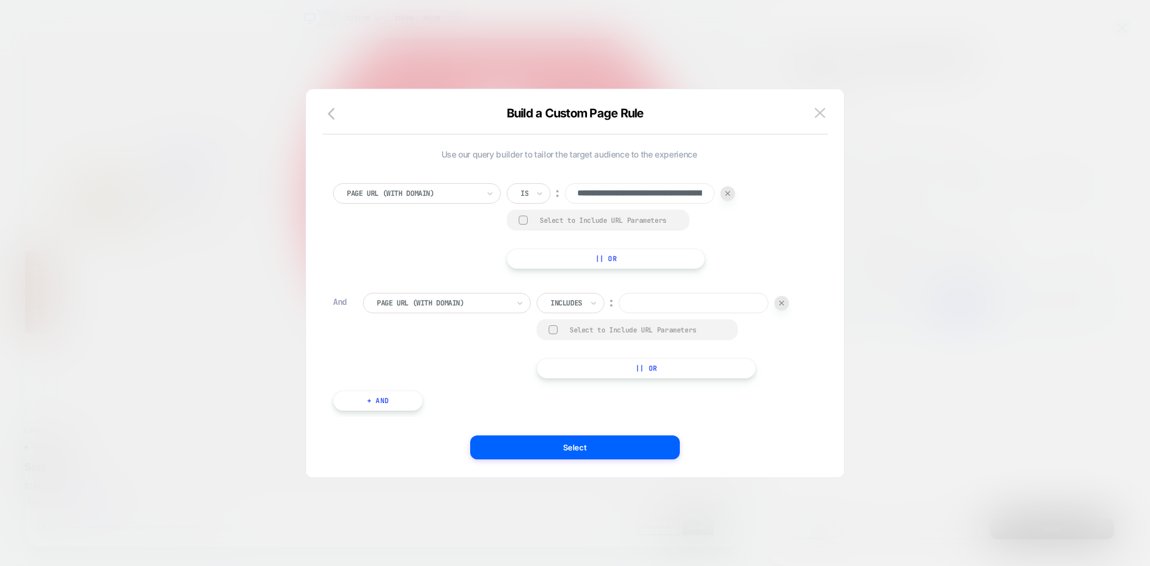
click at [584, 305] on div "Includes" at bounding box center [566, 303] width 34 height 13
click at [575, 299] on div at bounding box center [567, 303] width 32 height 11
click at [569, 357] on div "Is not" at bounding box center [588, 355] width 78 height 19
click at [642, 298] on input at bounding box center [685, 303] width 150 height 20
paste input "**********"
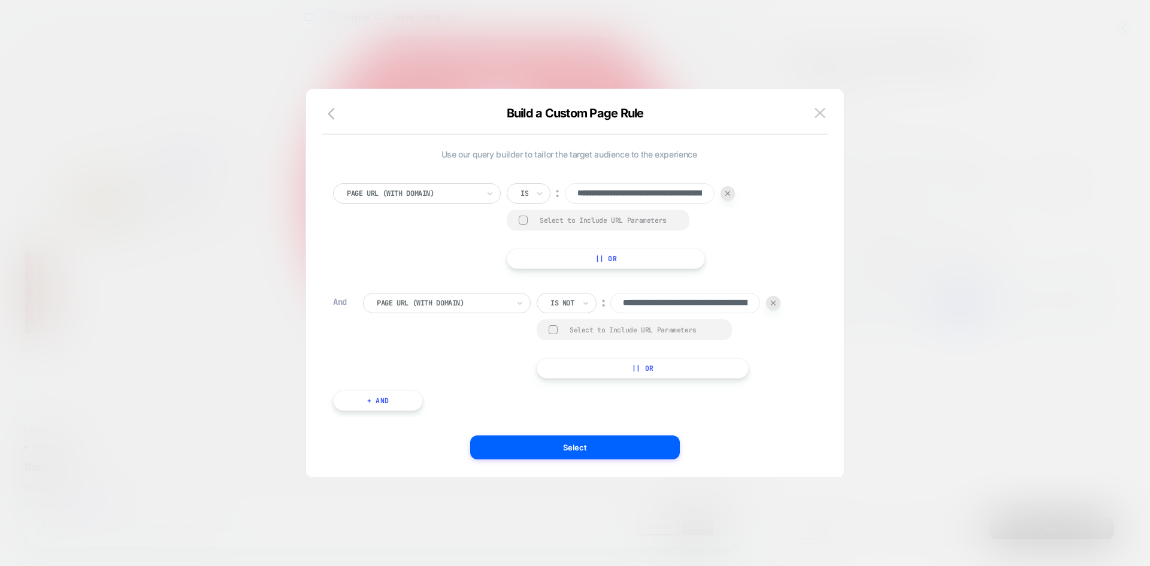
scroll to position [0, 127]
type input "**********"
click at [589, 451] on button "Select" at bounding box center [575, 448] width 210 height 24
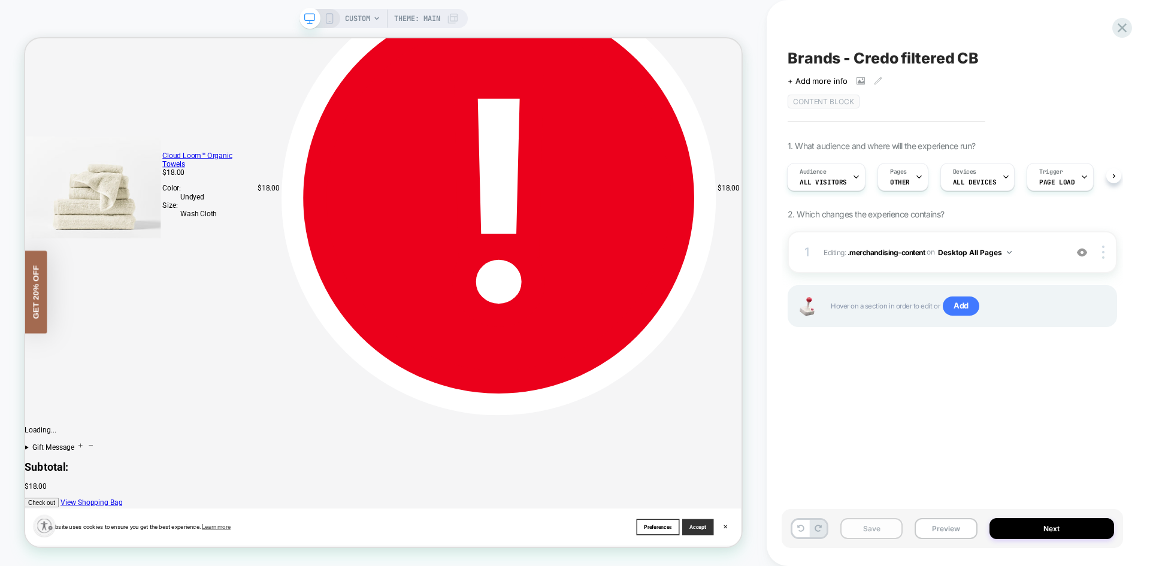
click at [900, 530] on button "Save" at bounding box center [872, 528] width 62 height 21
click at [946, 528] on button "Preview" at bounding box center [946, 528] width 62 height 21
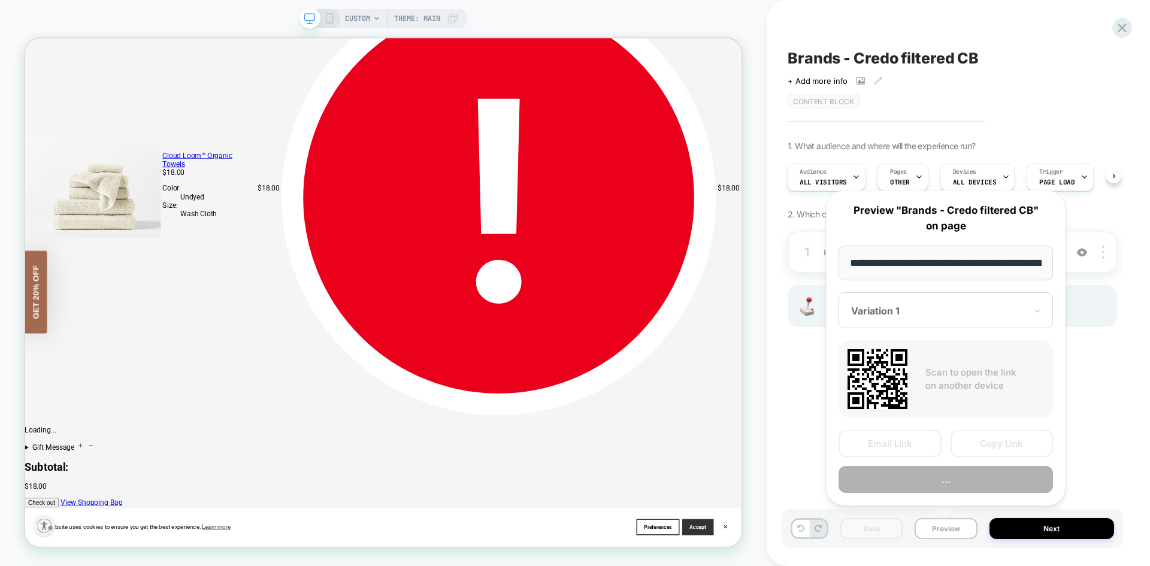
scroll to position [0, 368]
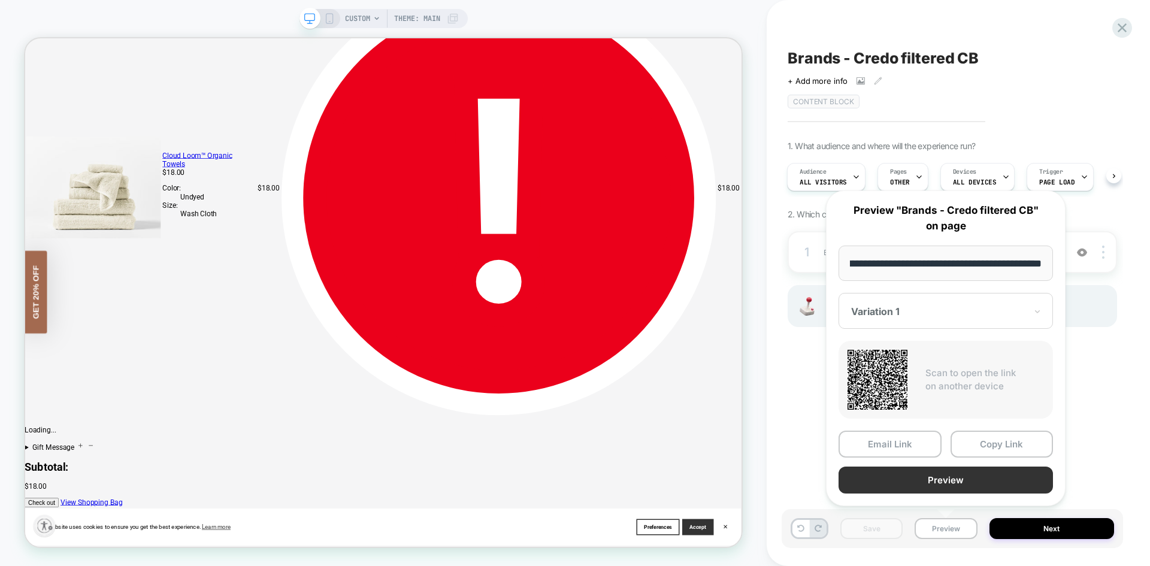
click at [958, 478] on button "Preview" at bounding box center [946, 480] width 214 height 27
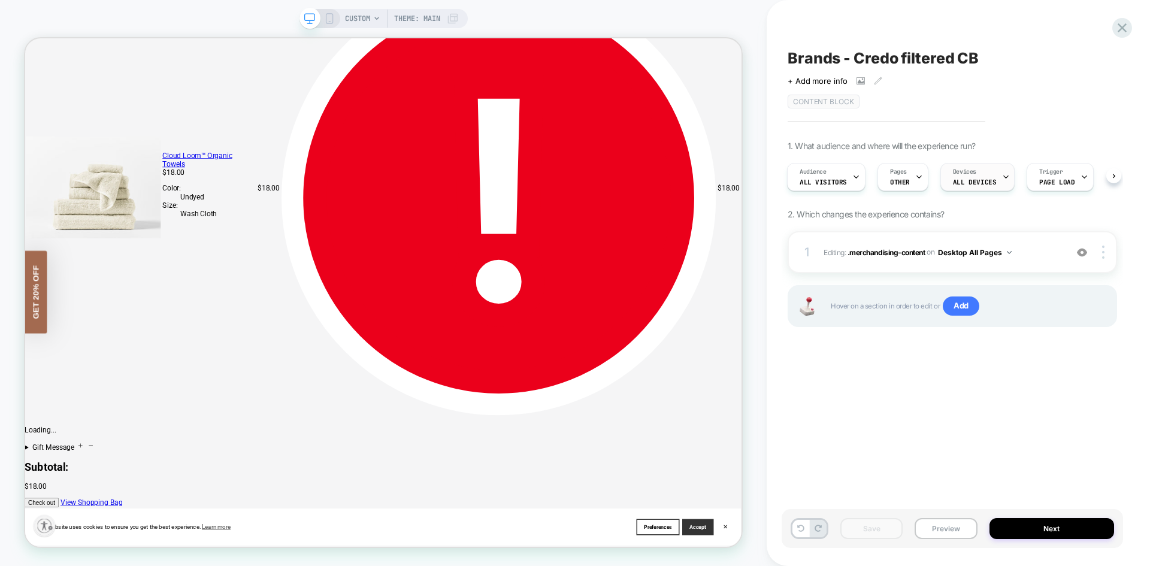
click at [965, 181] on span "ALL DEVICES" at bounding box center [974, 182] width 43 height 8
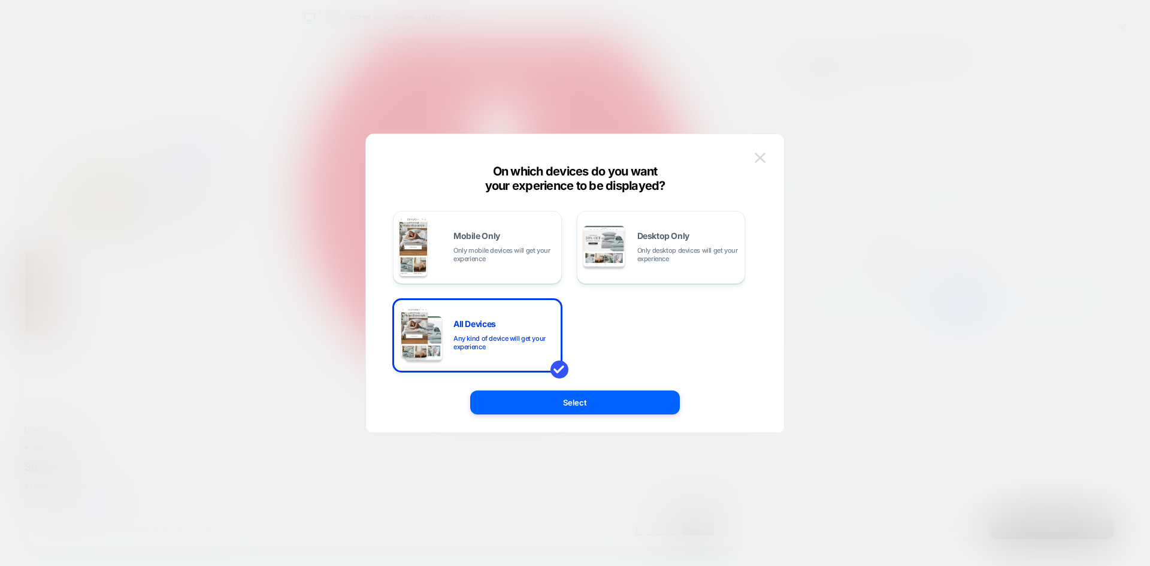
click at [762, 160] on img at bounding box center [760, 158] width 11 height 10
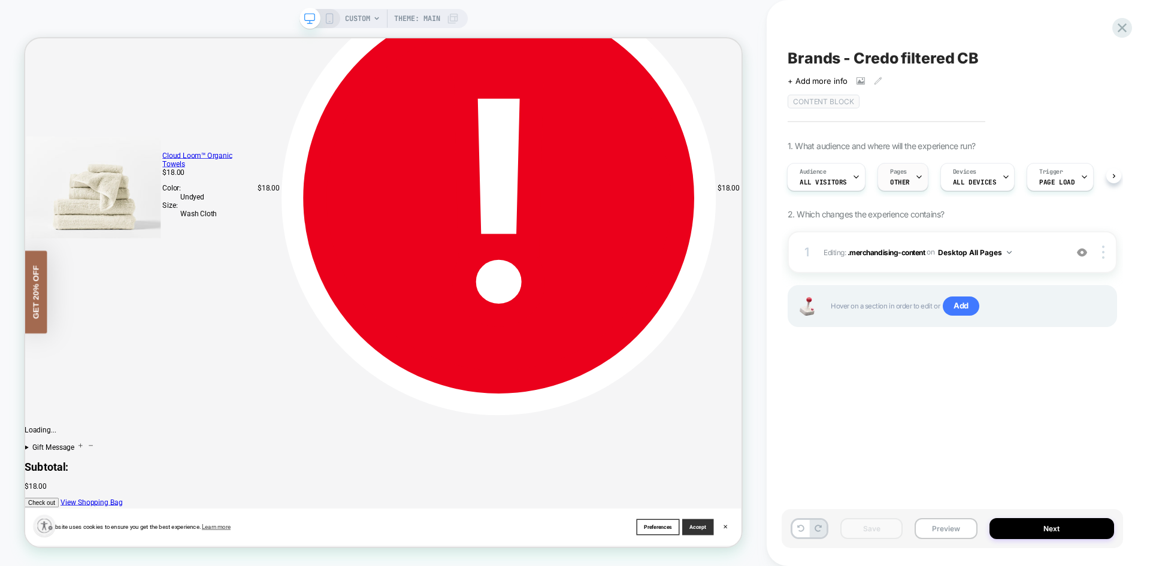
click at [884, 173] on div "Pages OTHER" at bounding box center [900, 177] width 44 height 27
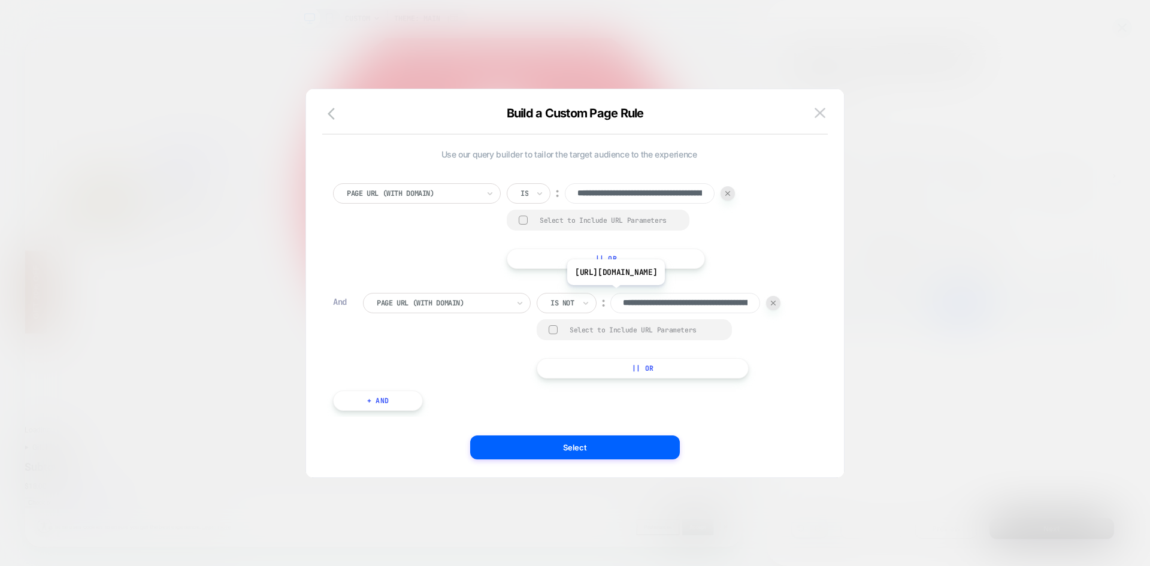
scroll to position [0, 127]
click at [558, 329] on div "Select to Include URL Parameters" at bounding box center [634, 329] width 195 height 21
click at [554, 332] on div at bounding box center [553, 329] width 9 height 9
click at [524, 221] on div at bounding box center [523, 220] width 9 height 9
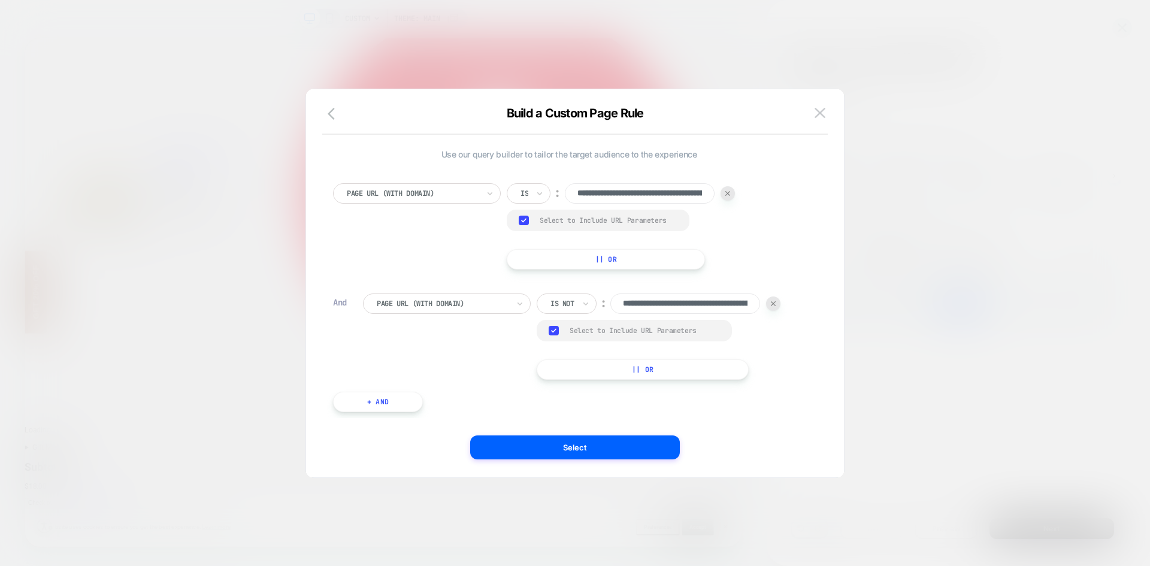
click at [648, 258] on button "|| Or" at bounding box center [606, 259] width 198 height 20
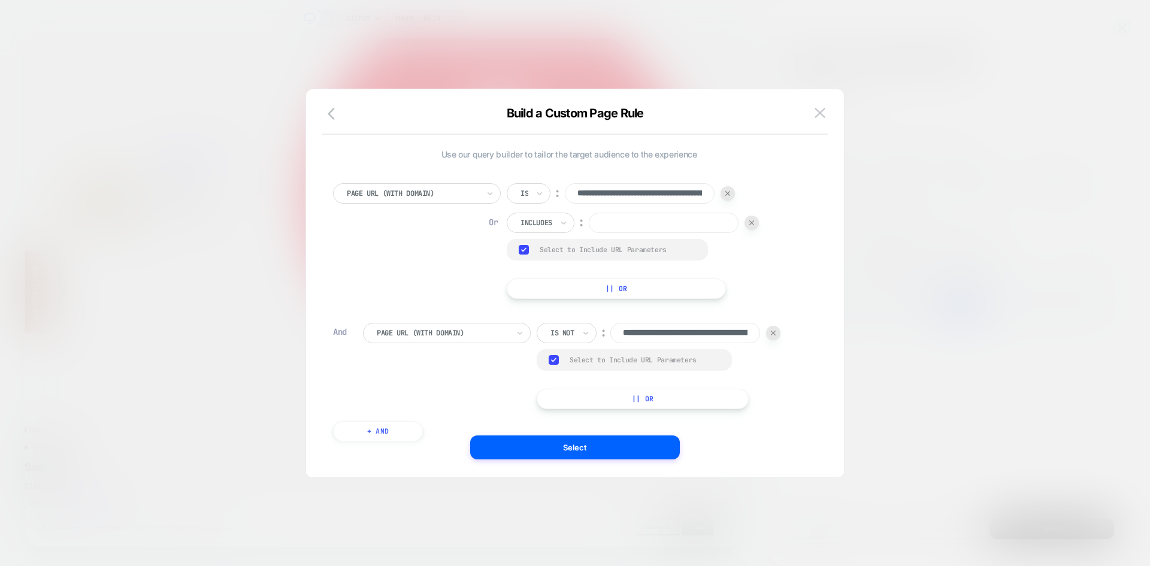
click at [555, 226] on div "Includes" at bounding box center [541, 223] width 68 height 20
click at [745, 220] on div "Or option Is focused, 1 of 5. 5 results available. Use Up and Down to choose op…" at bounding box center [633, 223] width 252 height 20
click at [750, 221] on img at bounding box center [751, 222] width 5 height 5
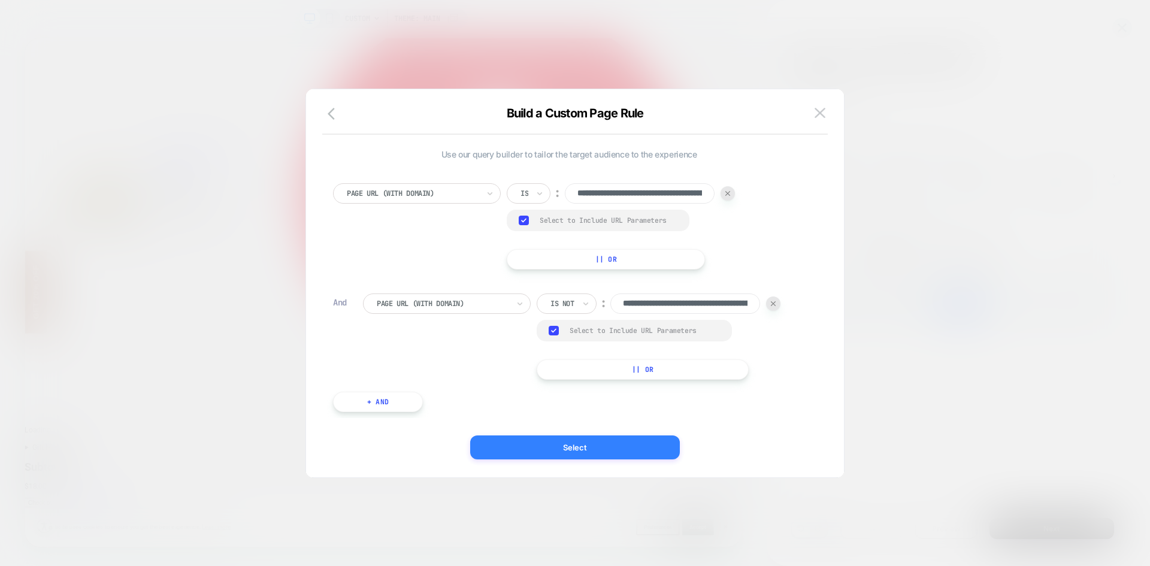
drag, startPoint x: 640, startPoint y: 446, endPoint x: 820, endPoint y: 543, distance: 204.5
click at [640, 446] on button "Select" at bounding box center [575, 448] width 210 height 24
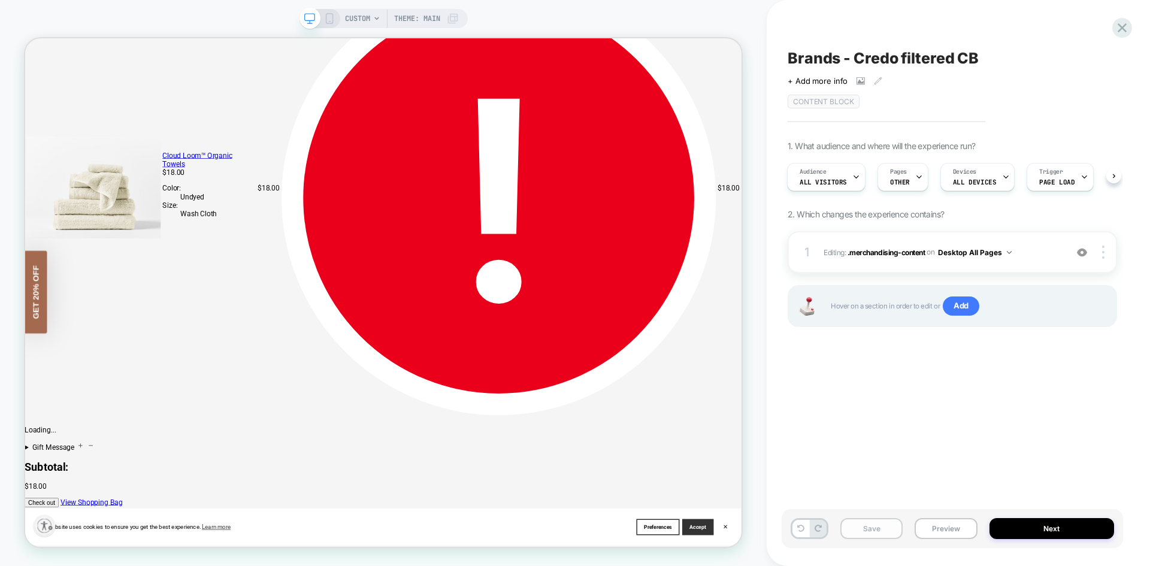
click at [881, 521] on button "Save" at bounding box center [872, 528] width 62 height 21
click at [941, 530] on button "Preview" at bounding box center [946, 528] width 62 height 21
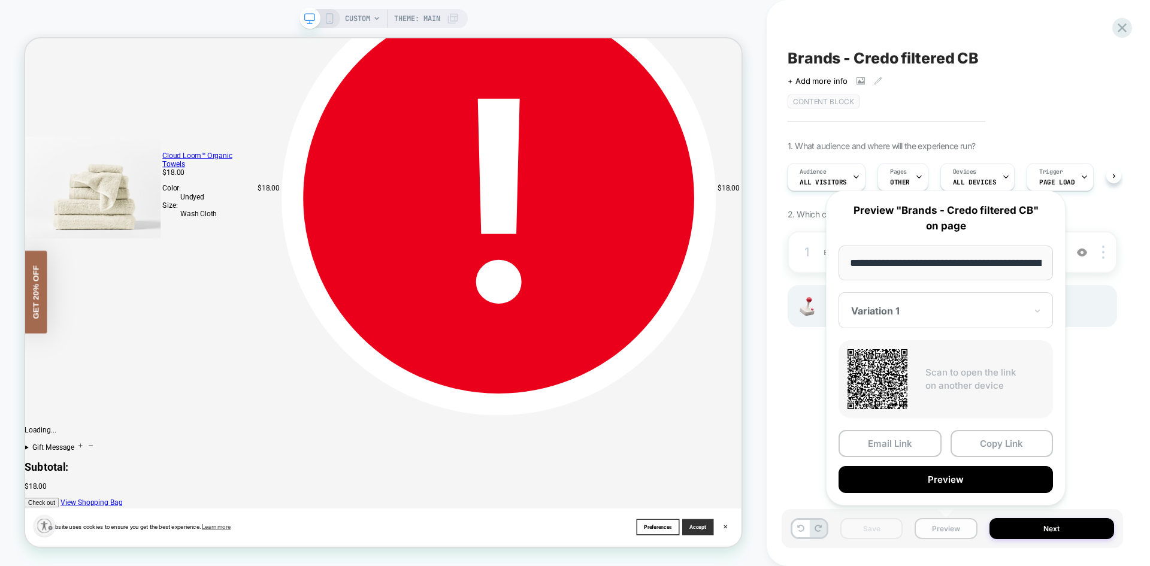
scroll to position [0, 368]
click at [946, 485] on button "Preview" at bounding box center [946, 480] width 214 height 27
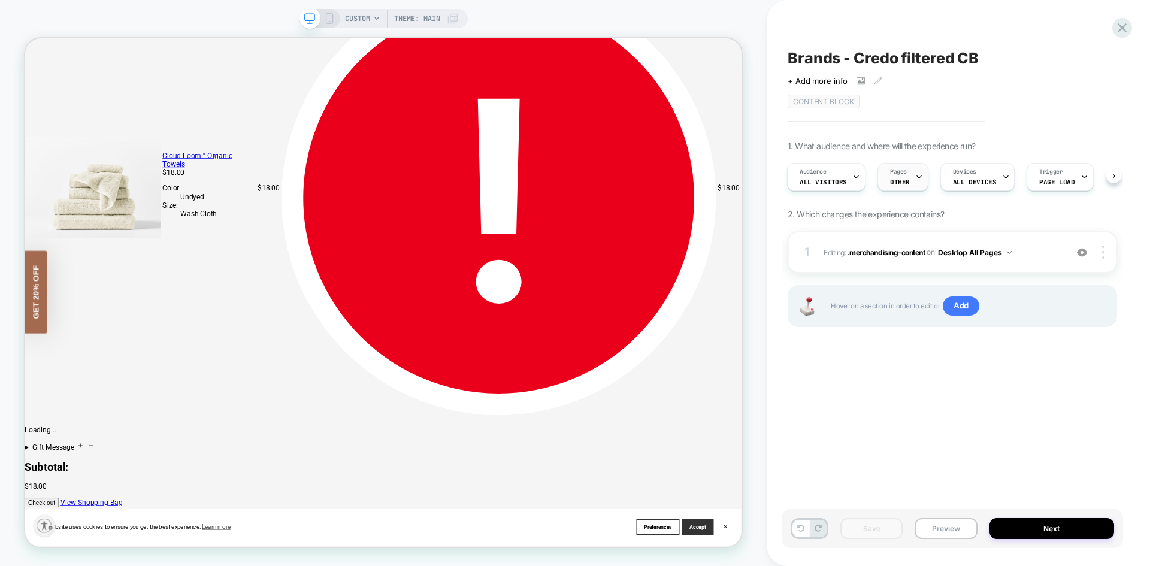
click at [903, 178] on span "OTHER" at bounding box center [900, 182] width 20 height 8
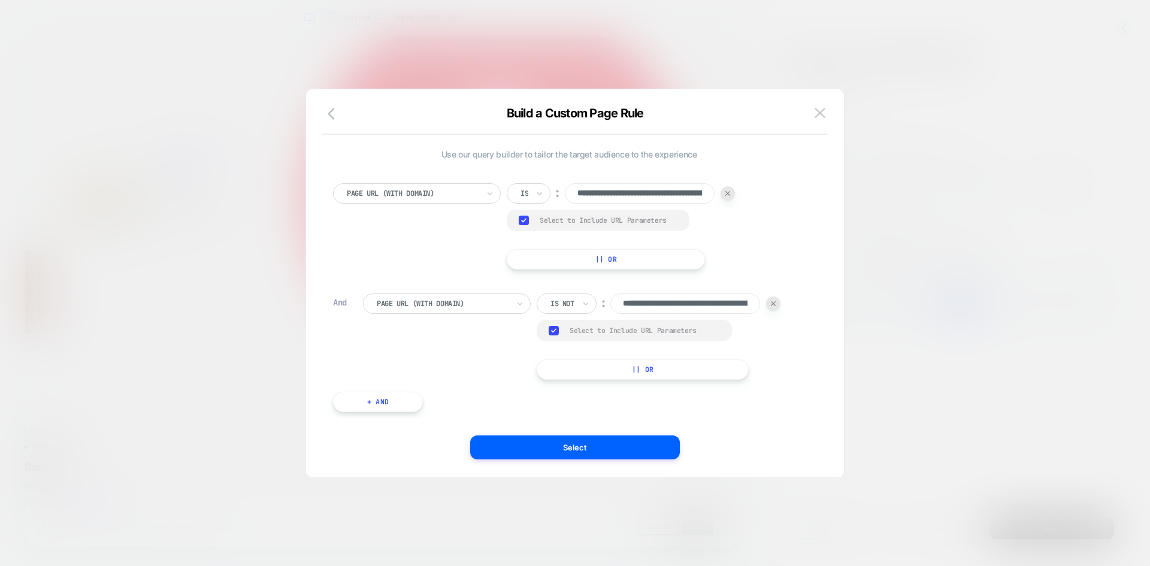
scroll to position [0, 127]
click at [486, 301] on div at bounding box center [443, 303] width 132 height 11
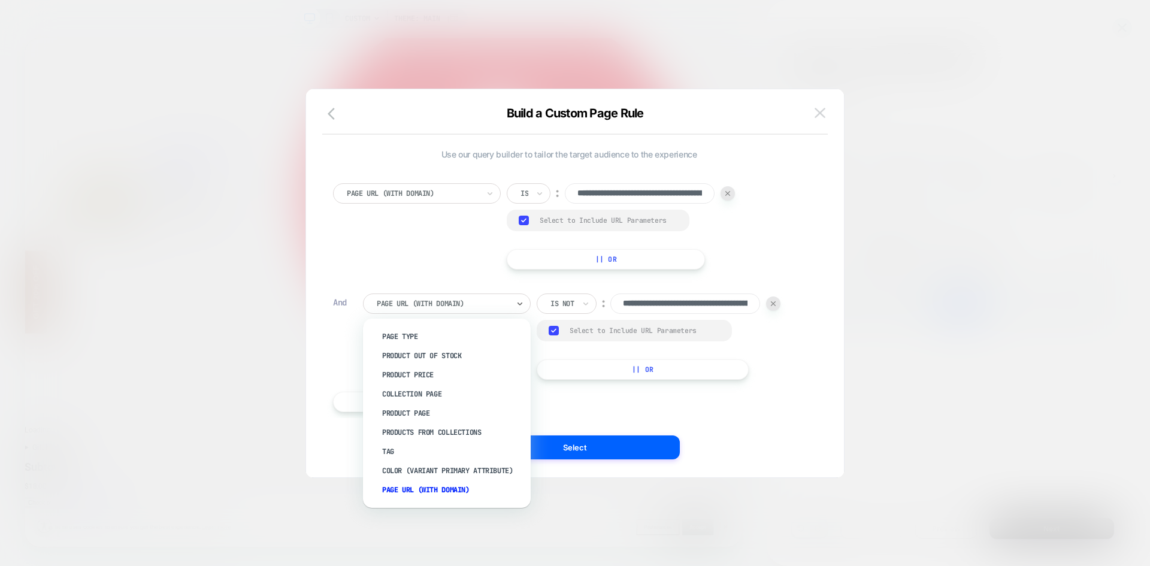
click at [820, 112] on img at bounding box center [820, 113] width 11 height 10
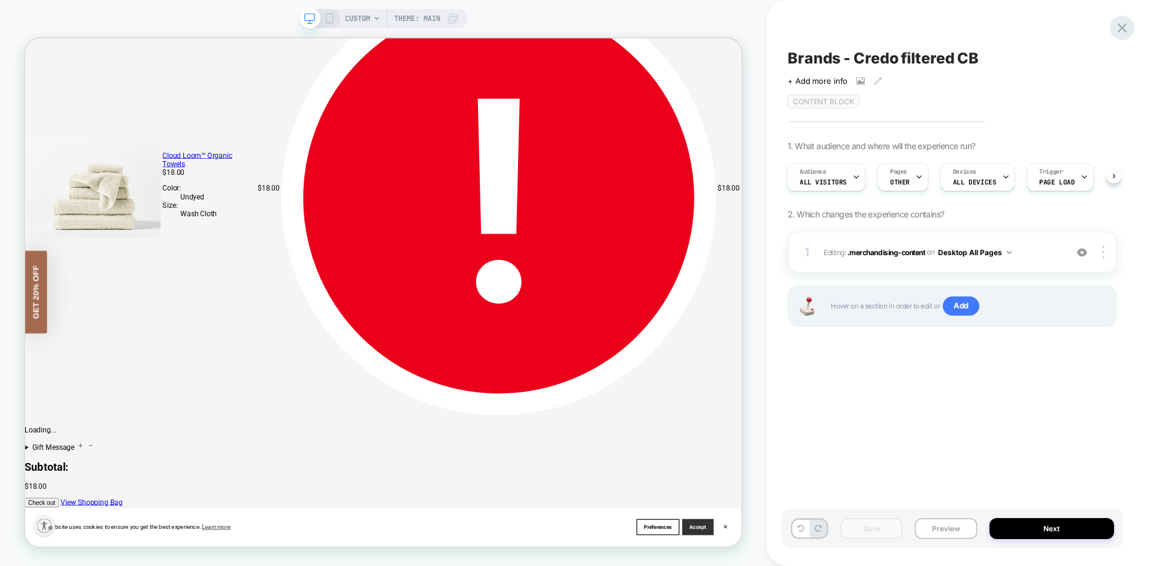
click at [1123, 26] on icon at bounding box center [1122, 28] width 16 height 16
